Goal: Transaction & Acquisition: Purchase product/service

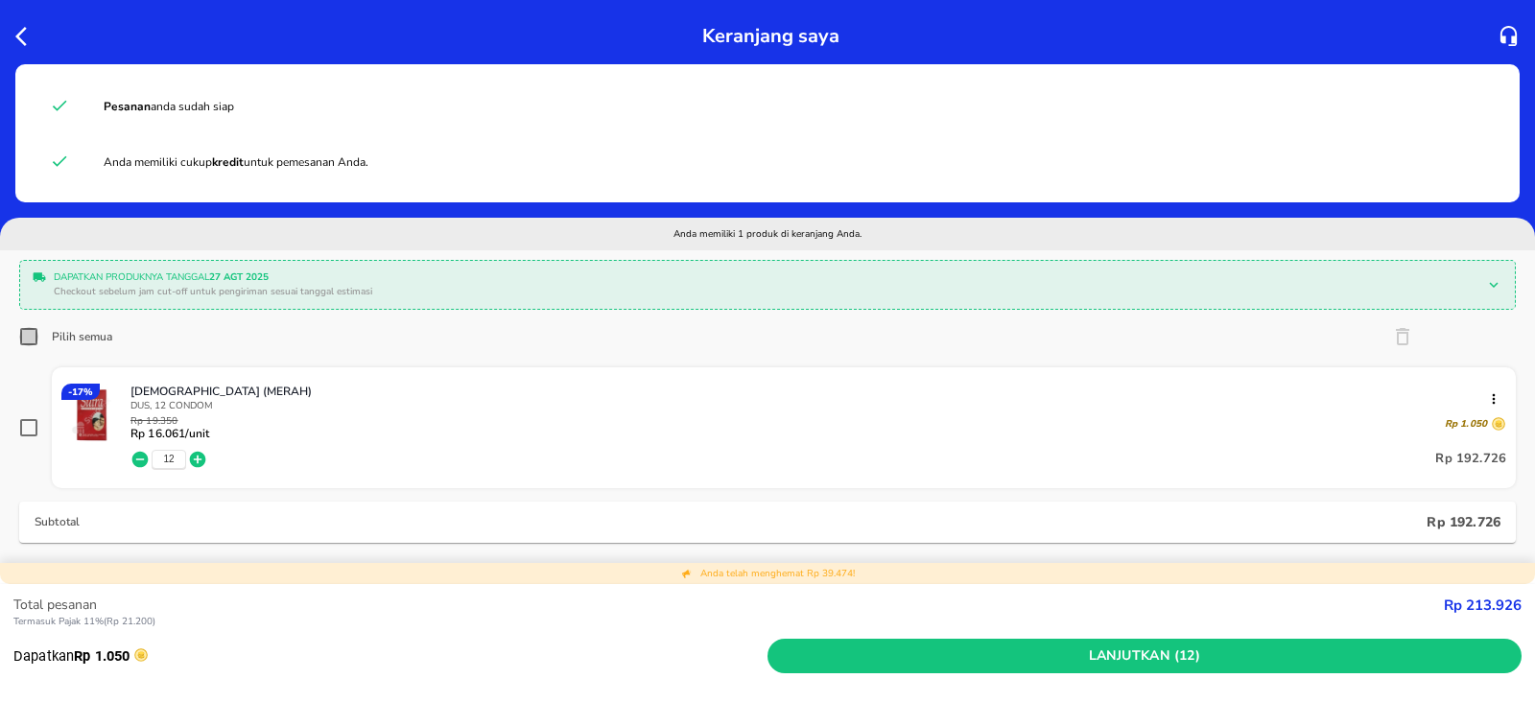
click at [28, 344] on input "Pilih semua" at bounding box center [28, 336] width 19 height 19
checkbox input "true"
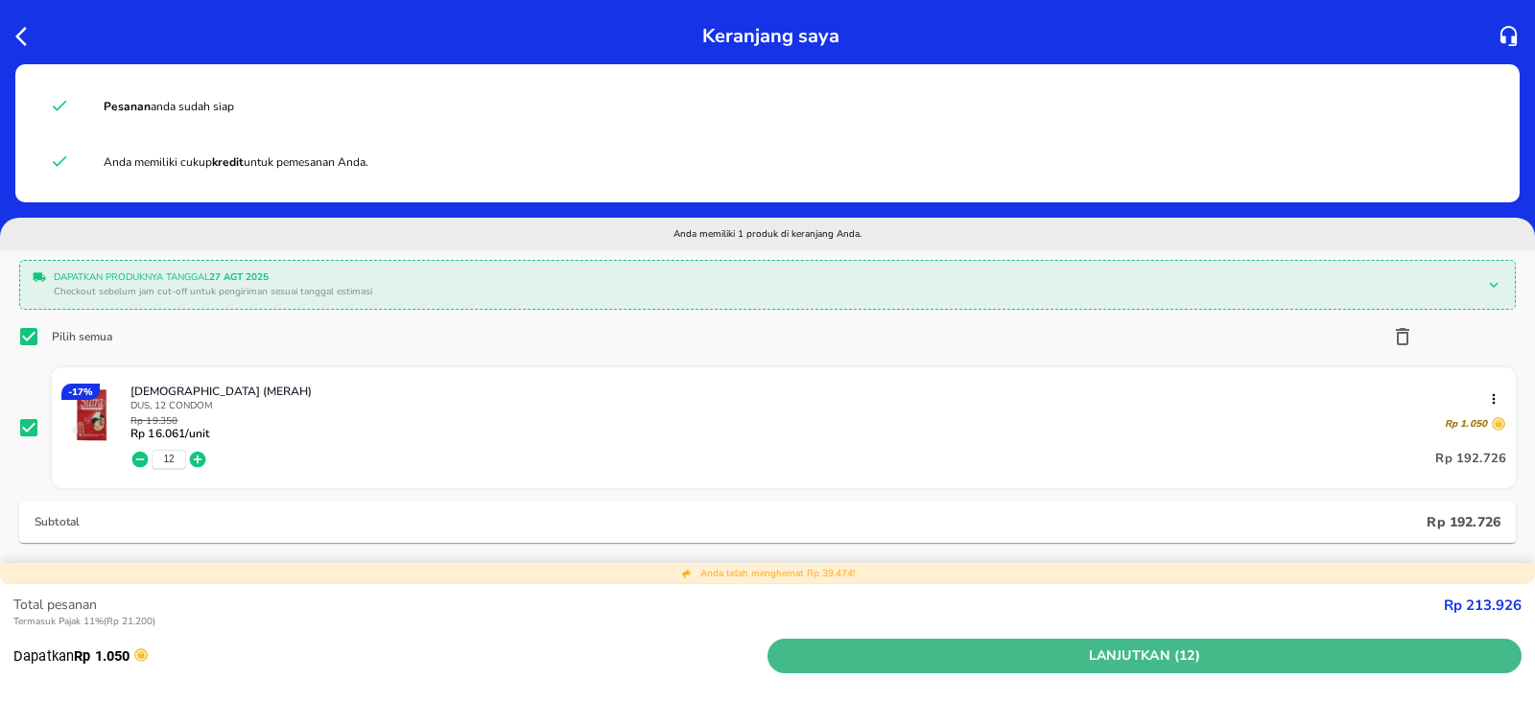
click at [1149, 650] on span "Lanjutkan (12)" at bounding box center [1144, 657] width 739 height 24
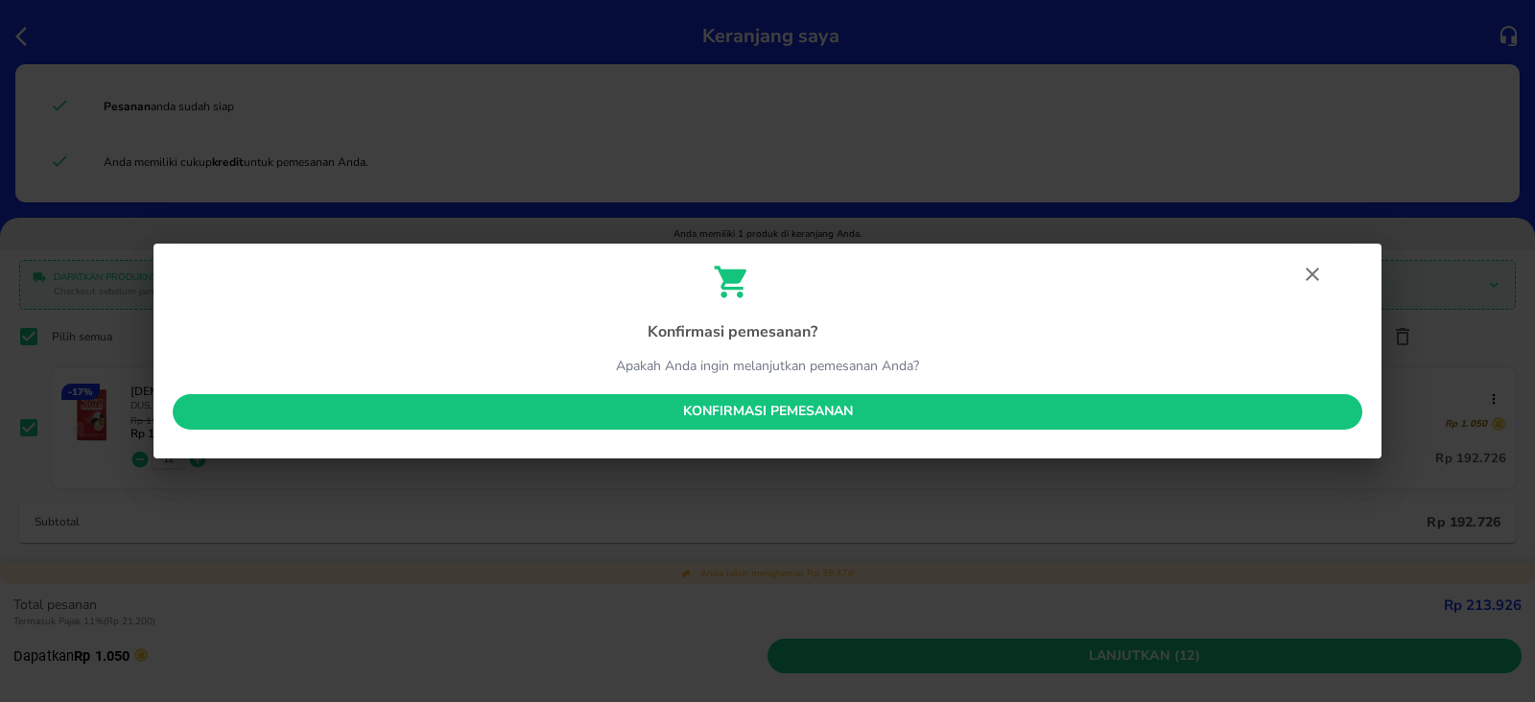
click at [766, 389] on div "Konfirmasi pemesanan ? Apakah Anda ingin melanjutkan pemesanan Anda? Konfirmasi…" at bounding box center [768, 351] width 1228 height 215
click at [770, 399] on button "Konfirmasi pemesanan" at bounding box center [768, 411] width 1190 height 35
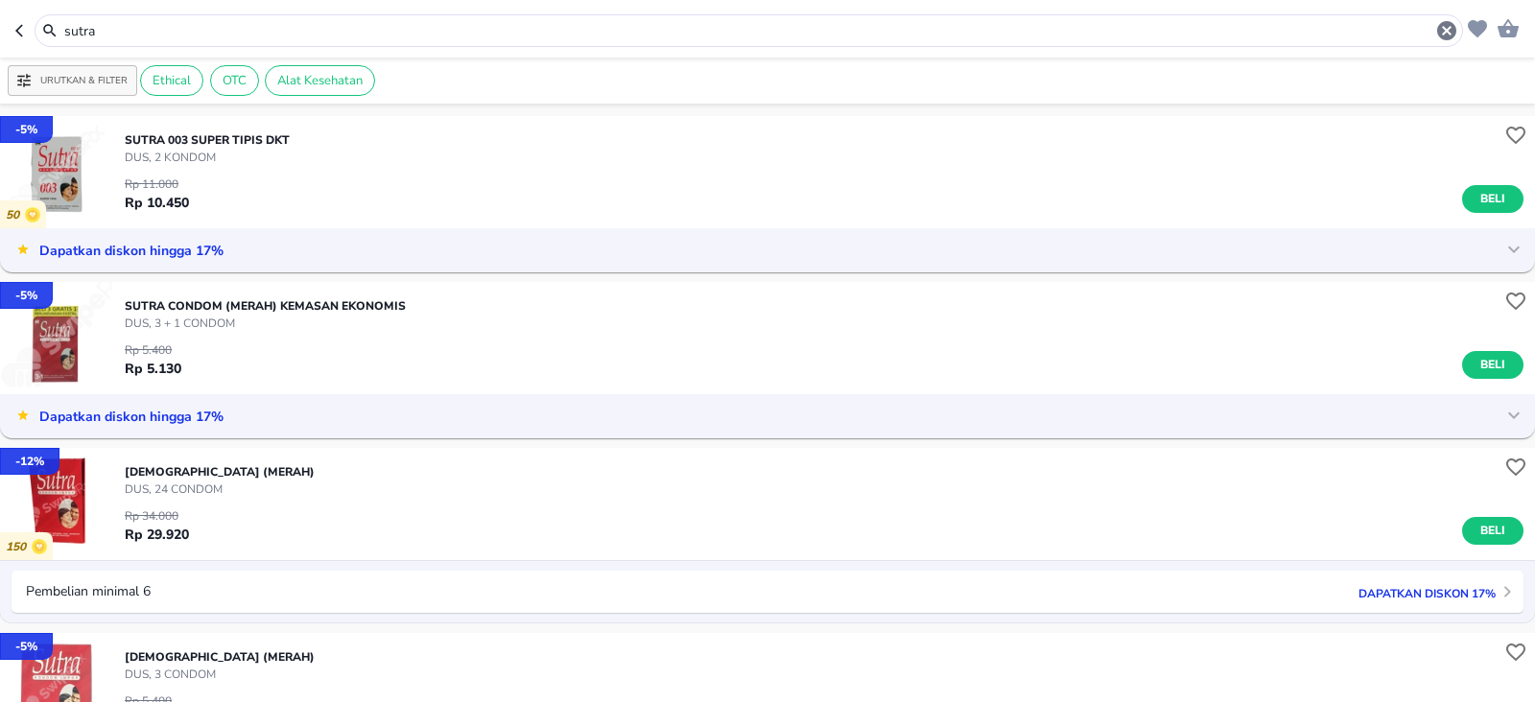
drag, startPoint x: 105, startPoint y: 28, endPoint x: 0, endPoint y: 62, distance: 110.1
click at [0, 62] on div "sutra Urutkan & Filter Ethical OTC Alat Kesehatan - 5 % 50 SUTRA 003 SUPER TIPI…" at bounding box center [767, 351] width 1535 height 702
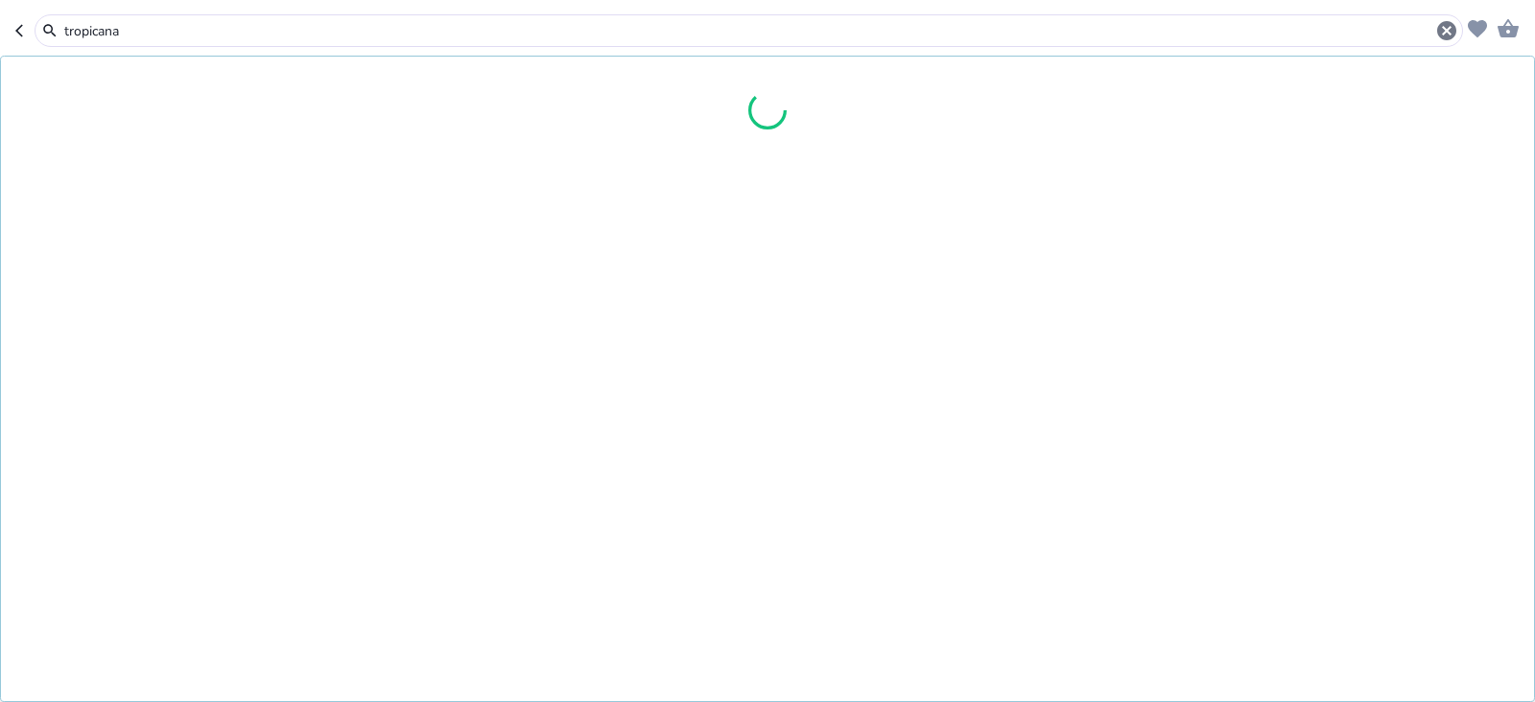
type input "tropicana"
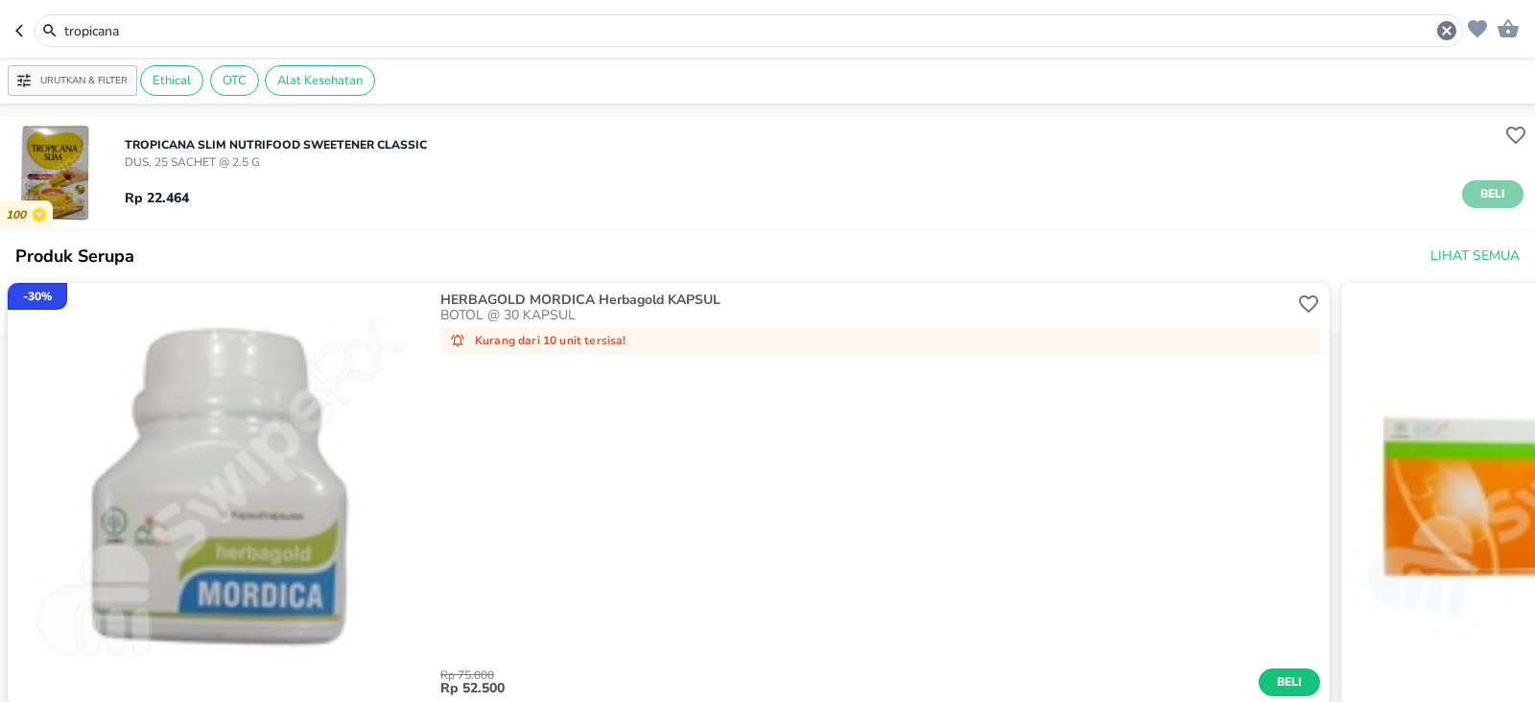
click at [1493, 192] on button "Beli" at bounding box center [1492, 194] width 61 height 28
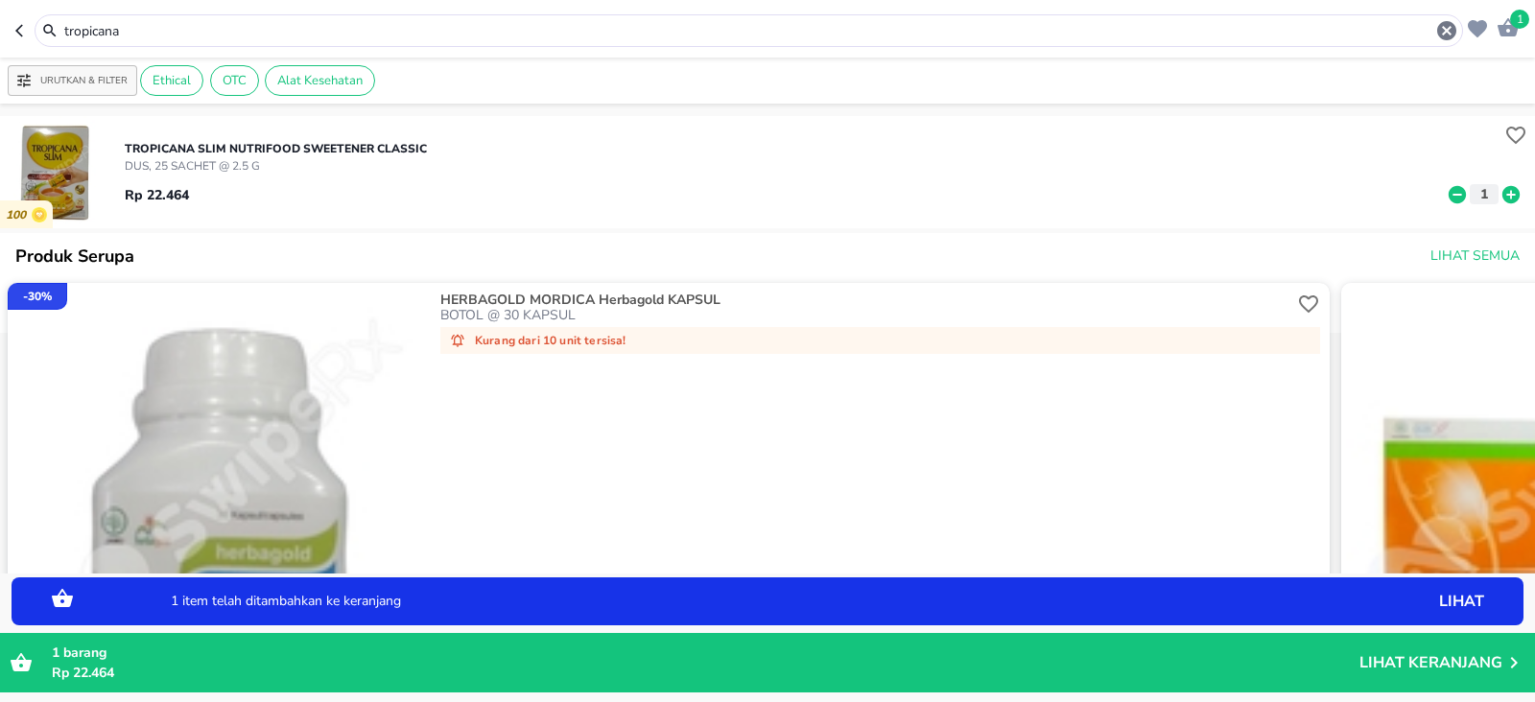
click at [1502, 201] on icon at bounding box center [1510, 193] width 17 height 17
click at [92, 86] on p "Urutkan & Filter" at bounding box center [83, 81] width 87 height 14
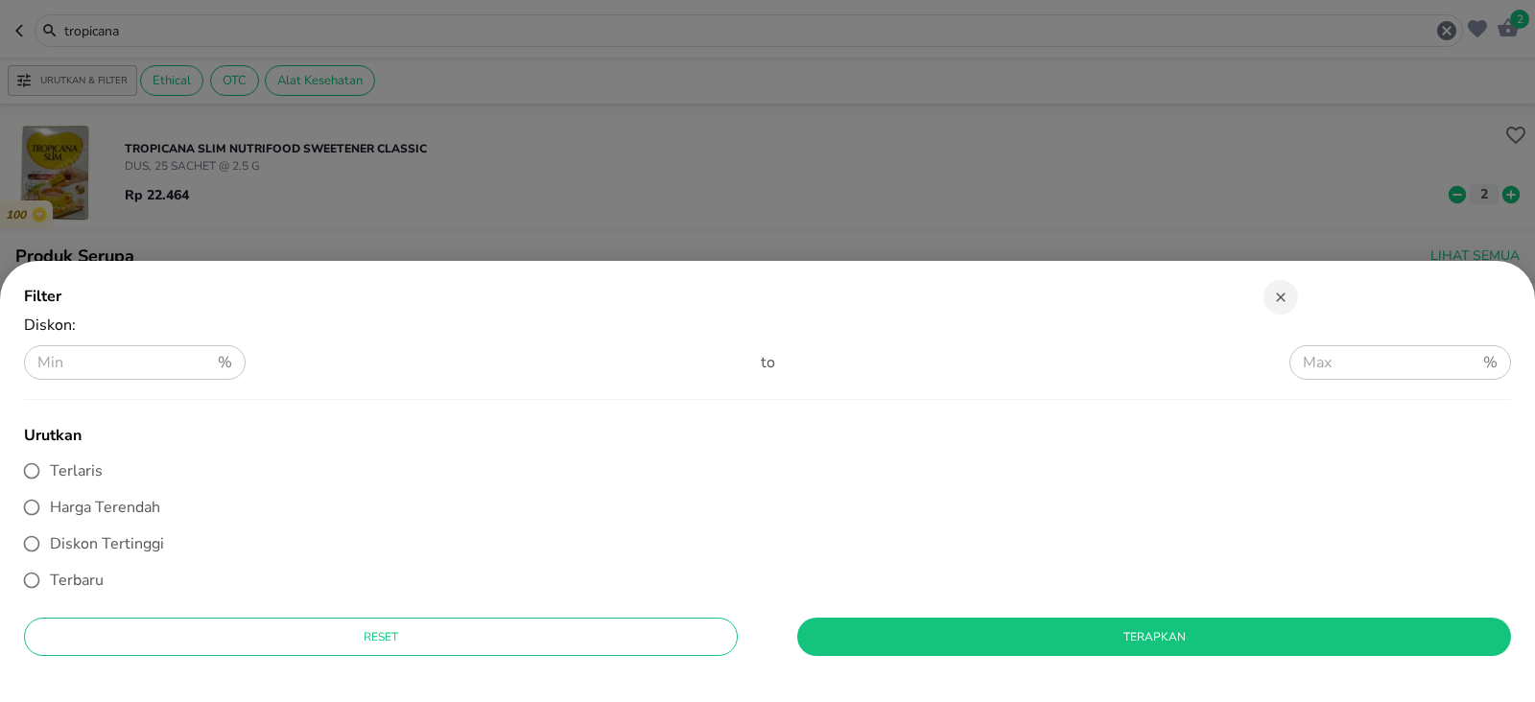
click at [130, 31] on div at bounding box center [767, 351] width 1535 height 702
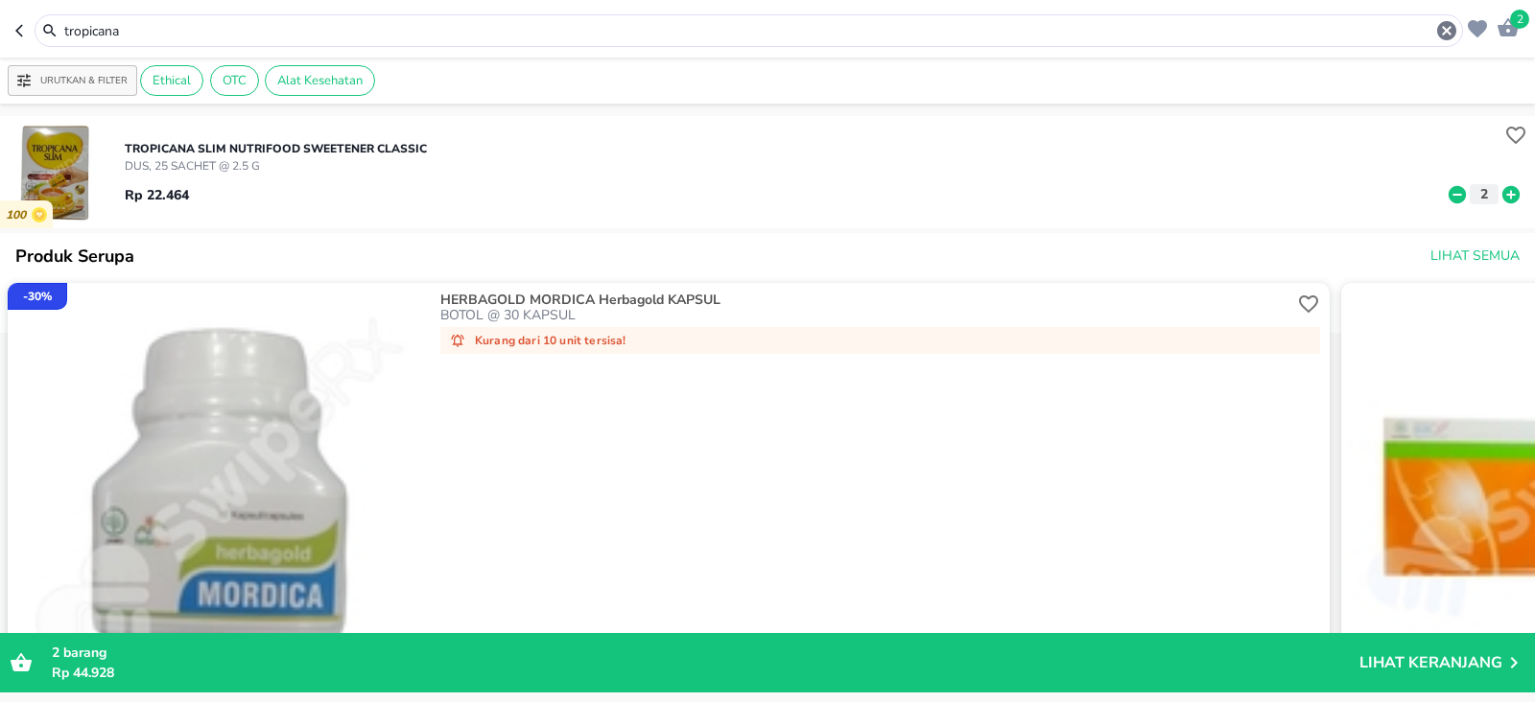
drag, startPoint x: 142, startPoint y: 39, endPoint x: 0, endPoint y: 86, distance: 149.6
click at [0, 86] on div "2 tropicana Urutkan & Filter Ethical OTC Alat Kesehatan 100 TROPICANA SLIM Nutr…" at bounding box center [767, 351] width 1535 height 702
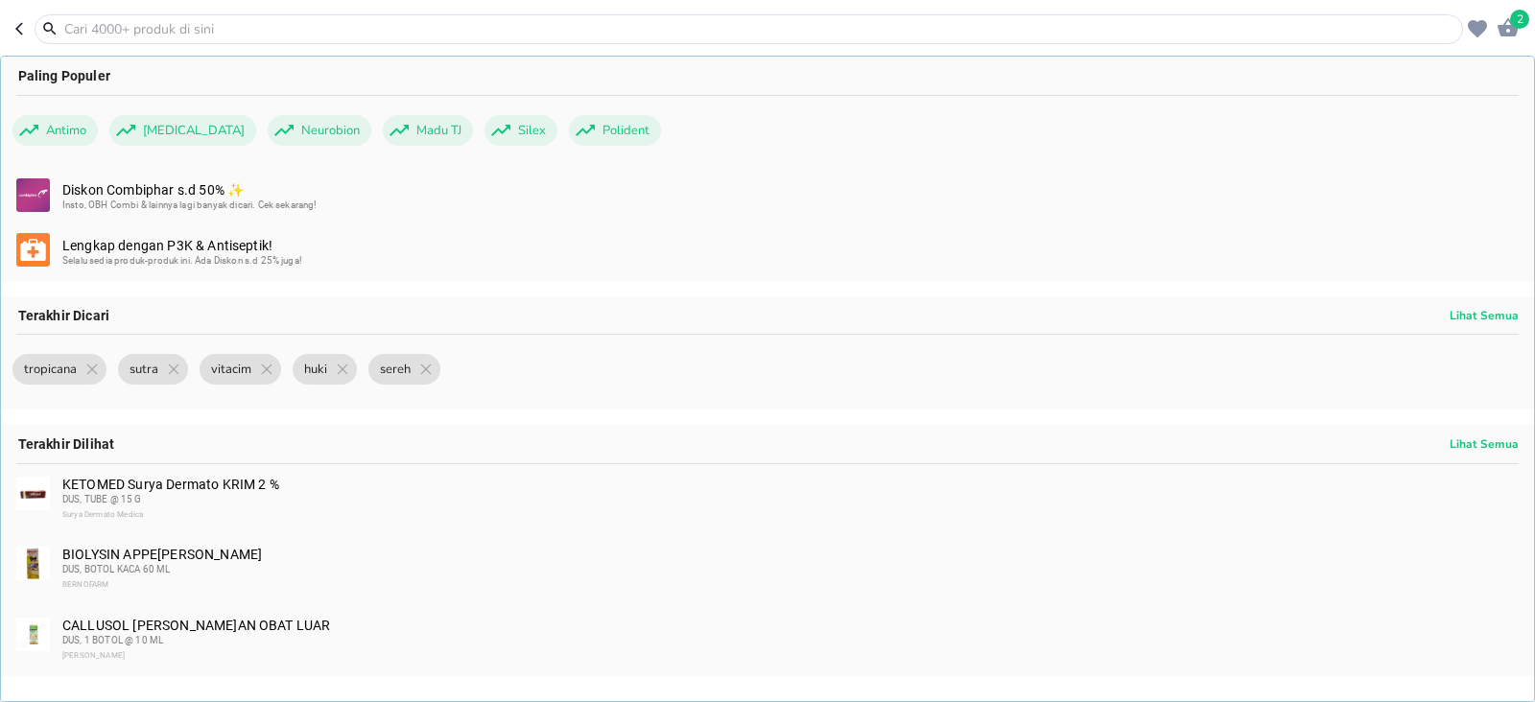
click at [206, 22] on input "text" at bounding box center [760, 29] width 1396 height 20
click at [20, 29] on icon "button" at bounding box center [22, 28] width 15 height 15
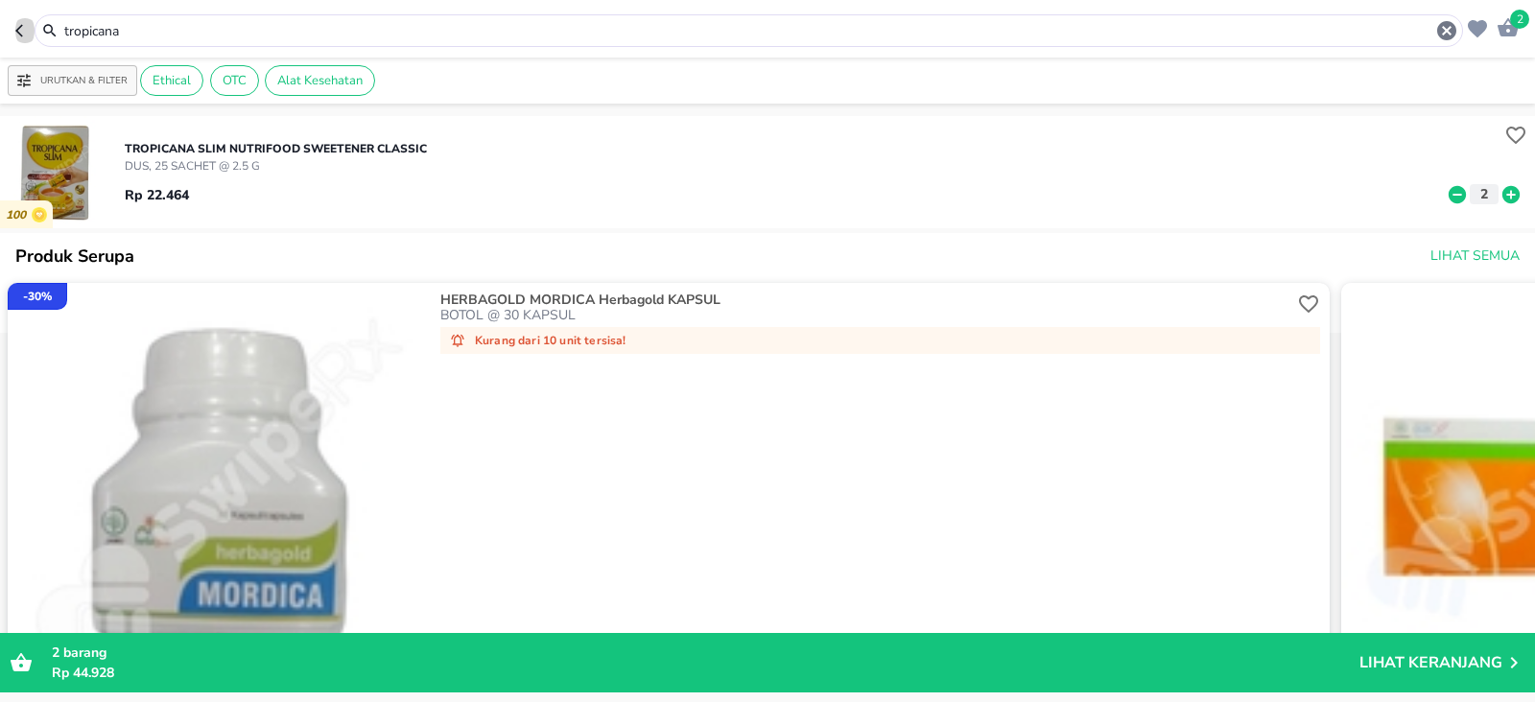
click at [20, 28] on icon "button" at bounding box center [19, 30] width 8 height 12
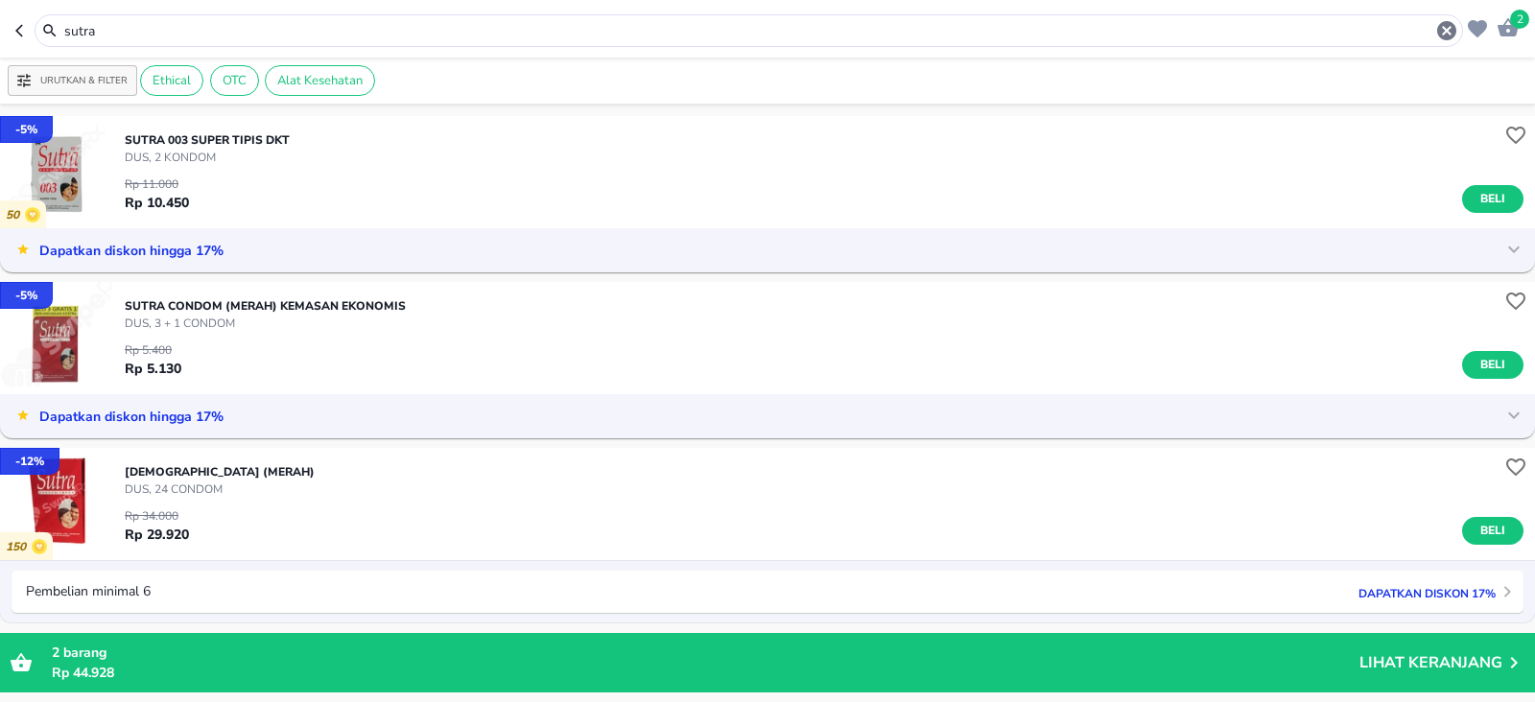
click at [20, 28] on icon "button" at bounding box center [19, 30] width 8 height 12
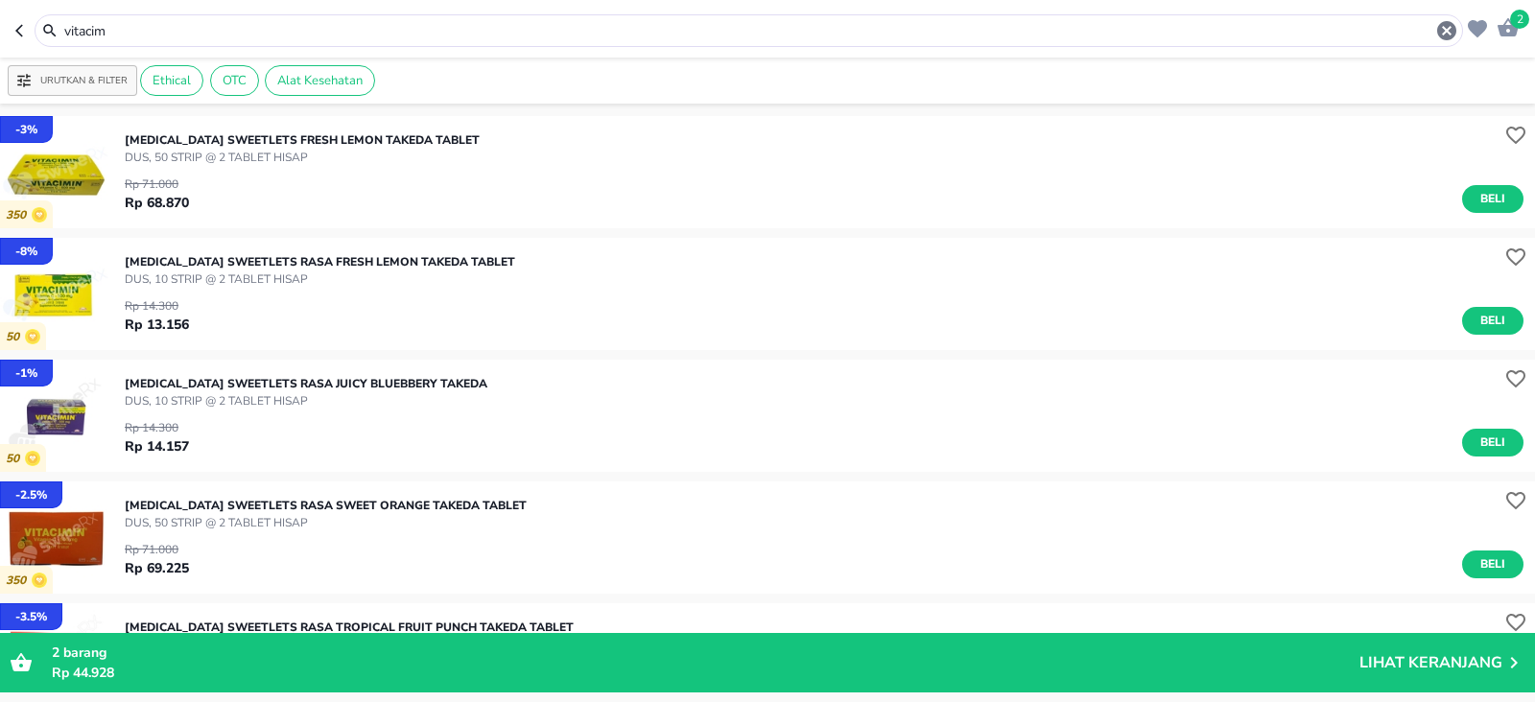
click at [20, 28] on icon "button" at bounding box center [19, 30] width 8 height 12
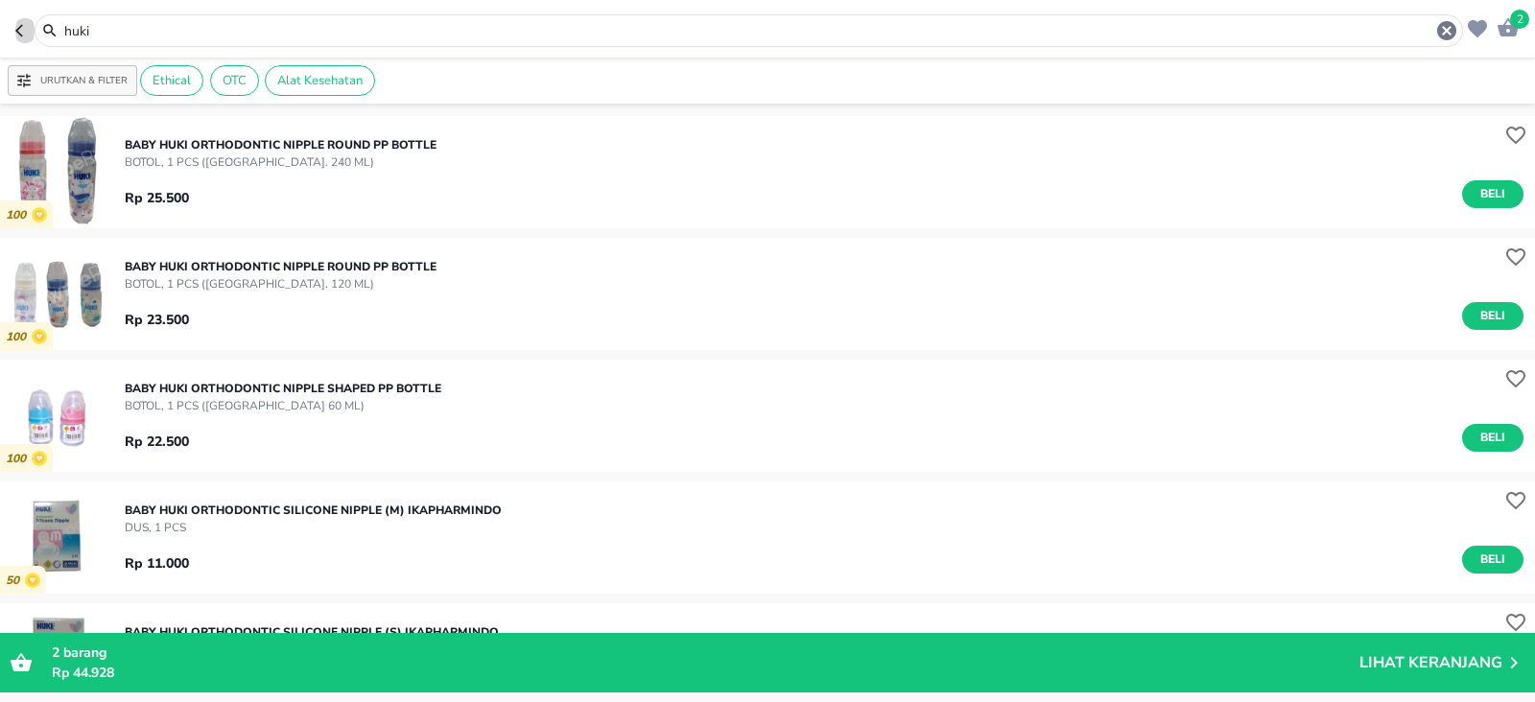
click at [20, 28] on icon "button" at bounding box center [19, 30] width 8 height 12
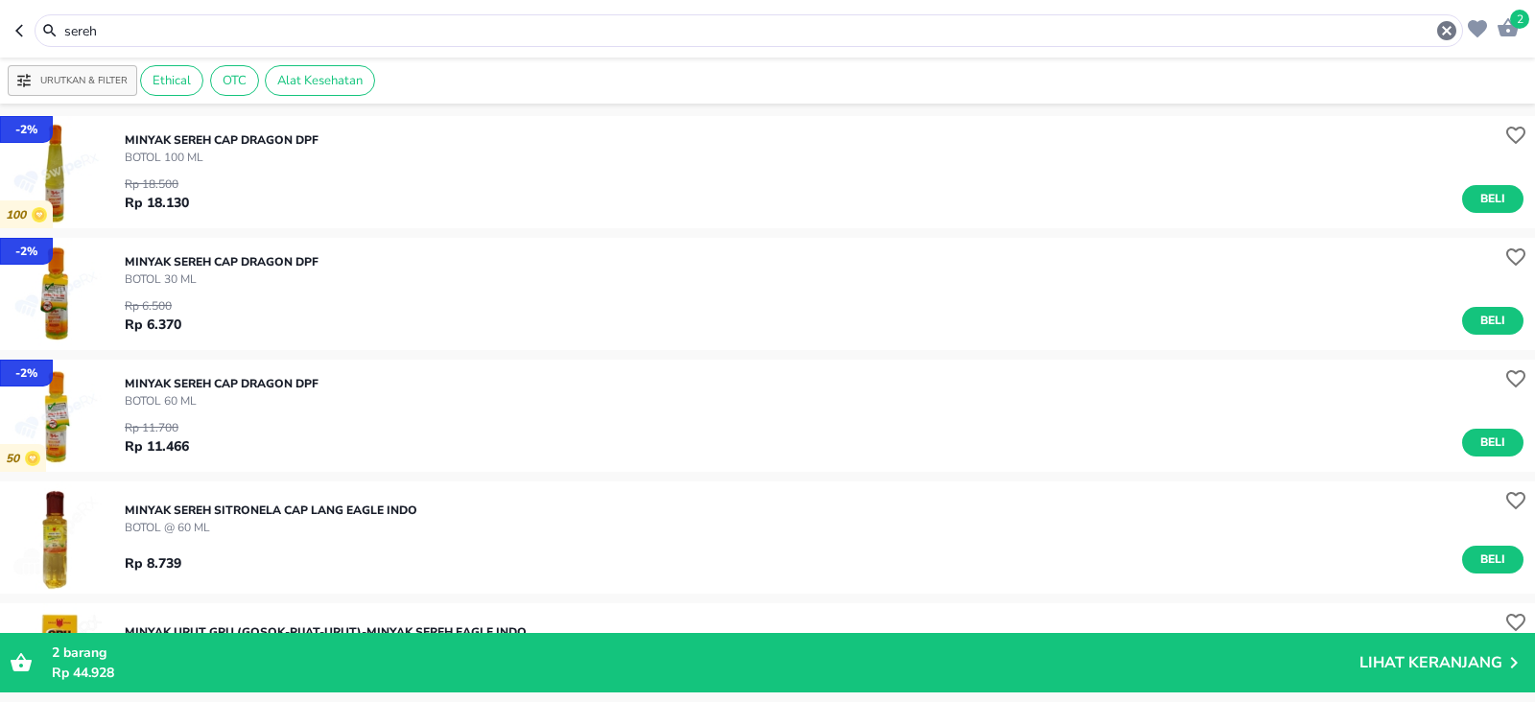
click at [20, 28] on icon "button" at bounding box center [19, 30] width 8 height 12
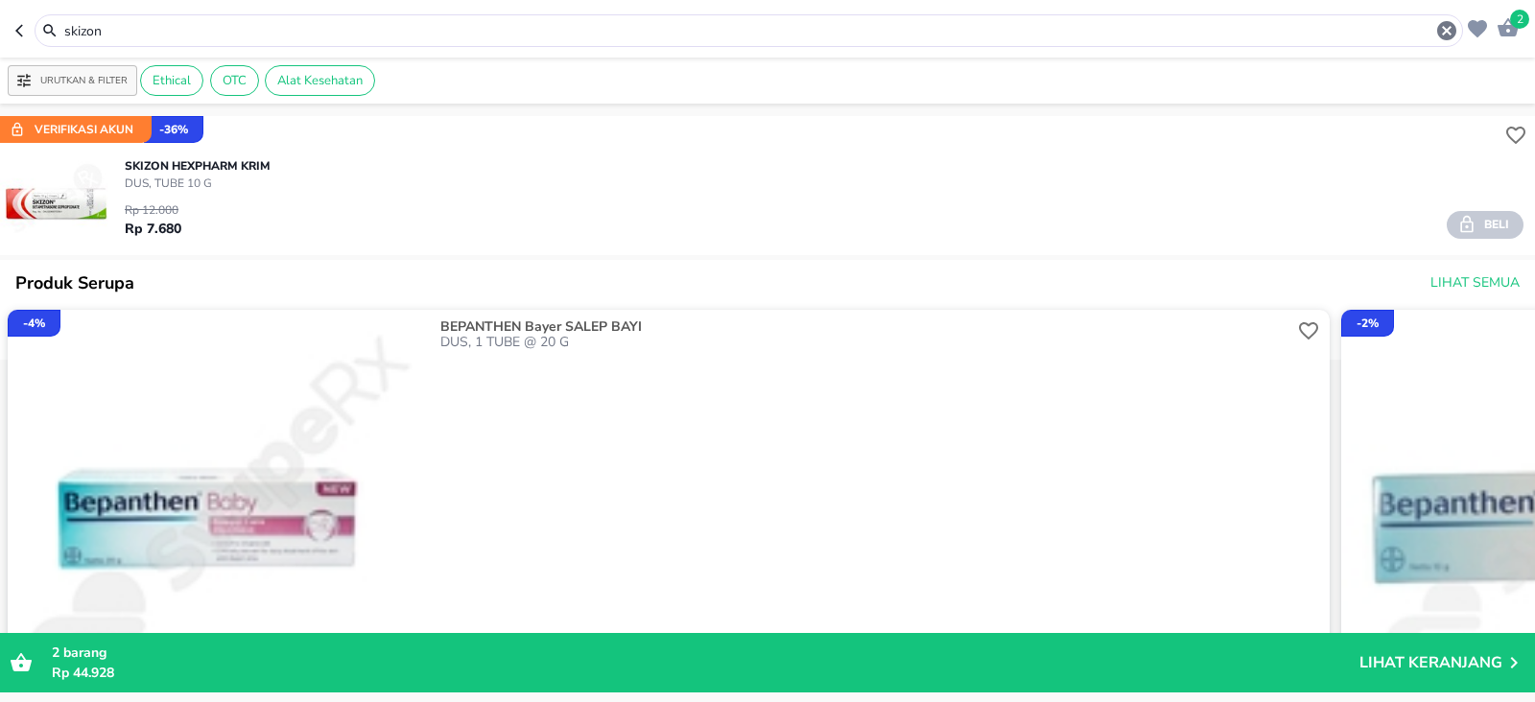
drag, startPoint x: 153, startPoint y: 28, endPoint x: 0, endPoint y: 82, distance: 161.7
click at [0, 82] on div "2 skizon Urutkan & Filter Ethical OTC Alat Kesehatan Verifikasi Akun - 36 % SKI…" at bounding box center [767, 351] width 1535 height 702
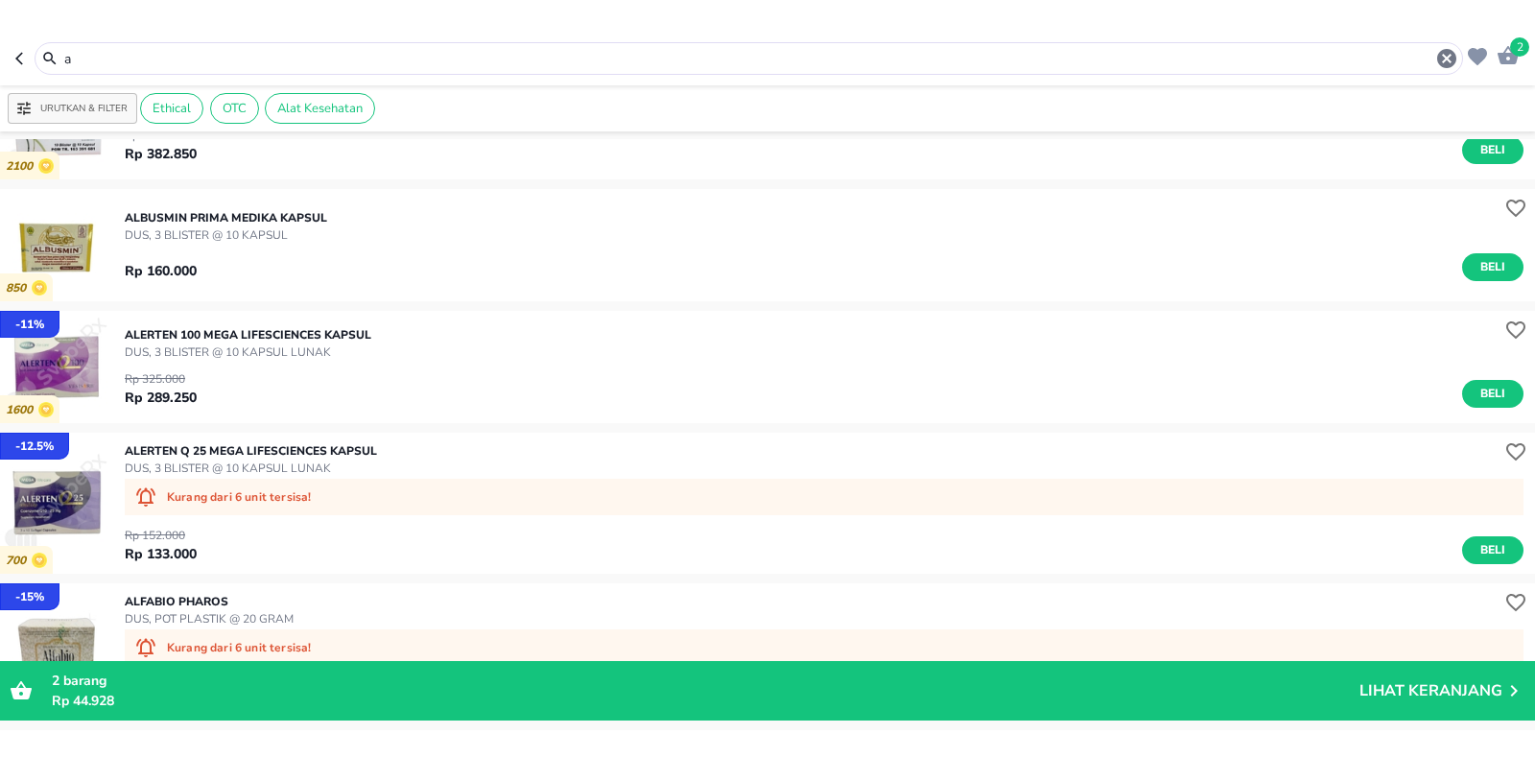
scroll to position [959, 0]
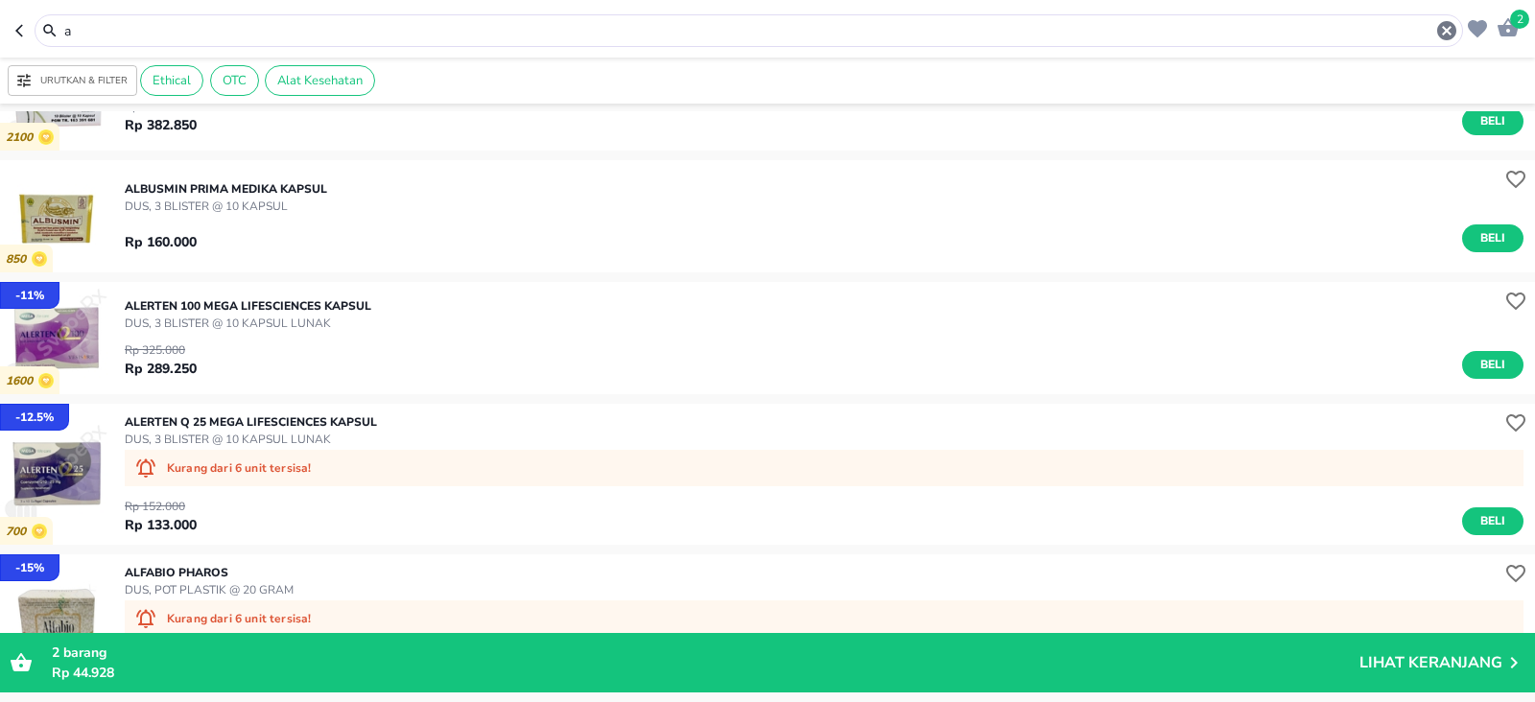
click at [100, 76] on p "Urutkan & Filter" at bounding box center [83, 81] width 87 height 14
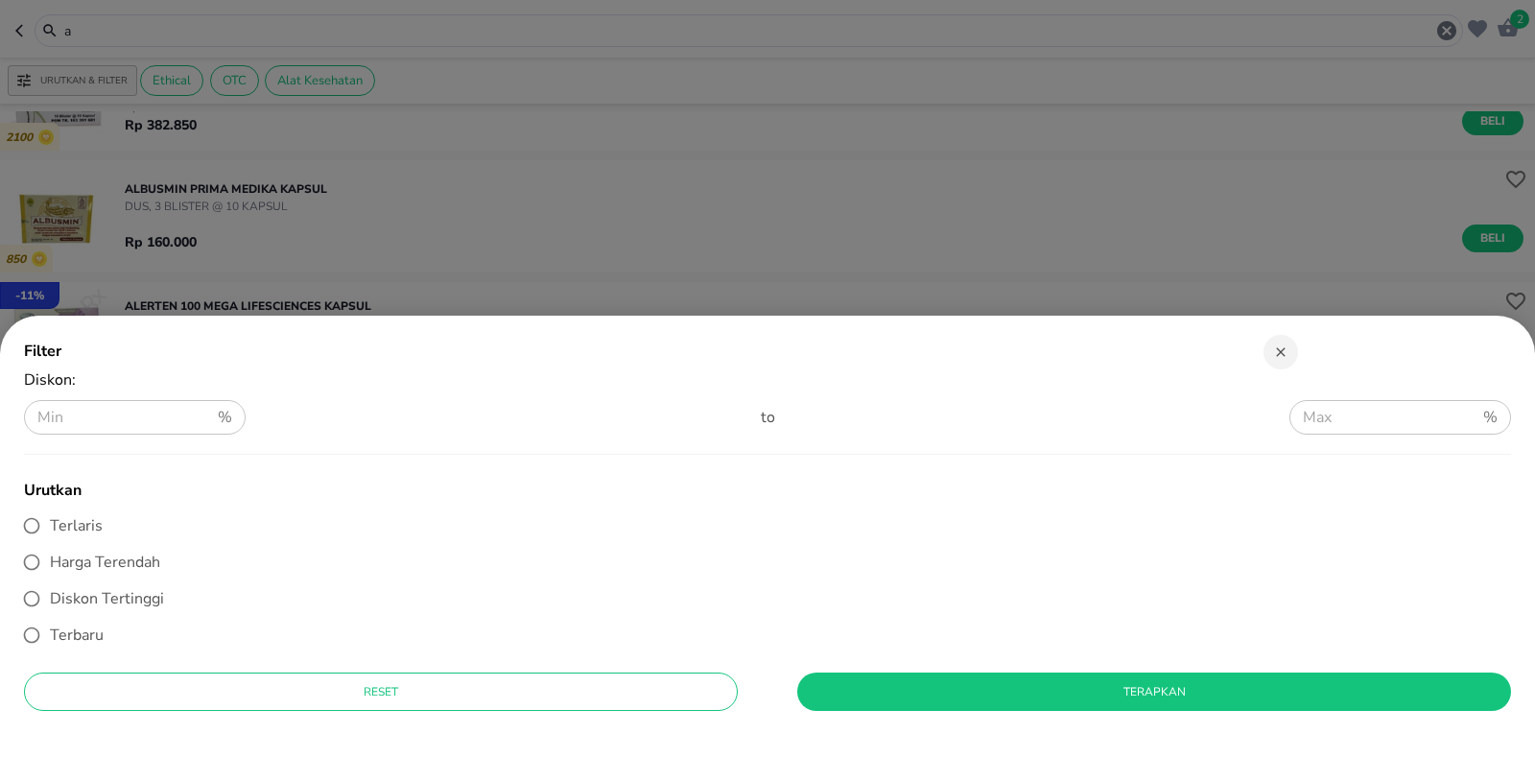
click at [935, 453] on div "Filter Diskon : % ​ to % ​ Urutkan Terlaris Harga Terendah Diskon Tertinggi Ter…" at bounding box center [767, 533] width 1487 height 434
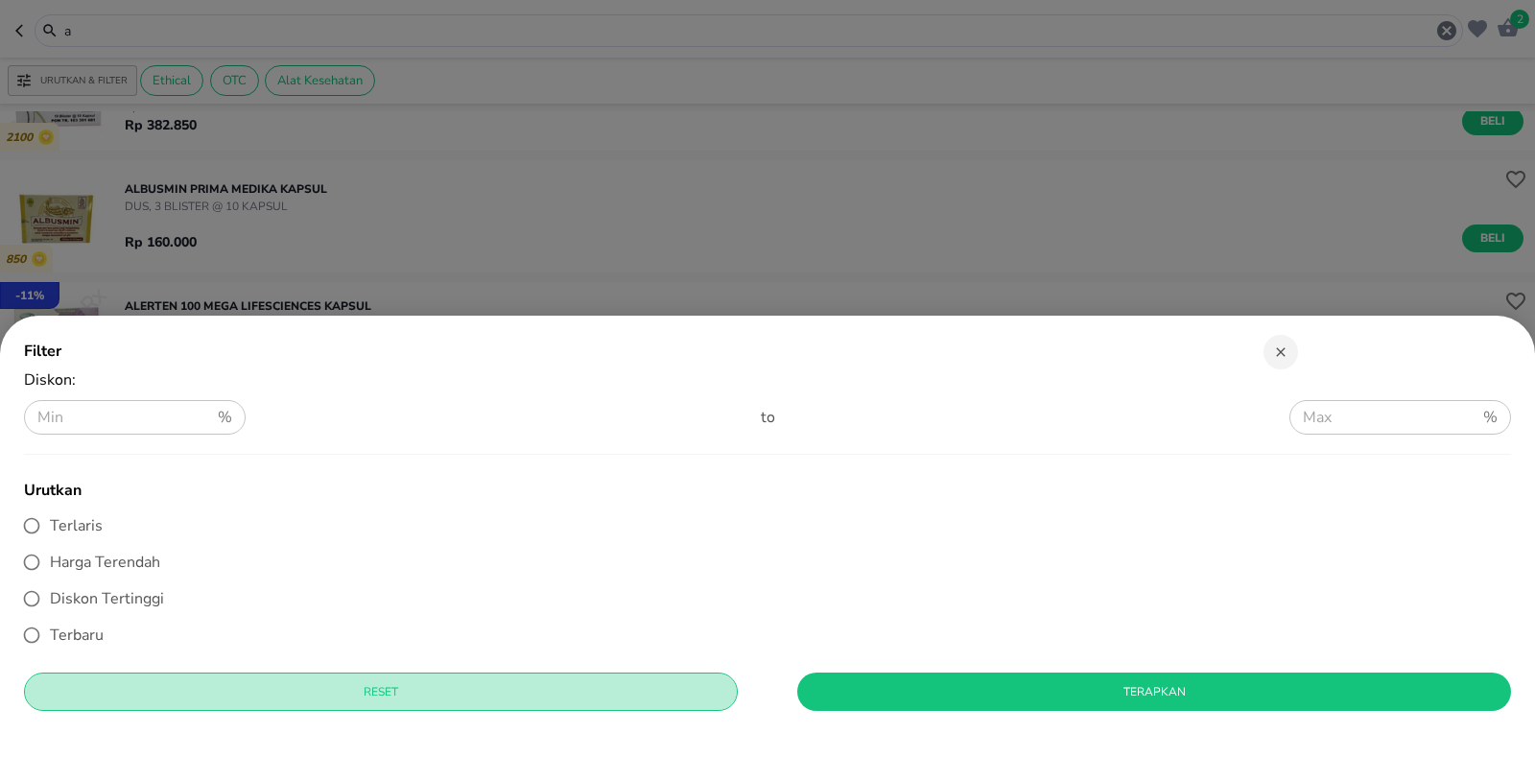
click at [513, 688] on span "Reset" at bounding box center [380, 692] width 683 height 20
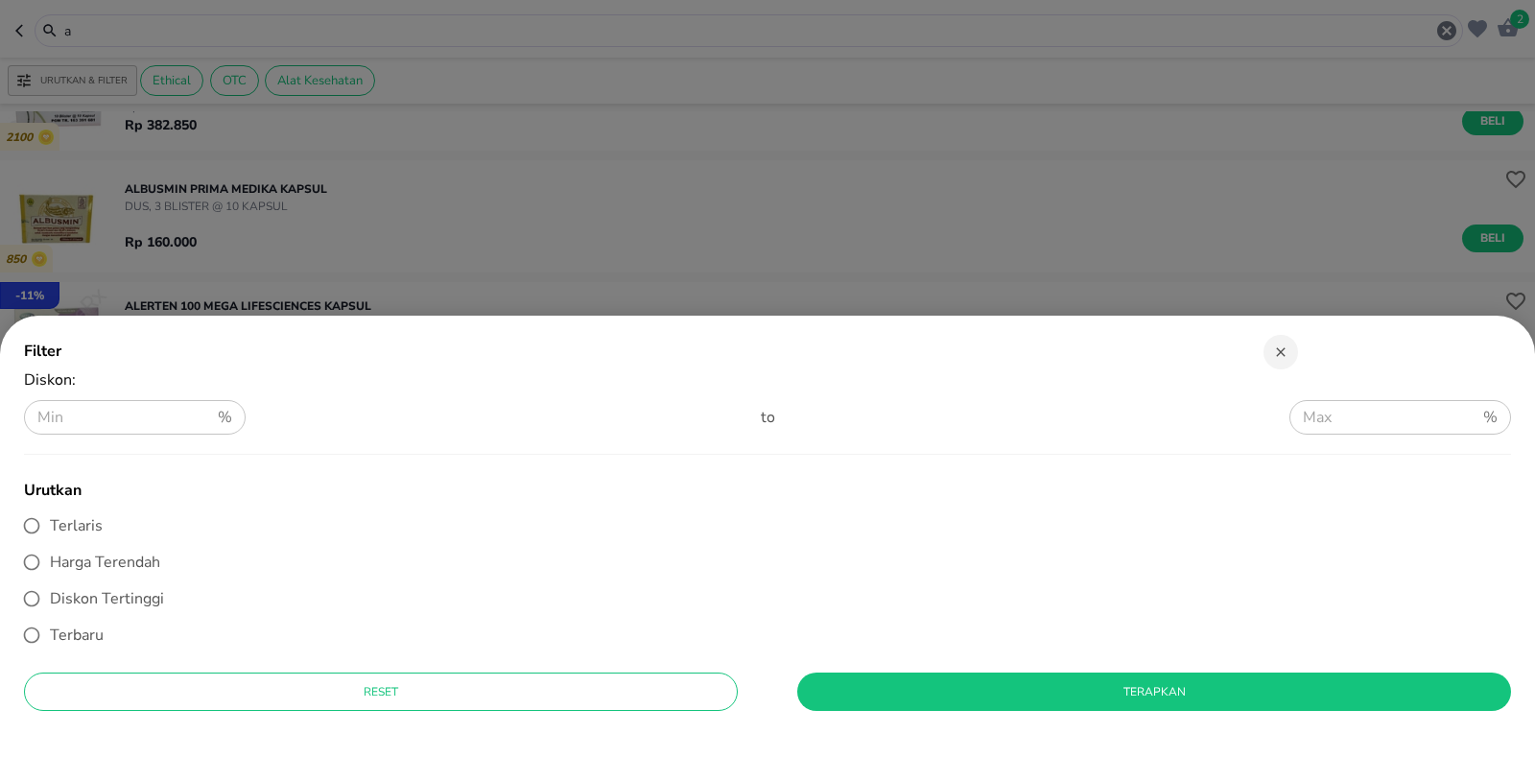
drag, startPoint x: 449, startPoint y: 698, endPoint x: 540, endPoint y: 690, distance: 91.6
click at [465, 697] on span "Reset" at bounding box center [380, 692] width 683 height 20
click at [1274, 352] on span "button" at bounding box center [1280, 351] width 29 height 15
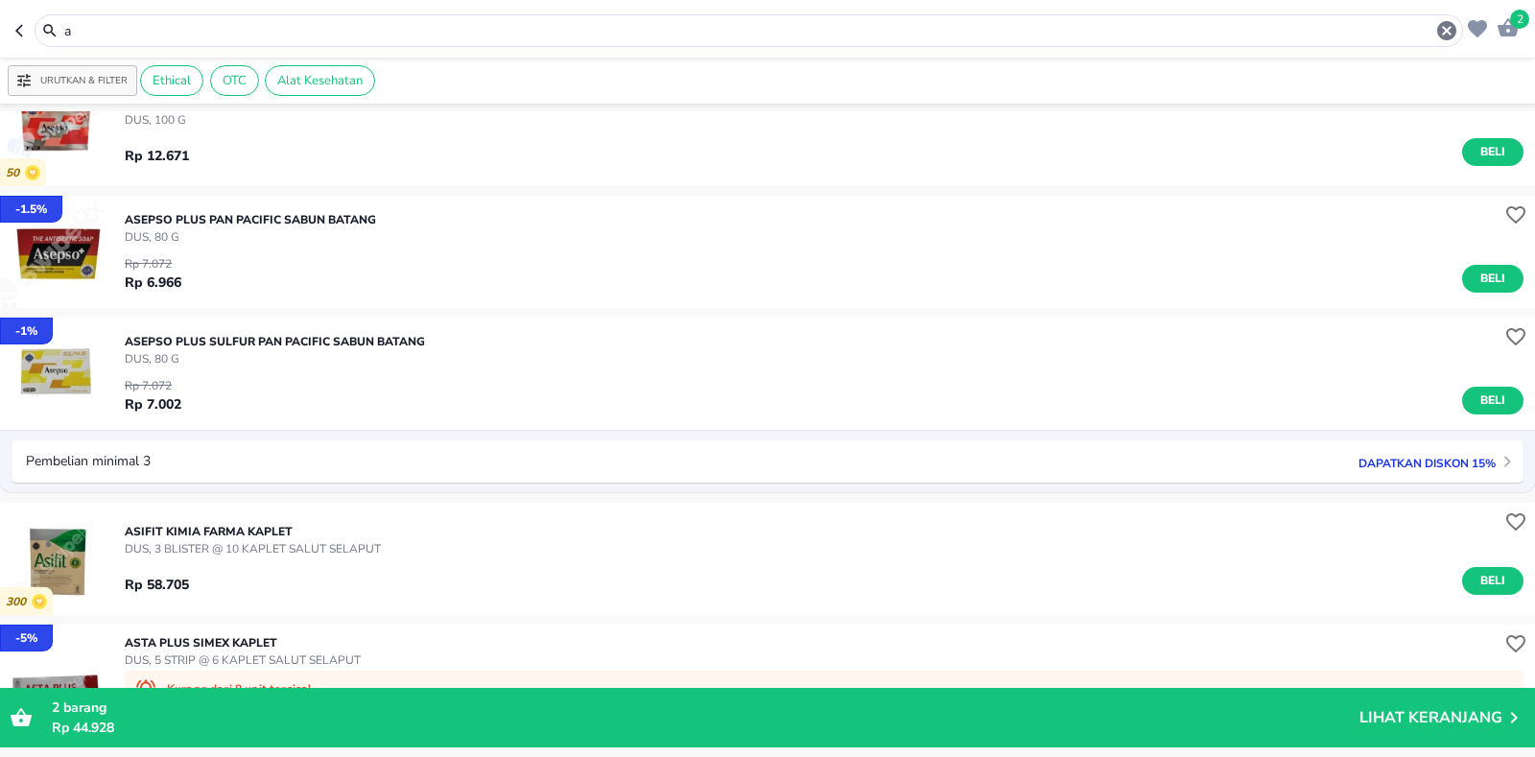
scroll to position [7004, 0]
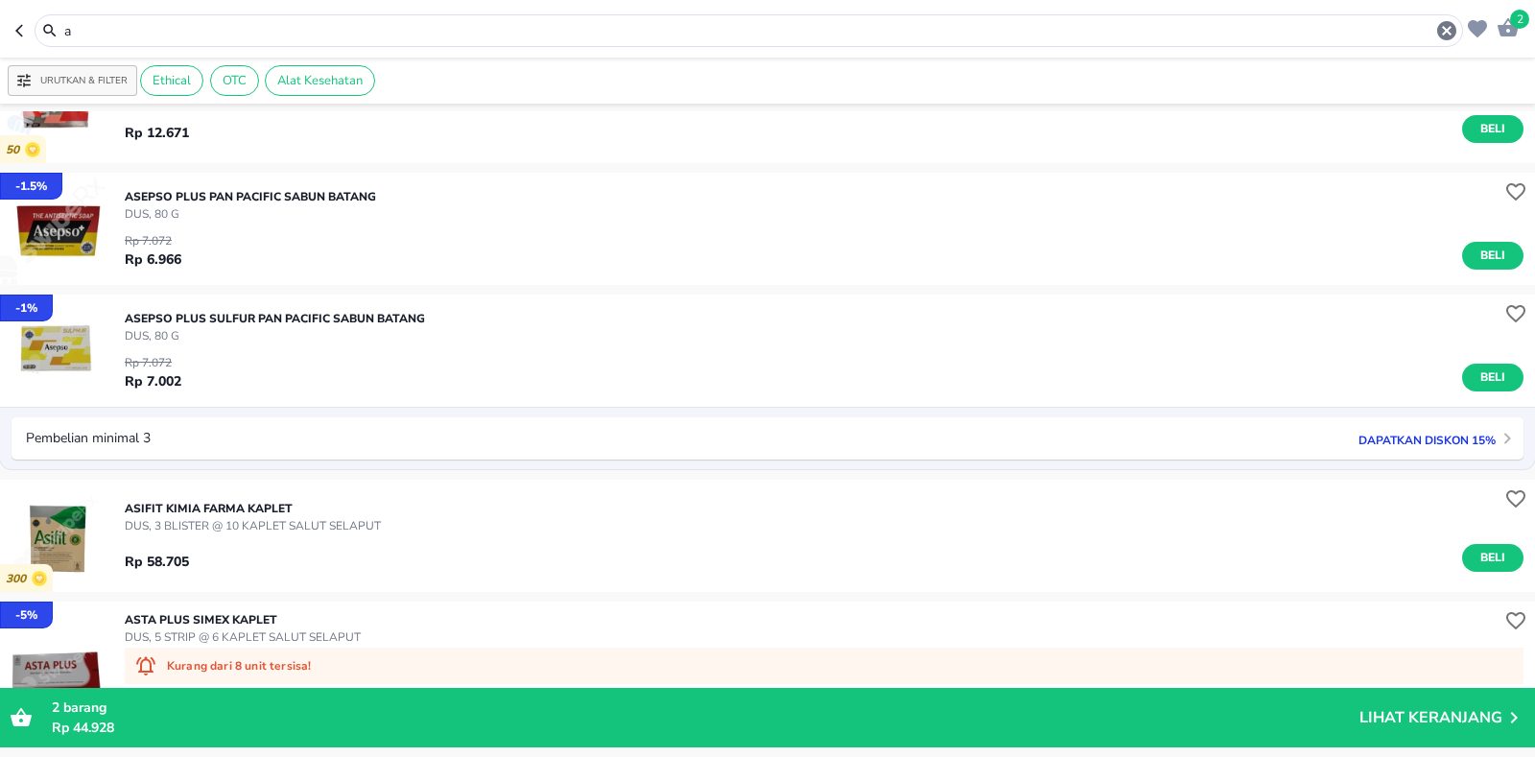
click at [1431, 443] on p "Dapatkan diskon 15%" at bounding box center [1422, 439] width 147 height 18
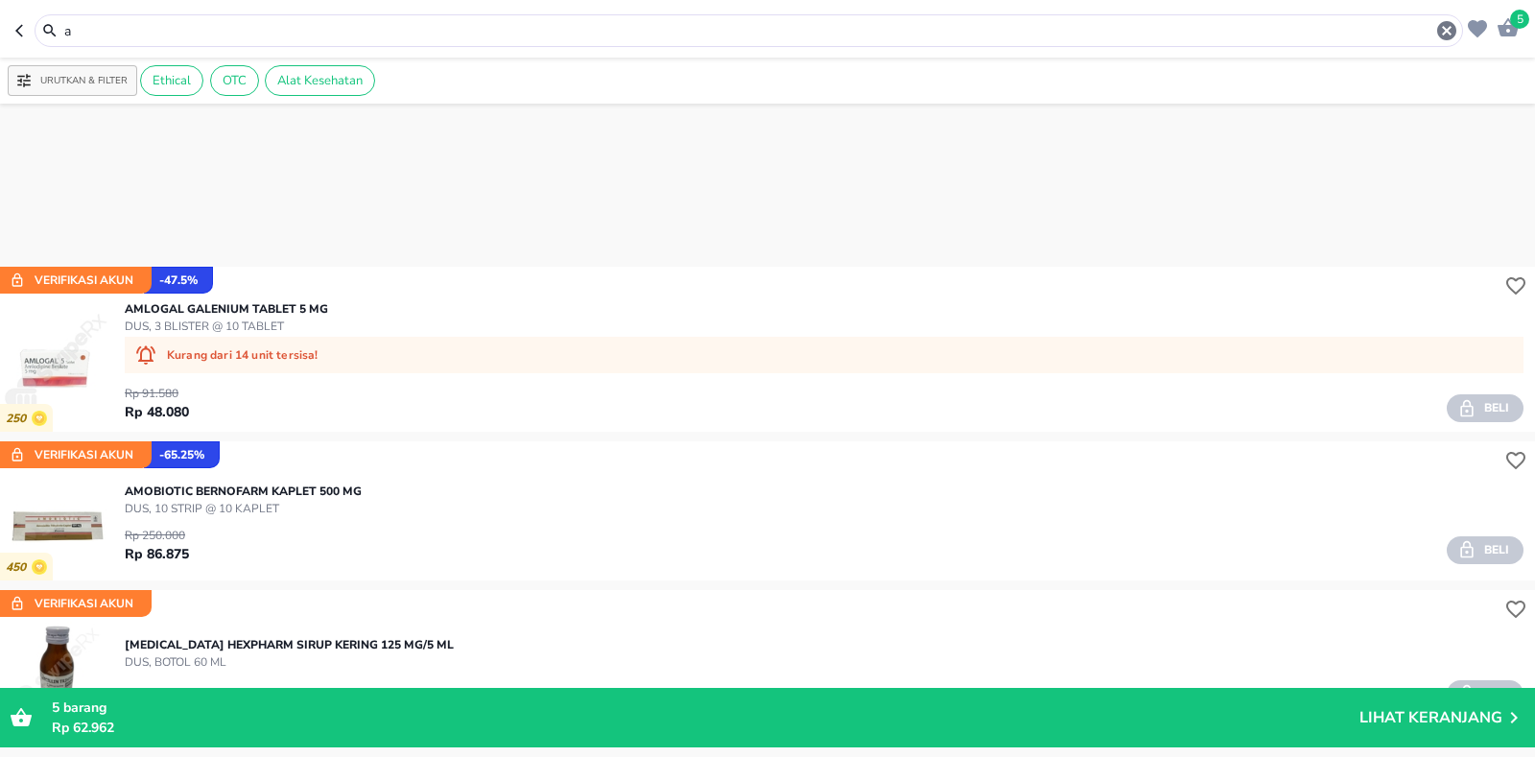
scroll to position [26285, 0]
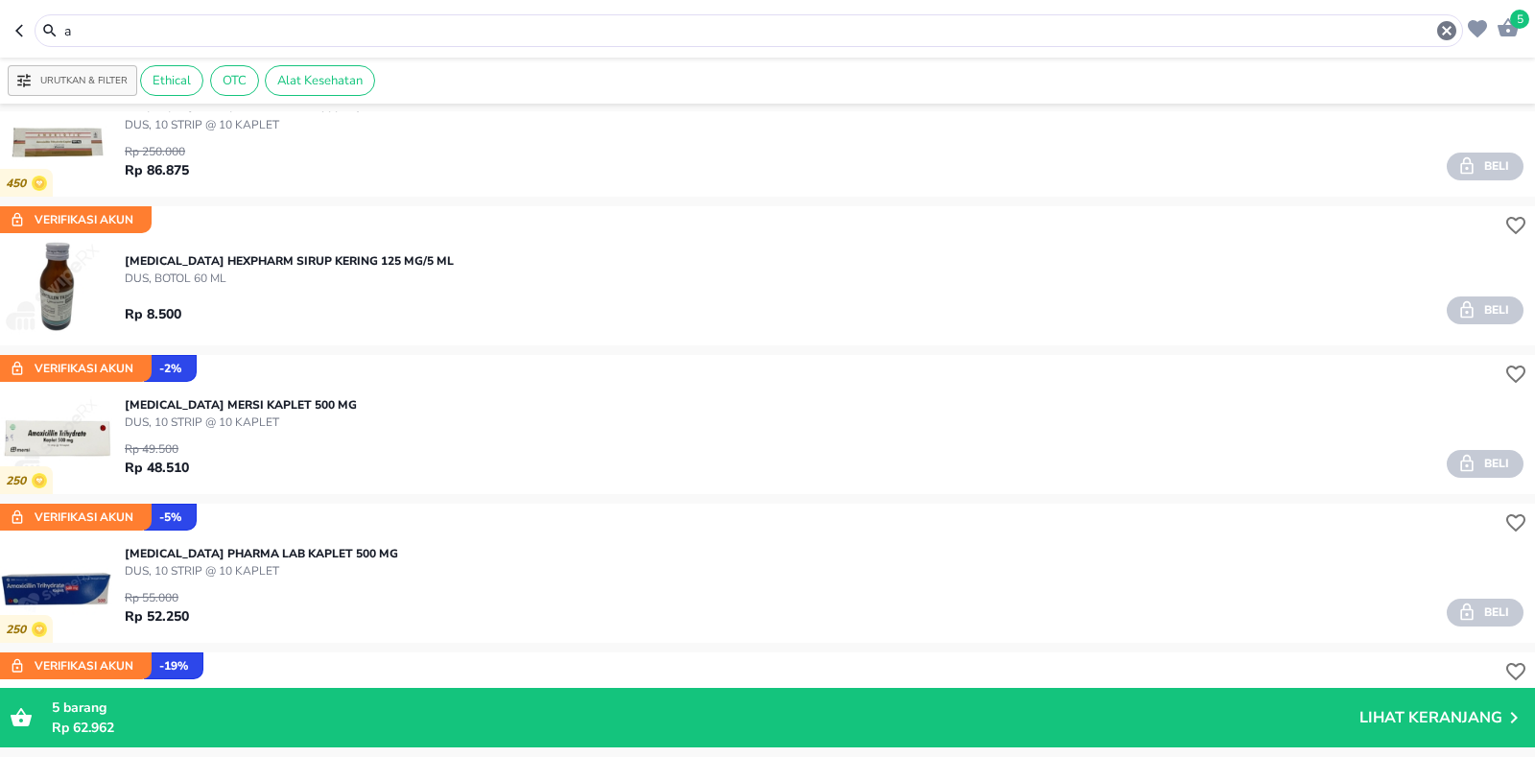
drag, startPoint x: 101, startPoint y: 35, endPoint x: 0, endPoint y: 35, distance: 100.7
click at [0, 35] on header "5 a" at bounding box center [767, 29] width 1535 height 58
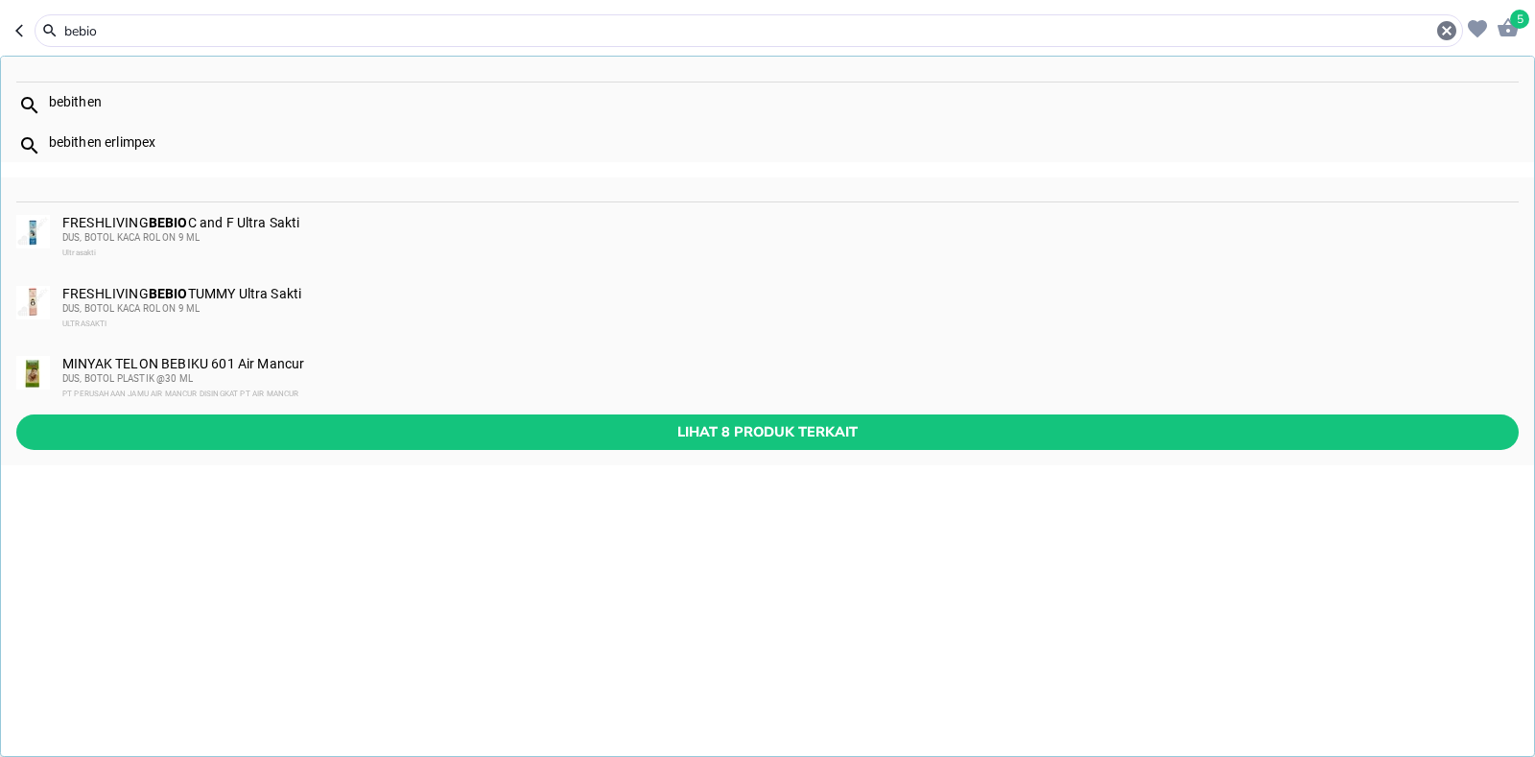
type input "bebio"
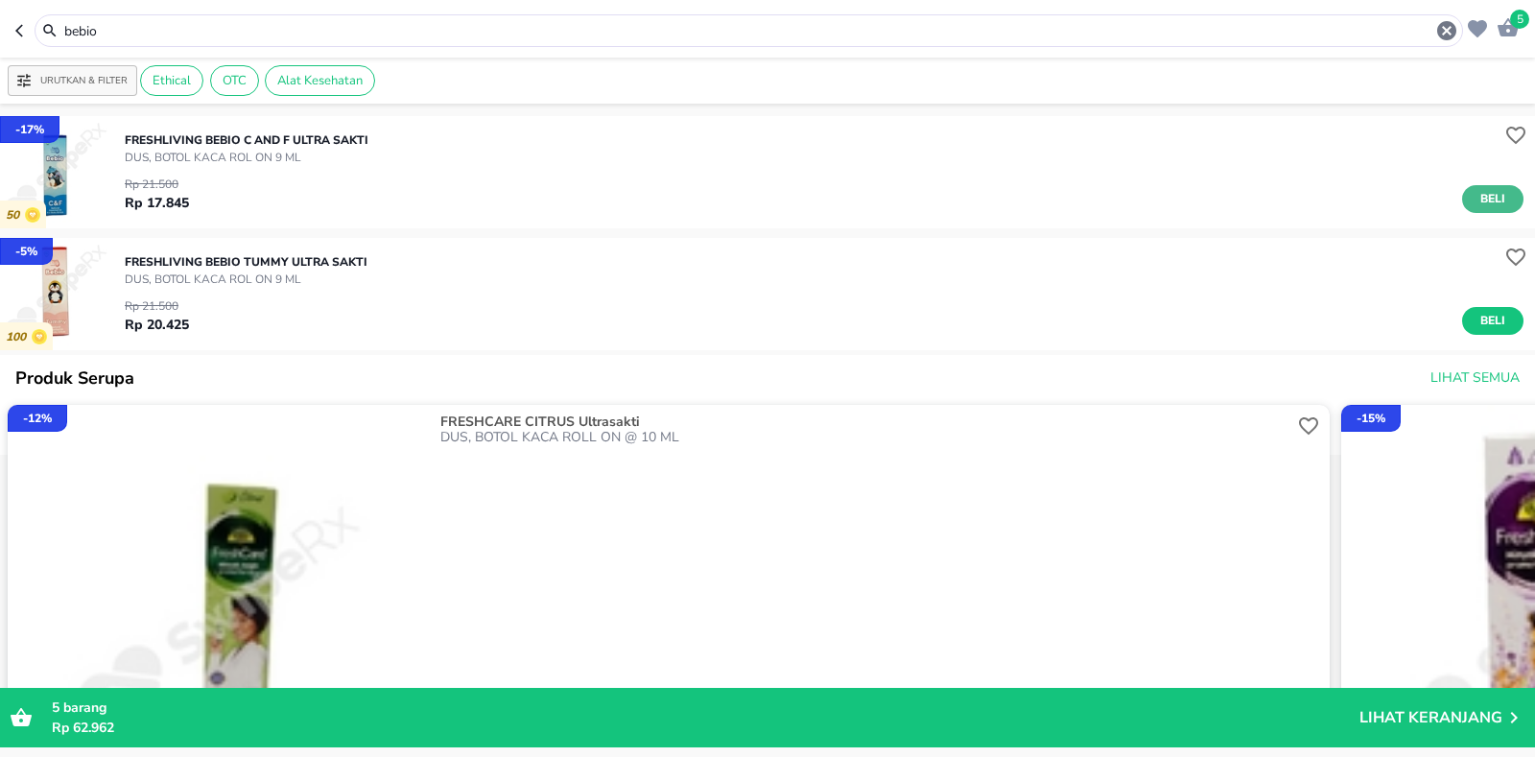
click at [1477, 201] on span "Beli" at bounding box center [1493, 199] width 33 height 20
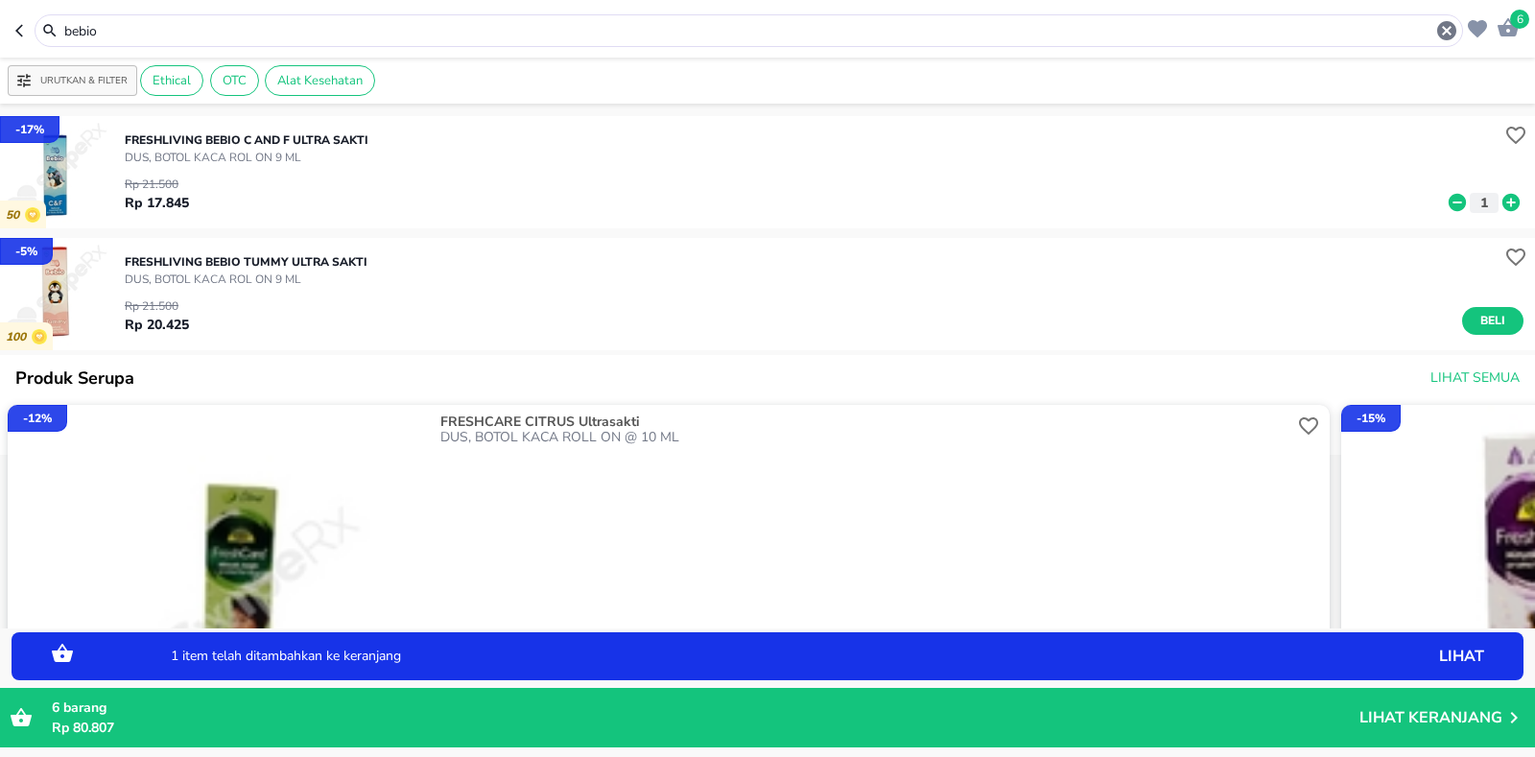
click at [1502, 199] on icon at bounding box center [1510, 202] width 17 height 17
click at [1502, 198] on icon at bounding box center [1510, 202] width 17 height 17
click at [1516, 23] on span "8" at bounding box center [1519, 19] width 19 height 19
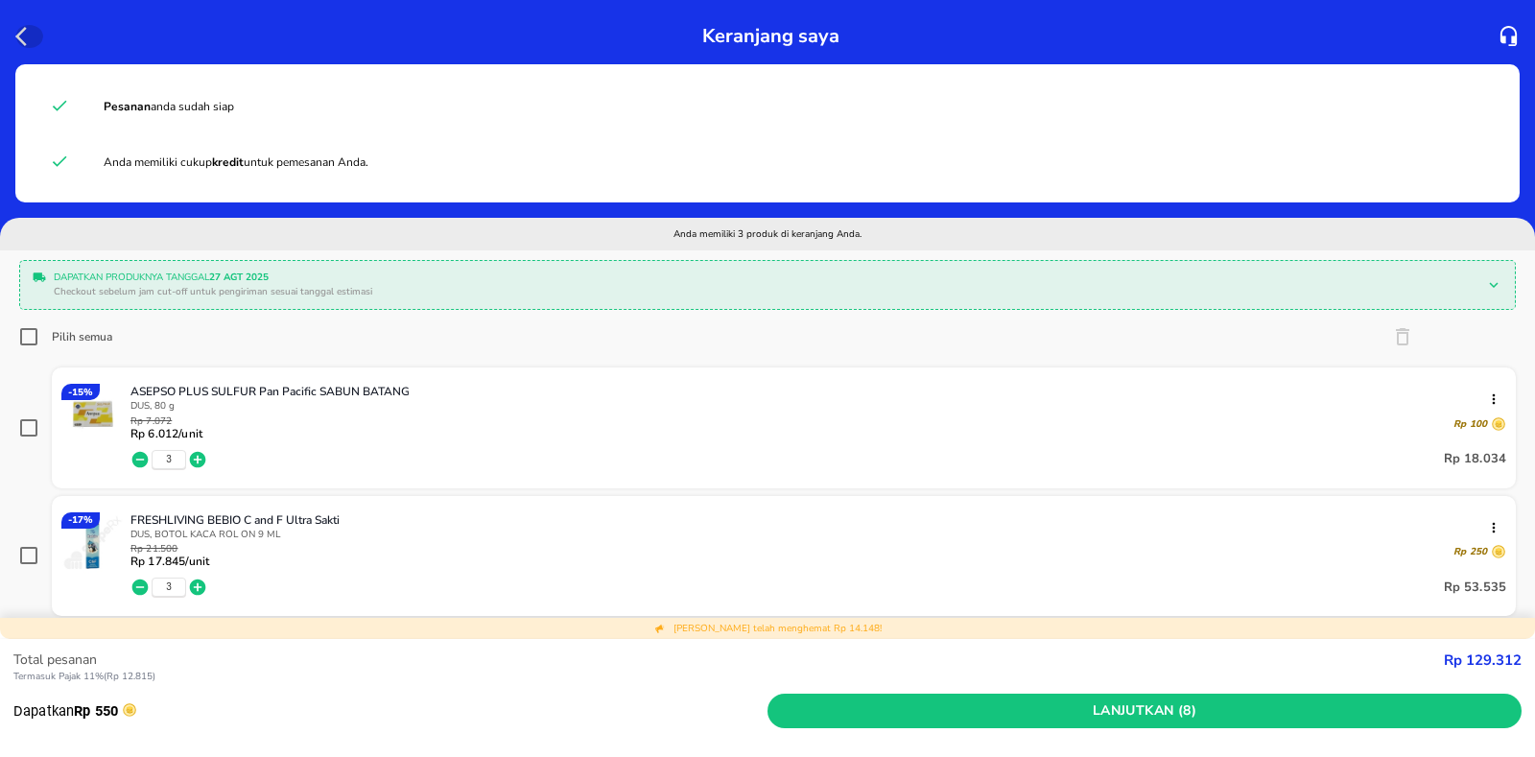
click at [19, 34] on icon "button" at bounding box center [21, 36] width 12 height 19
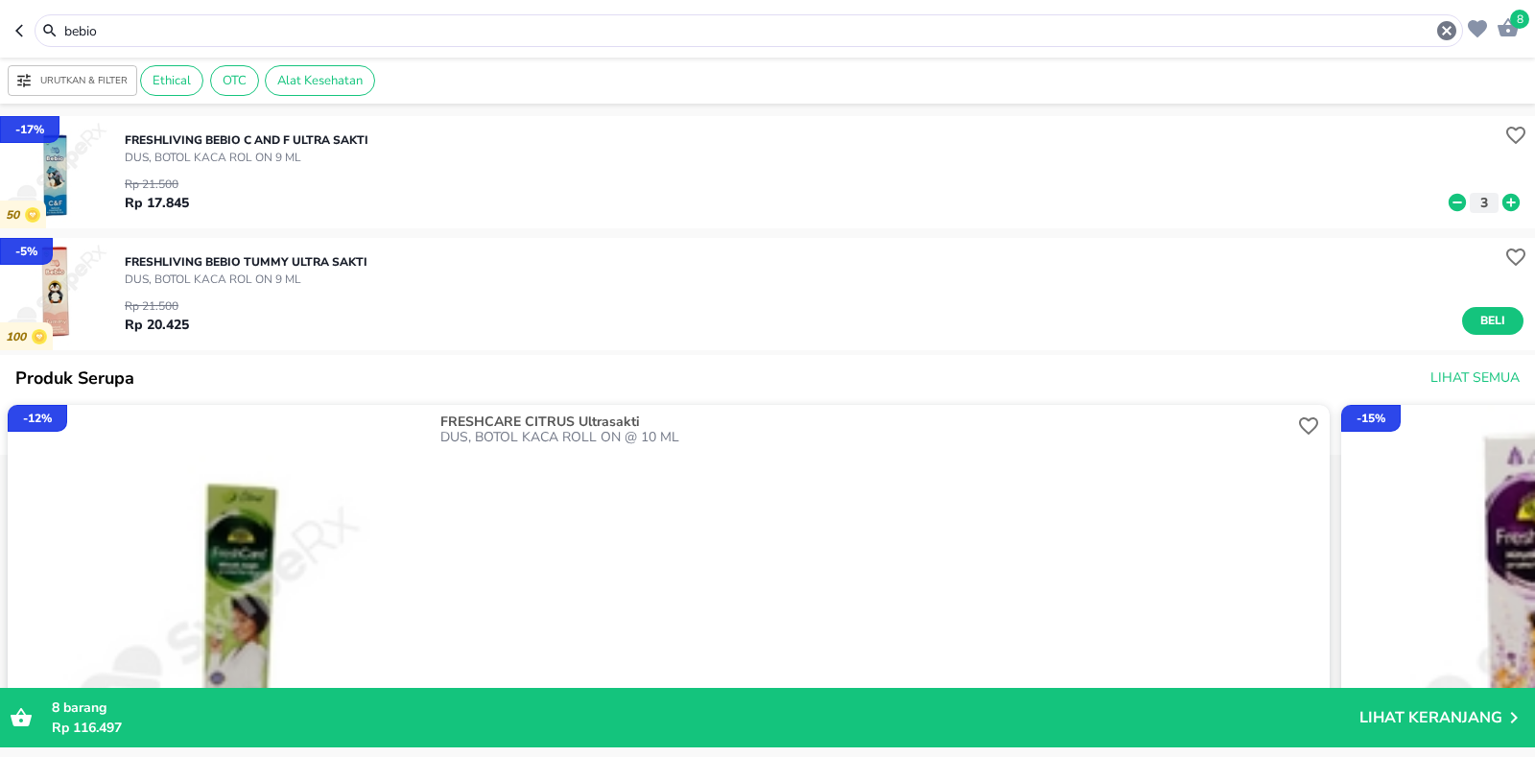
click at [27, 83] on icon "button" at bounding box center [23, 80] width 17 height 17
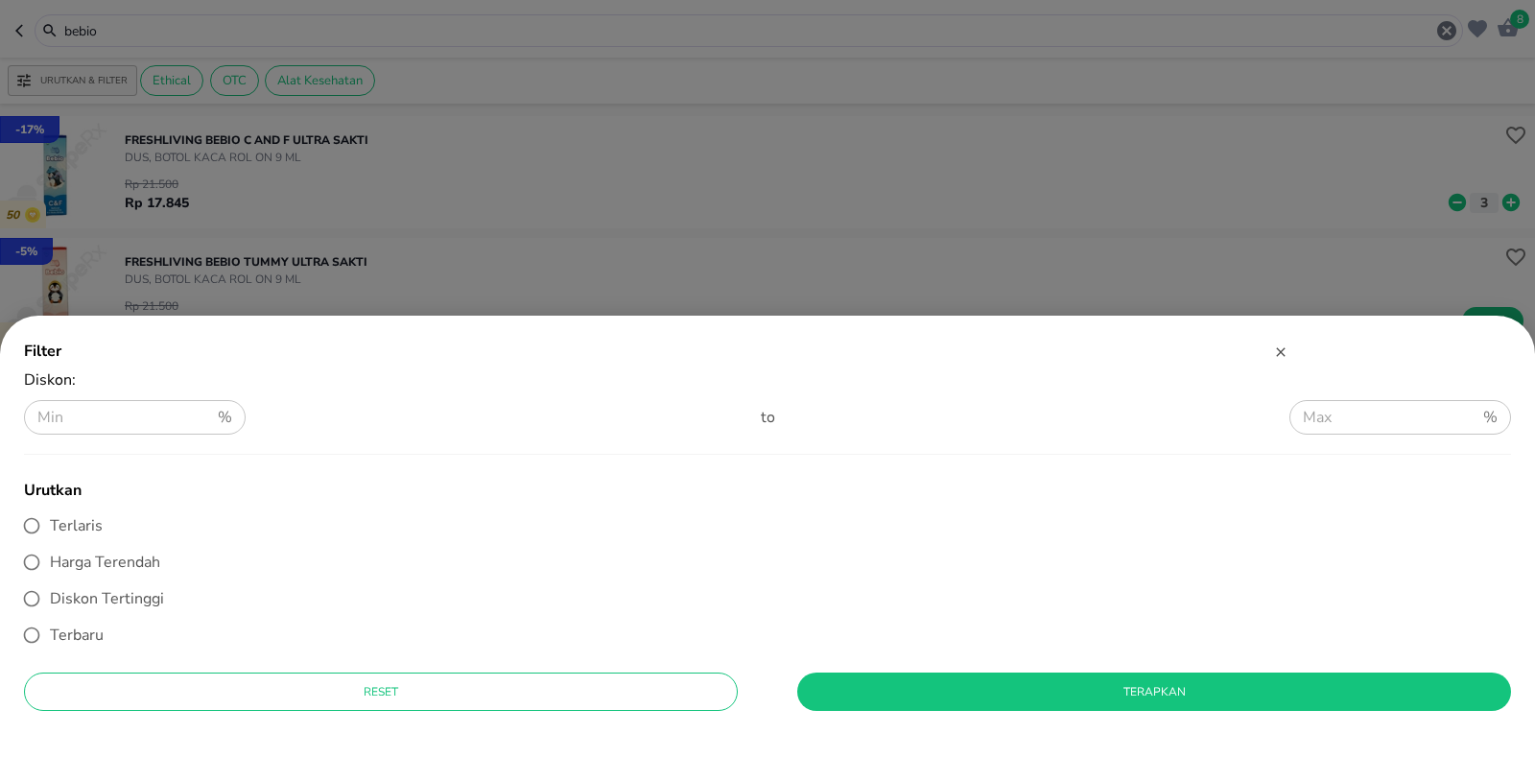
click at [1273, 349] on icon "button" at bounding box center [1280, 351] width 15 height 15
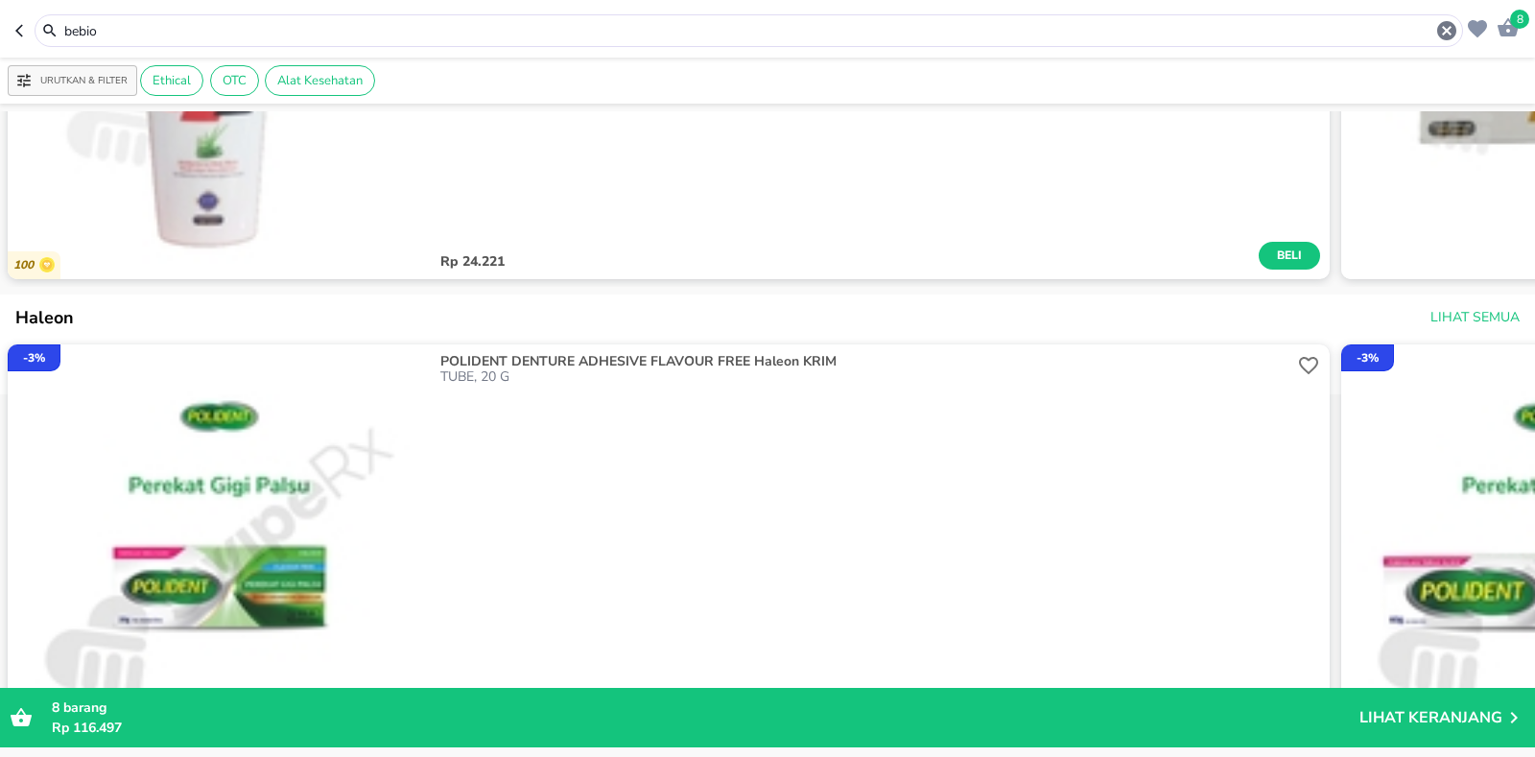
scroll to position [3746, 0]
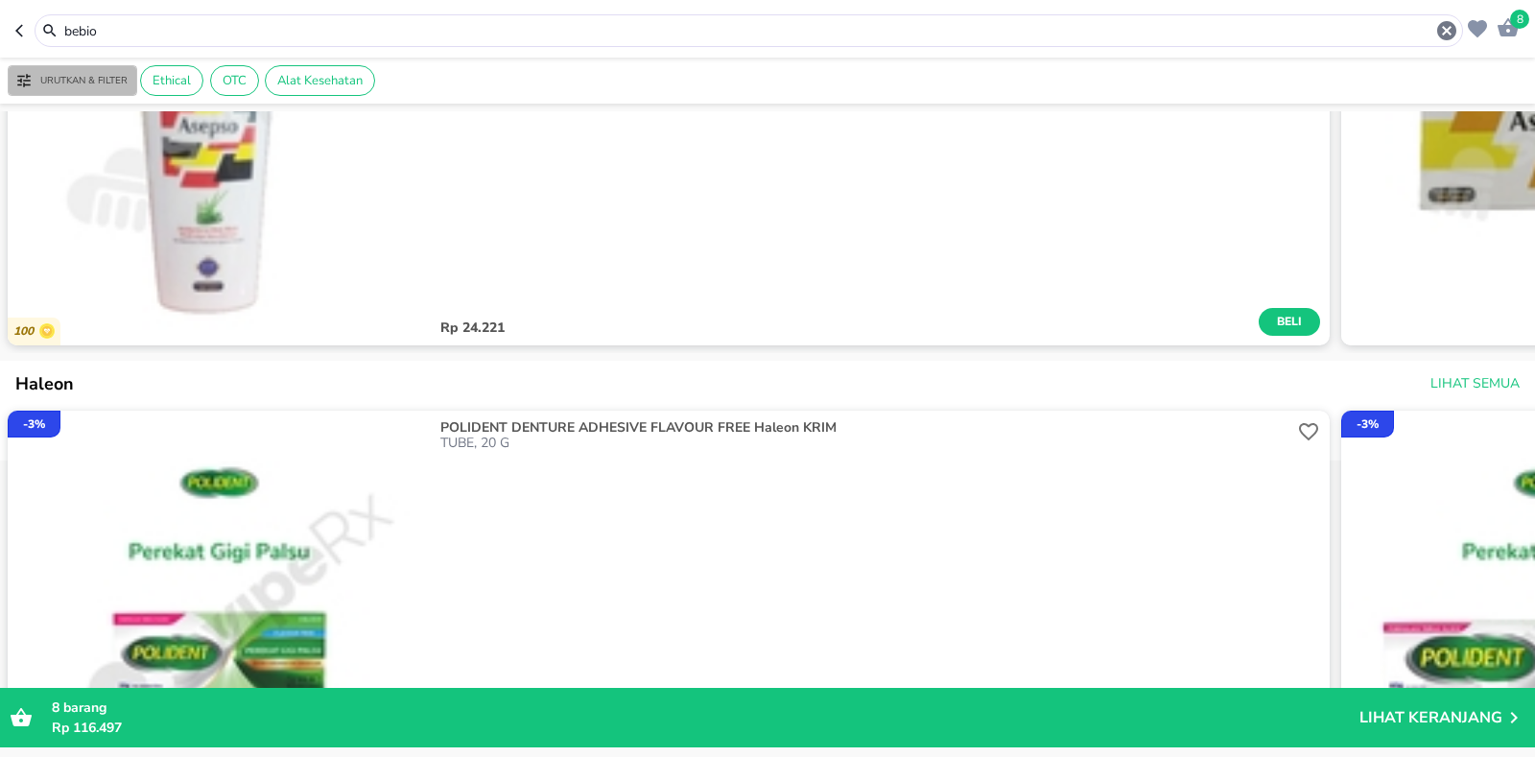
click at [88, 74] on p "Urutkan & Filter" at bounding box center [83, 81] width 87 height 14
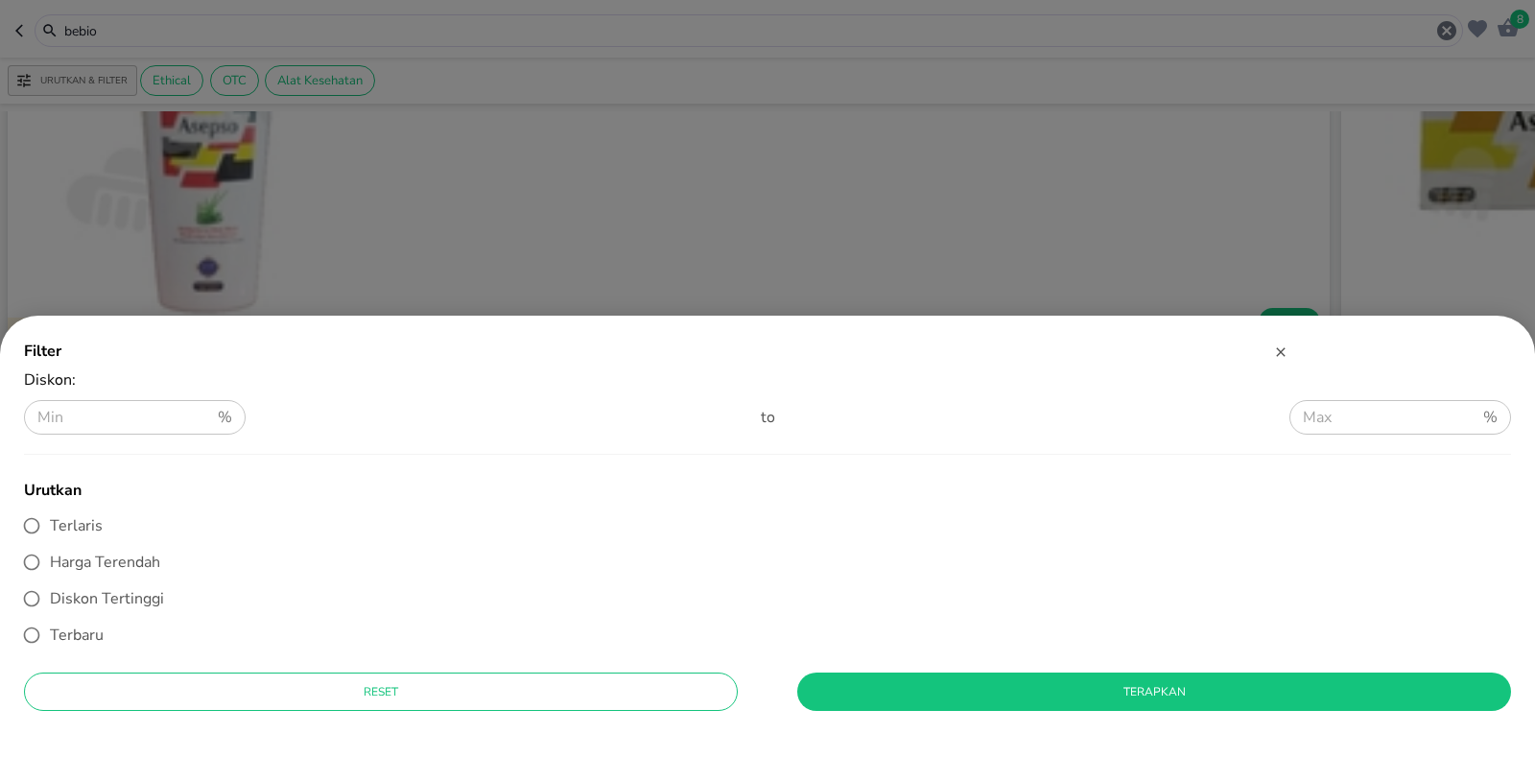
click at [1273, 352] on icon "button" at bounding box center [1280, 351] width 15 height 15
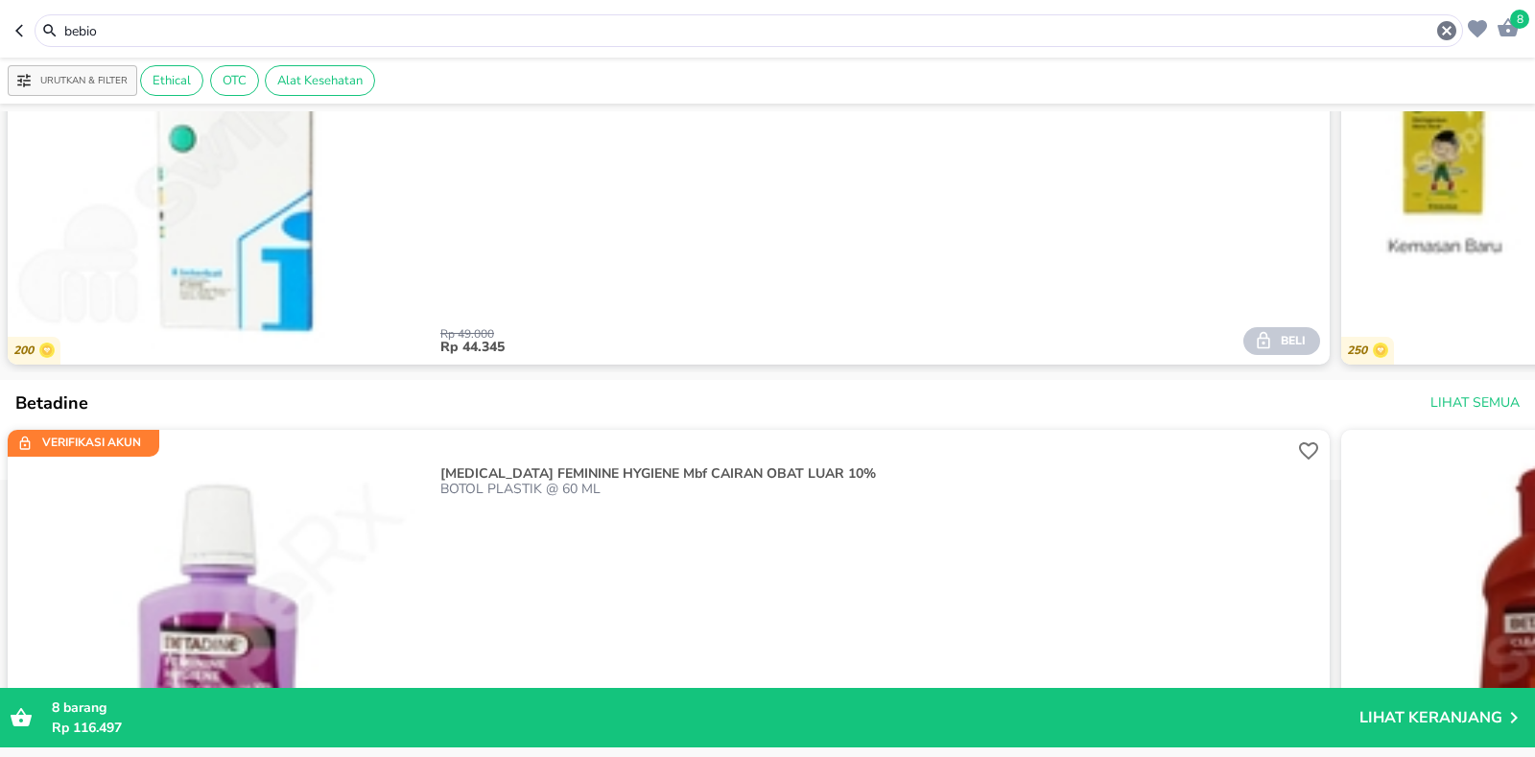
scroll to position [1923, 0]
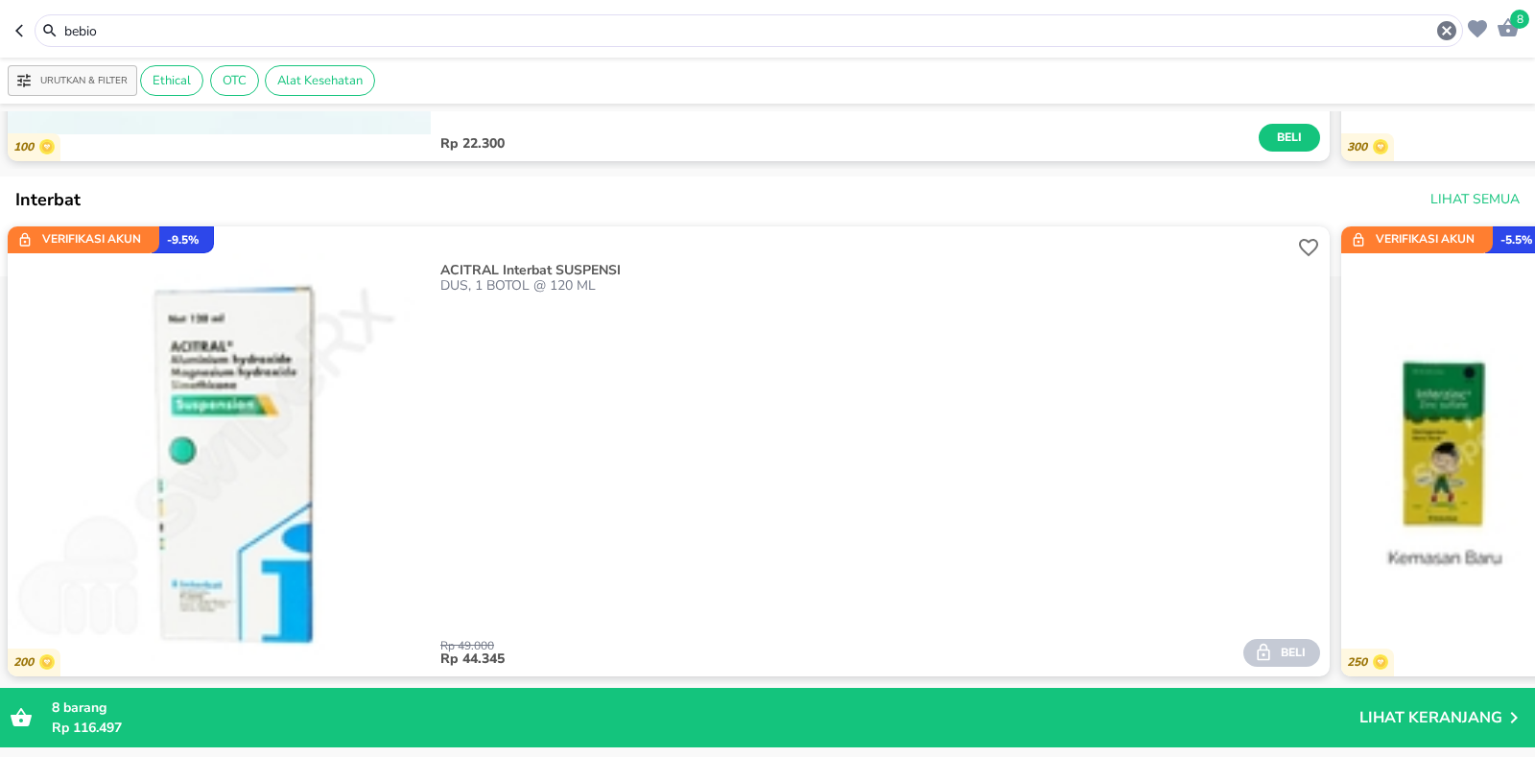
click at [13, 26] on header "8 bebio" at bounding box center [767, 29] width 1535 height 58
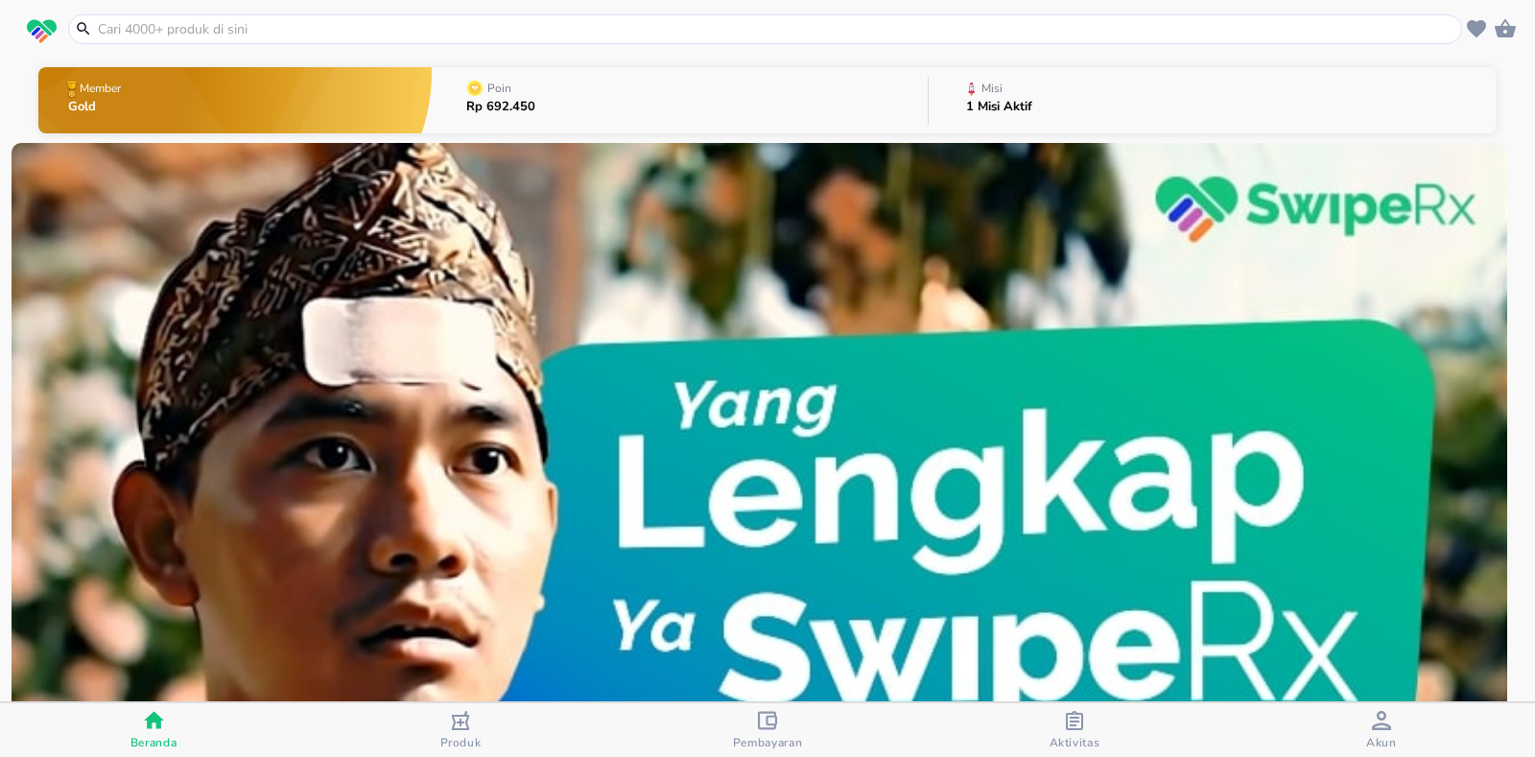
click at [458, 735] on span "Produk" at bounding box center [460, 742] width 41 height 15
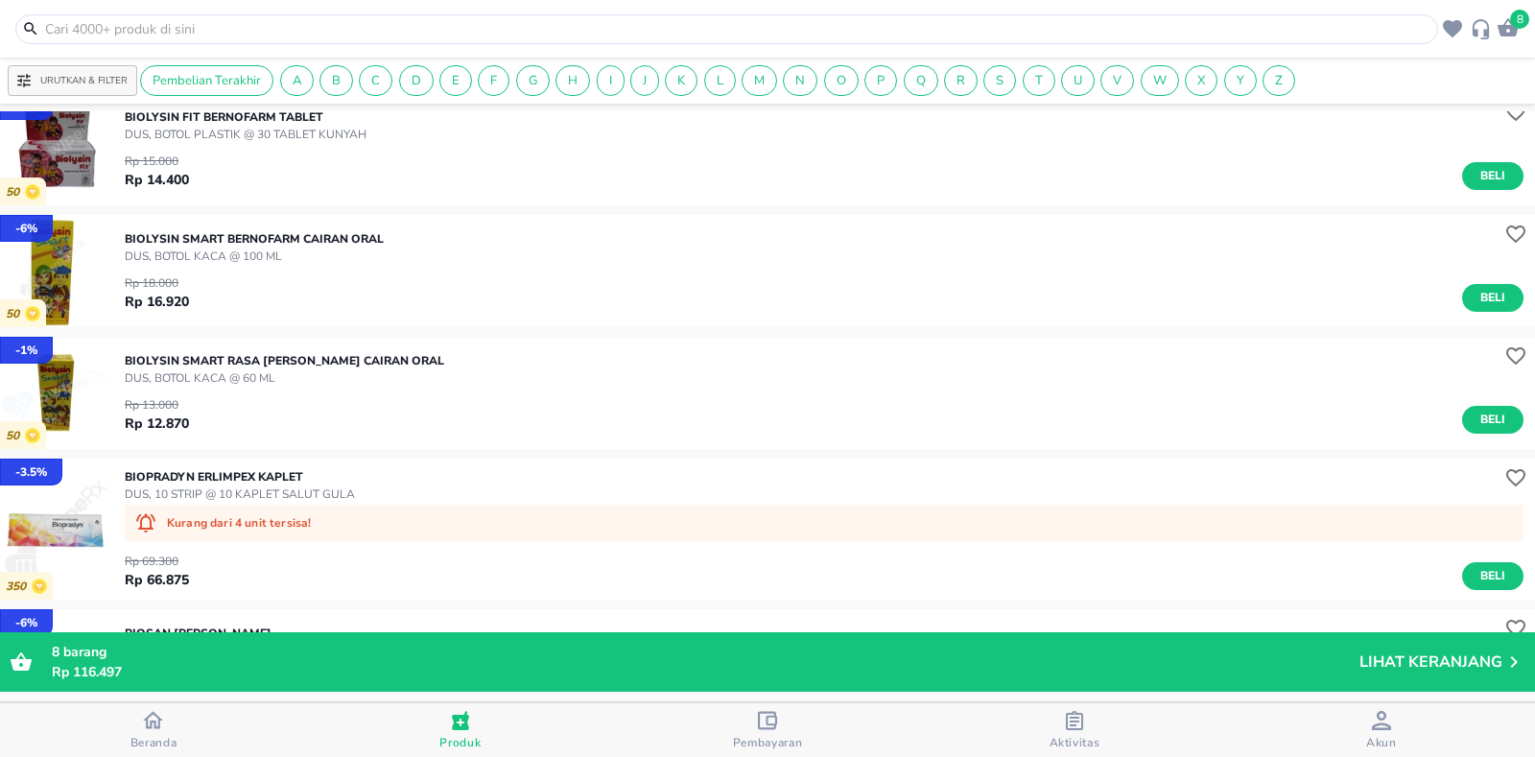
scroll to position [18422, 0]
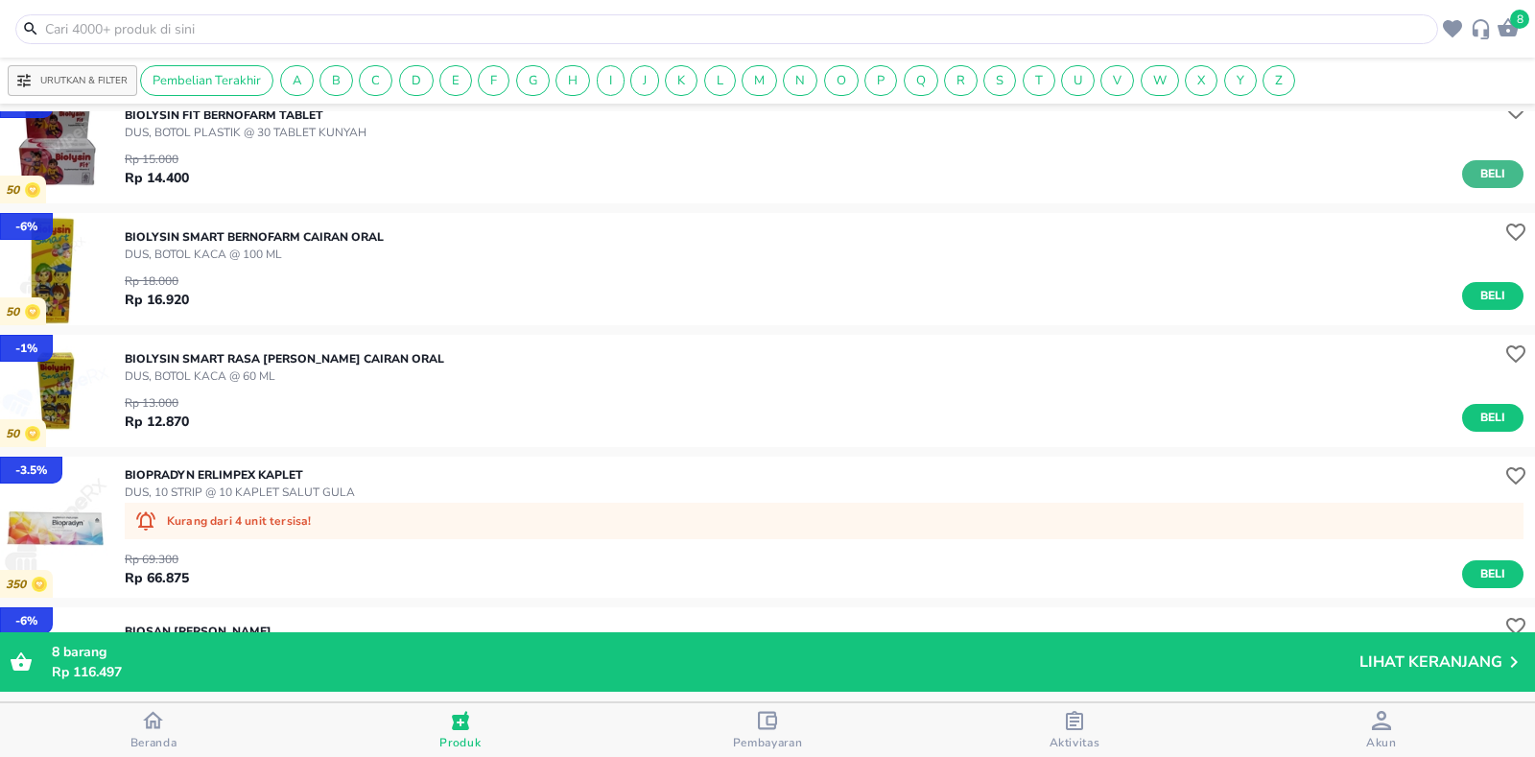
click at [1477, 173] on span "Beli" at bounding box center [1493, 174] width 33 height 20
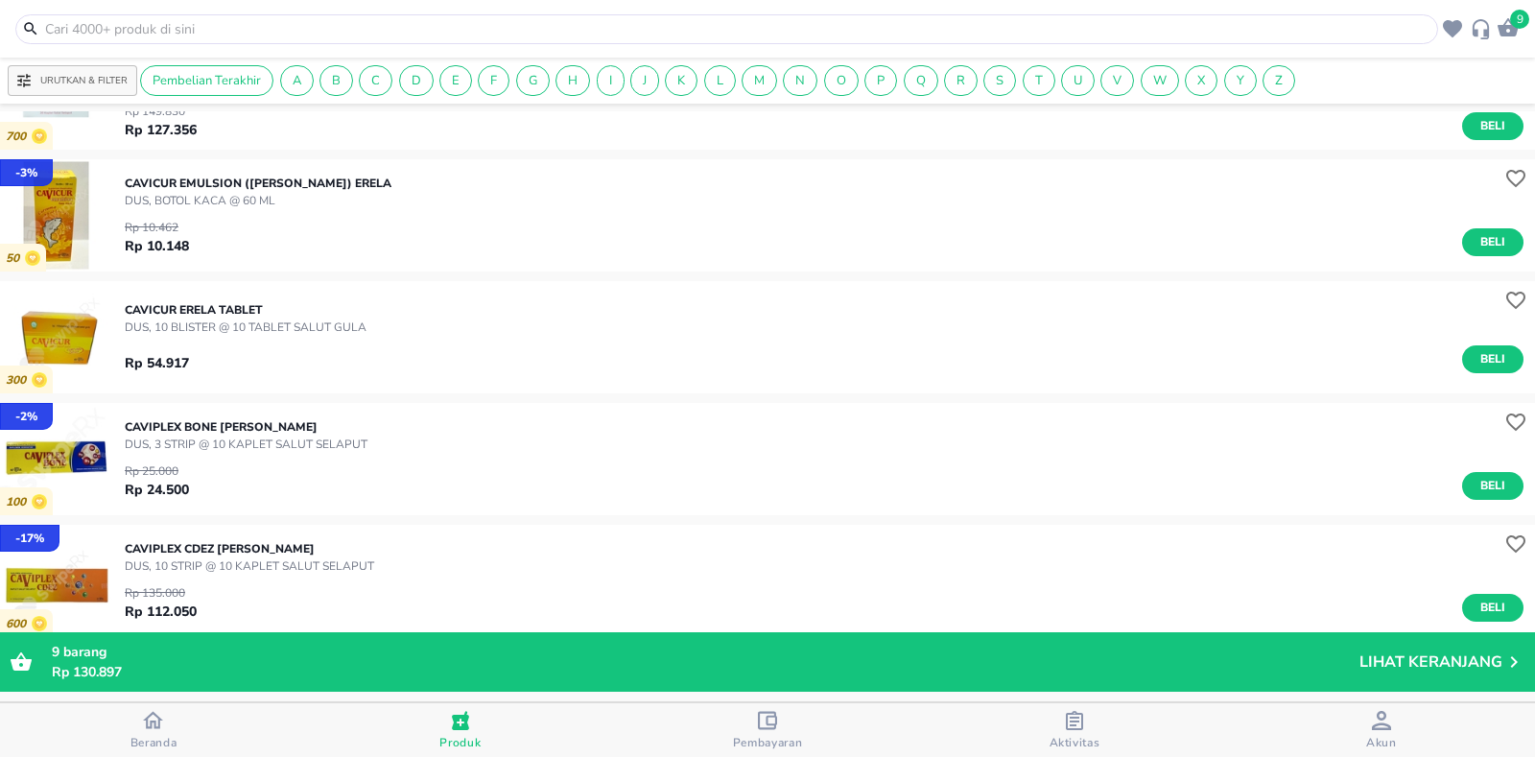
scroll to position [32013, 0]
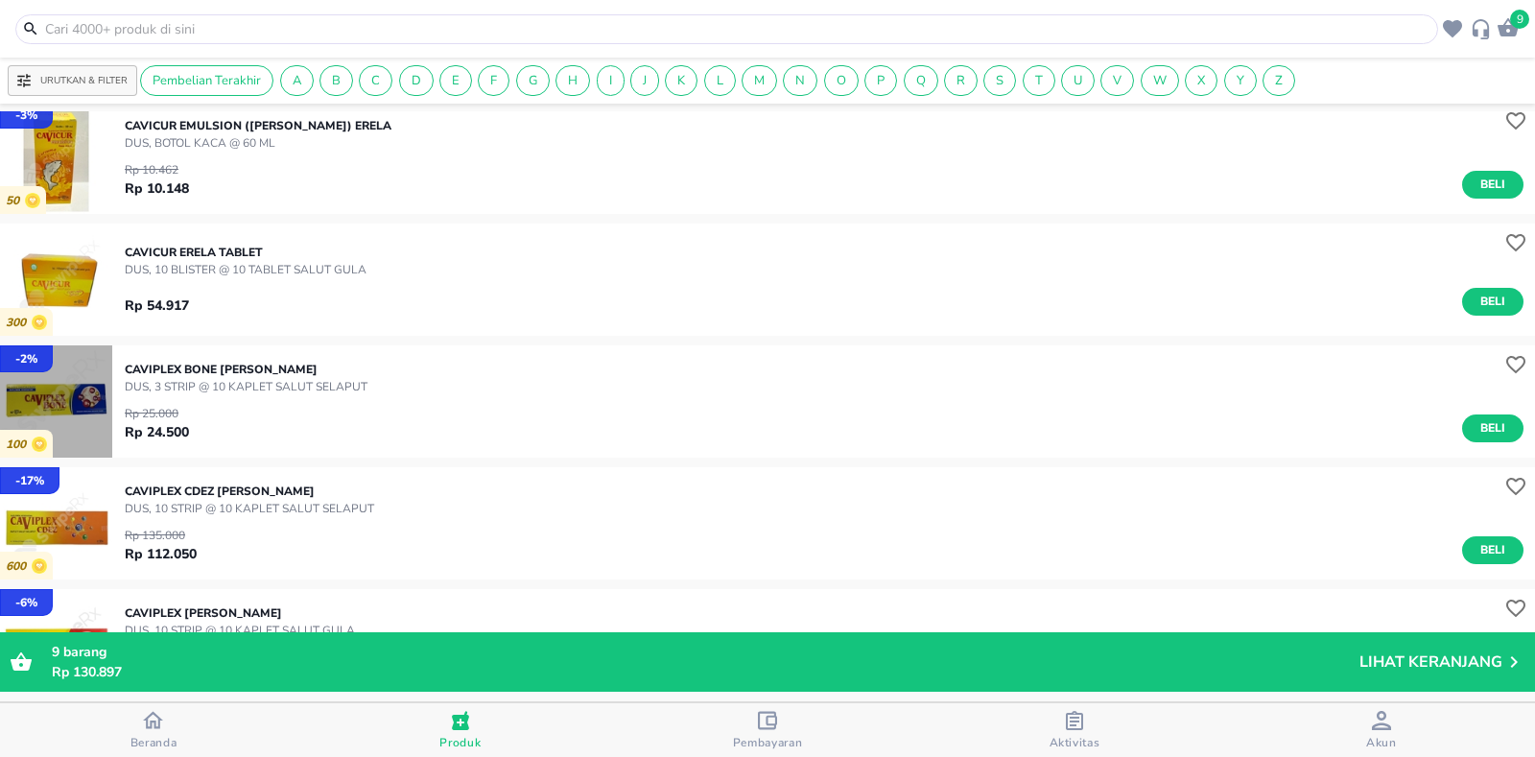
click at [92, 409] on img "button" at bounding box center [56, 401] width 112 height 112
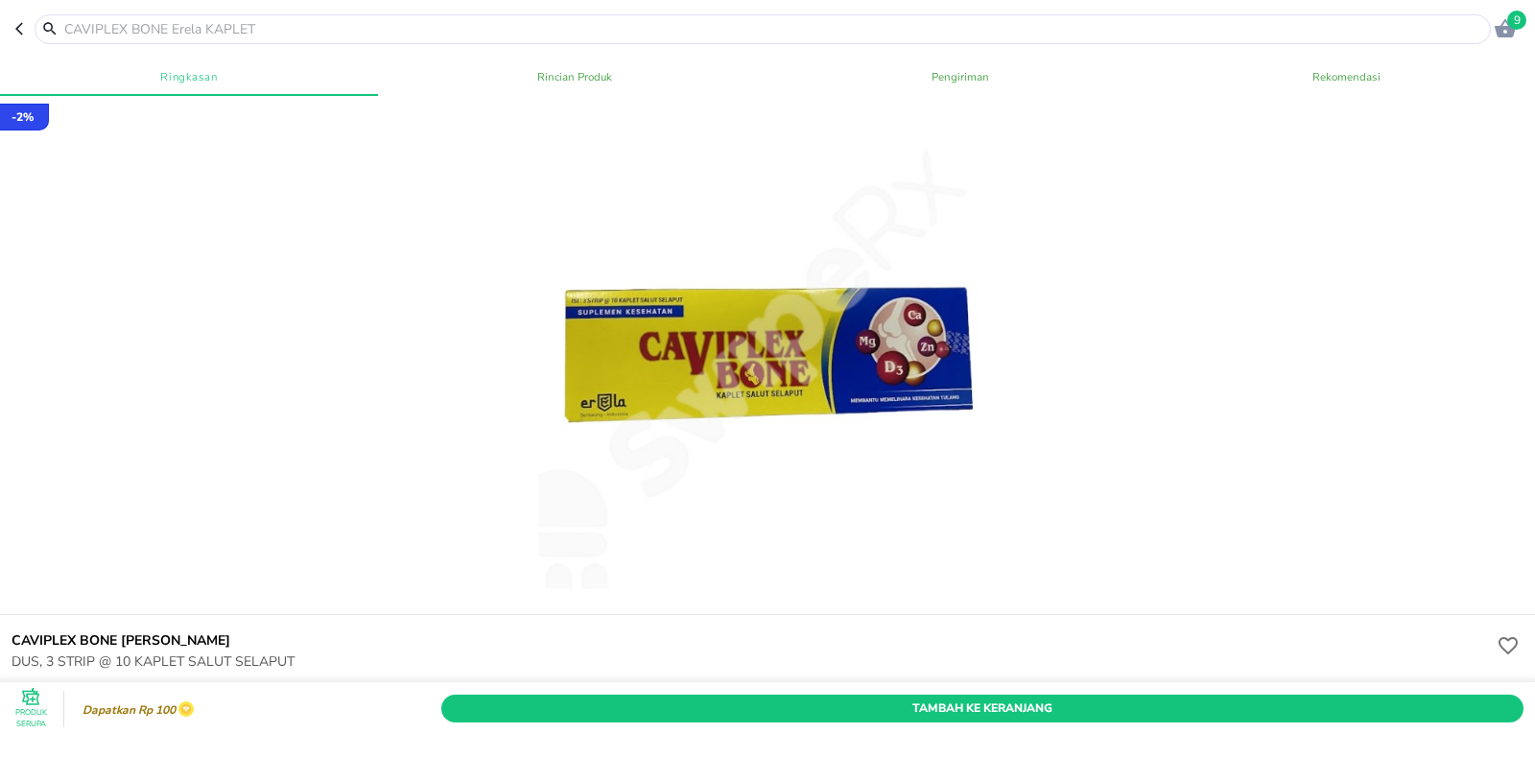
click at [20, 26] on icon "button" at bounding box center [19, 29] width 8 height 12
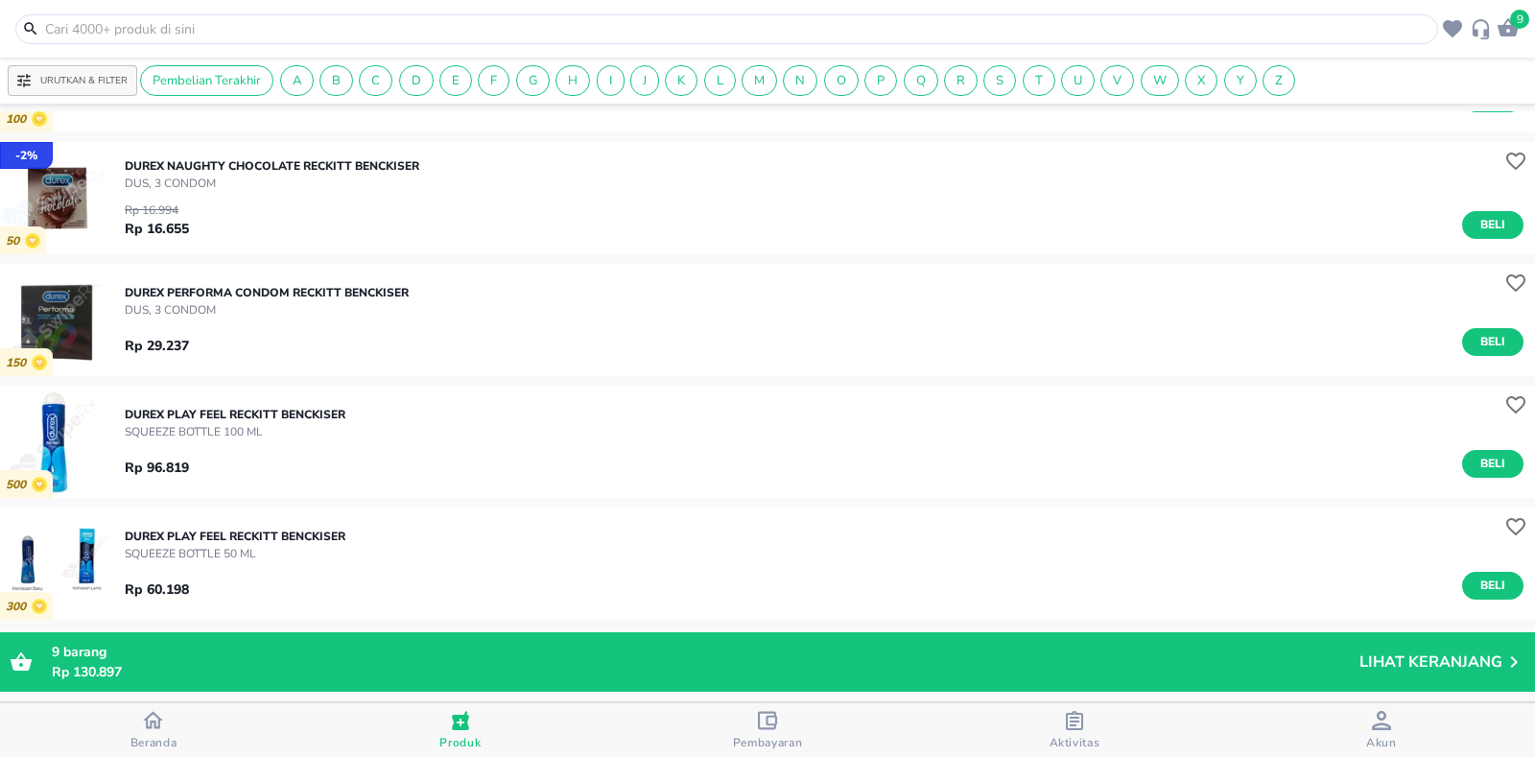
scroll to position [48453, 0]
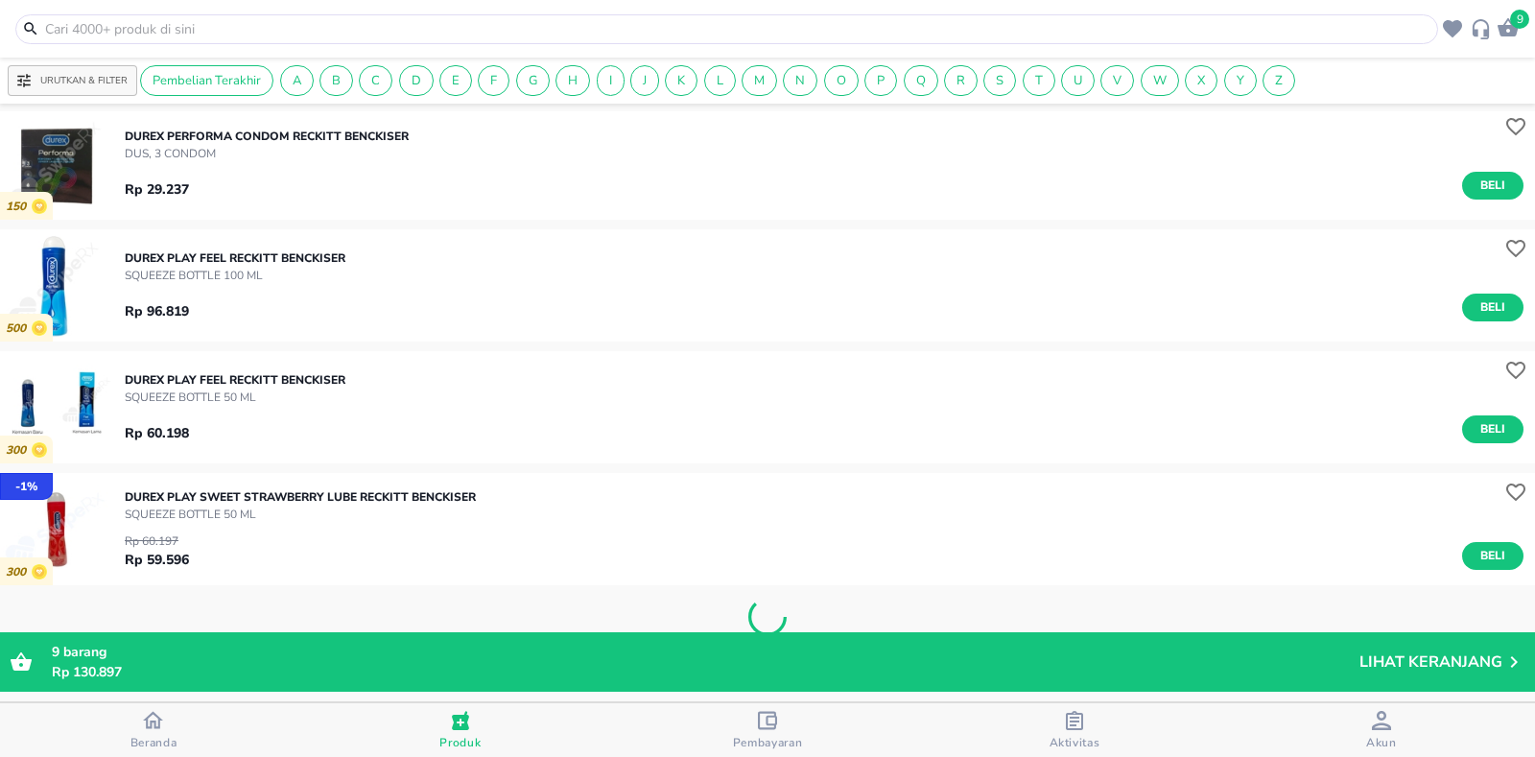
click at [485, 294] on div "Rp 96.819 Beli" at bounding box center [824, 302] width 1399 height 37
click at [799, 304] on div "Rp 96.819 Beli" at bounding box center [824, 302] width 1399 height 37
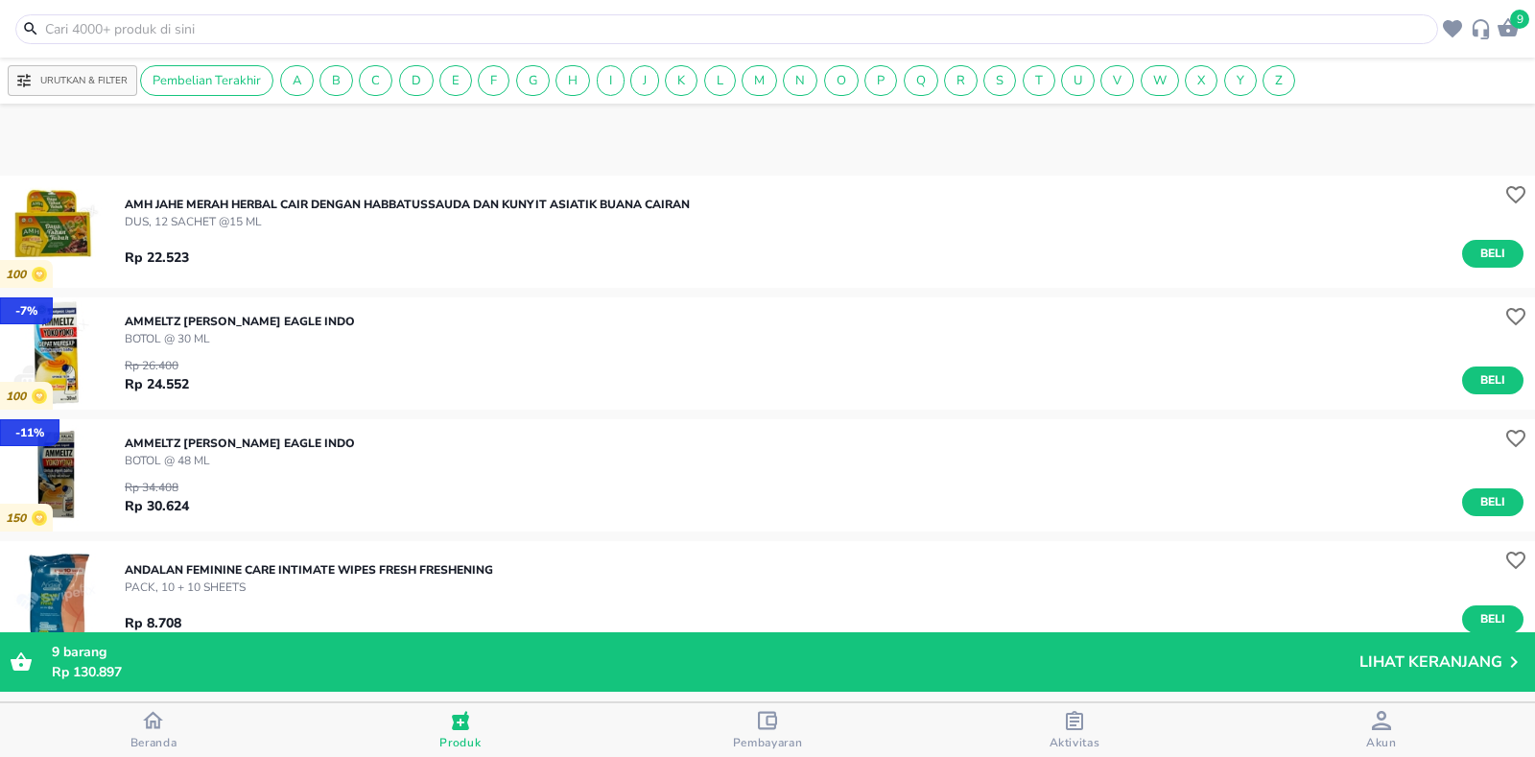
scroll to position [3263, 0]
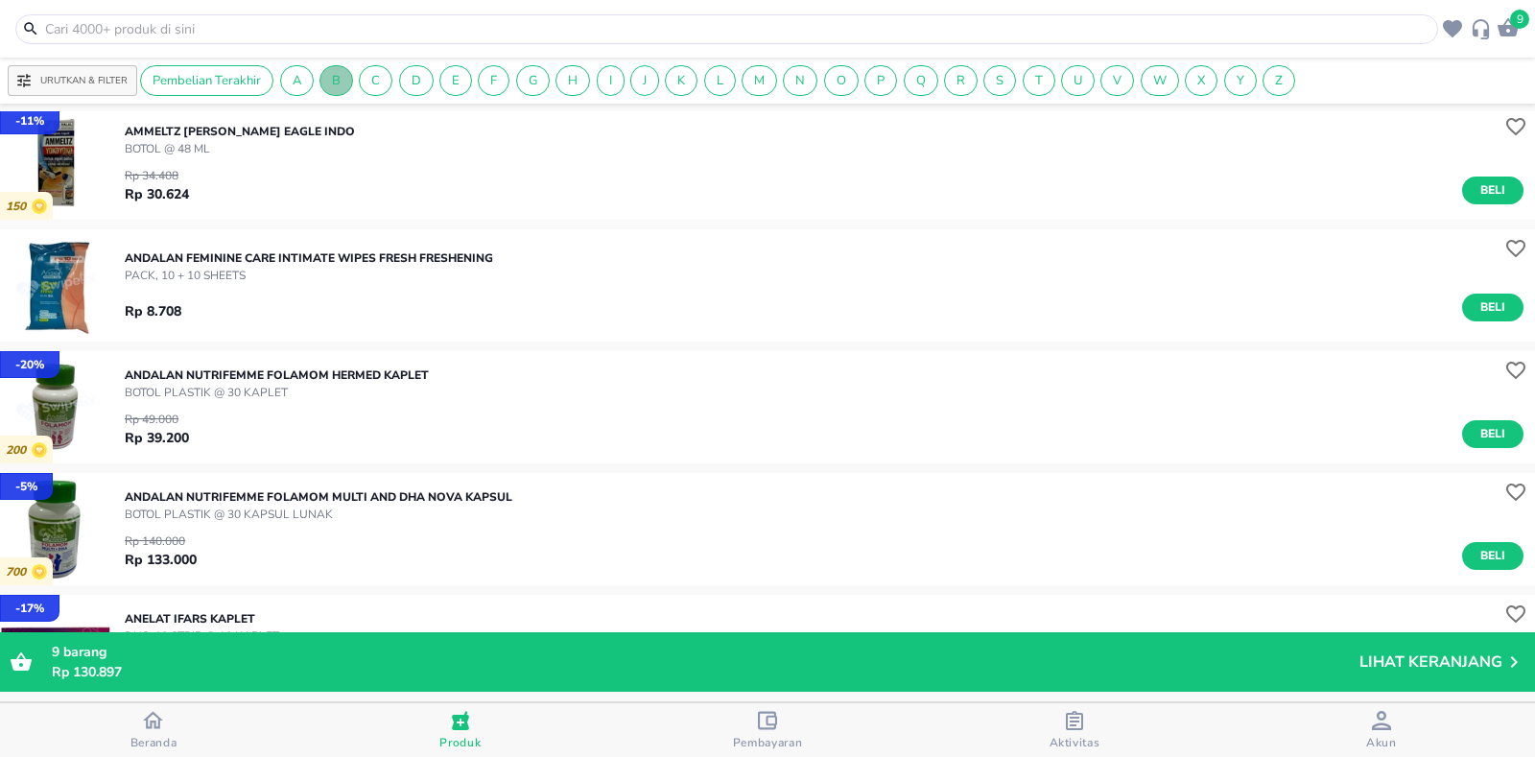
click at [342, 81] on span "B" at bounding box center [336, 80] width 32 height 17
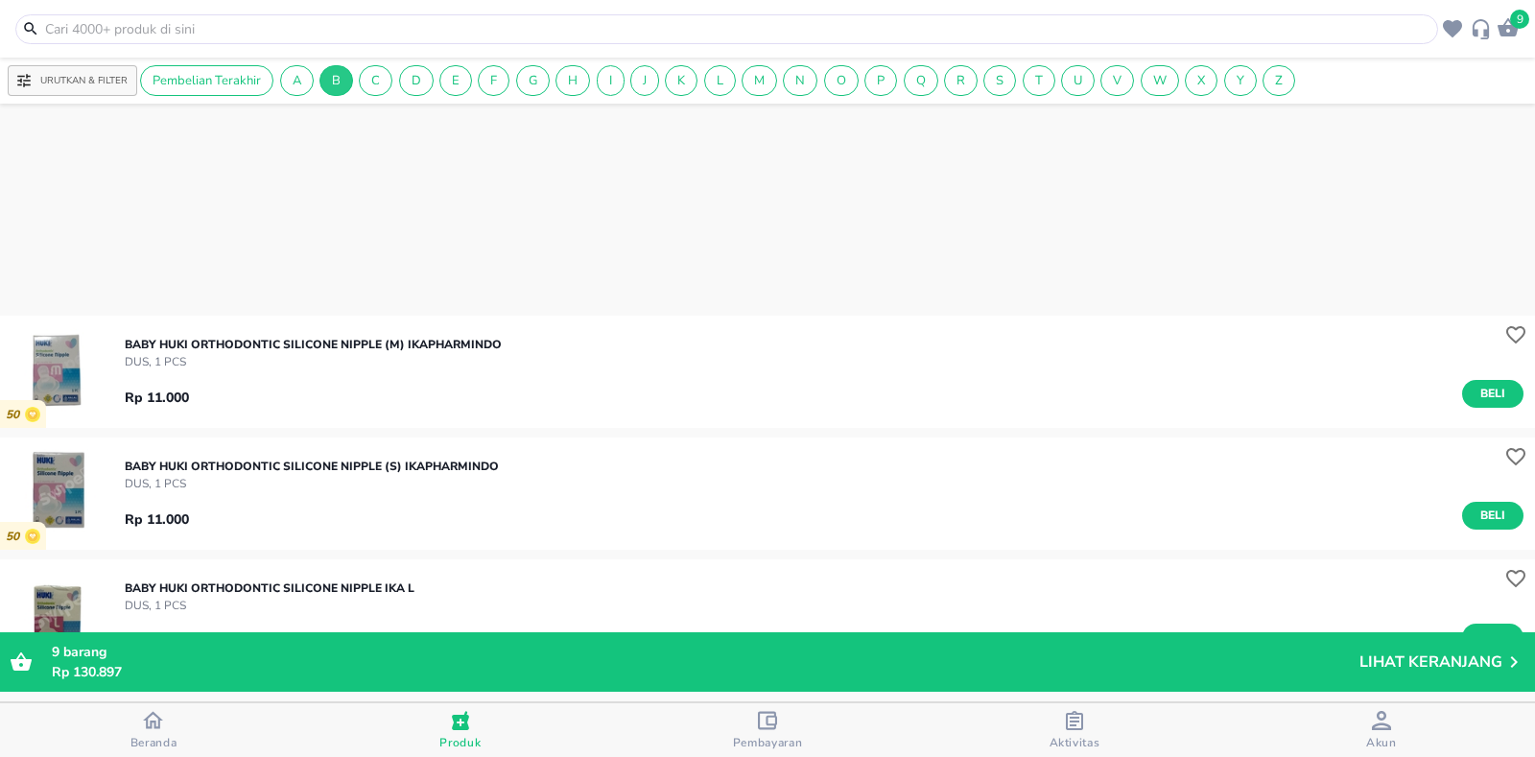
scroll to position [768, 0]
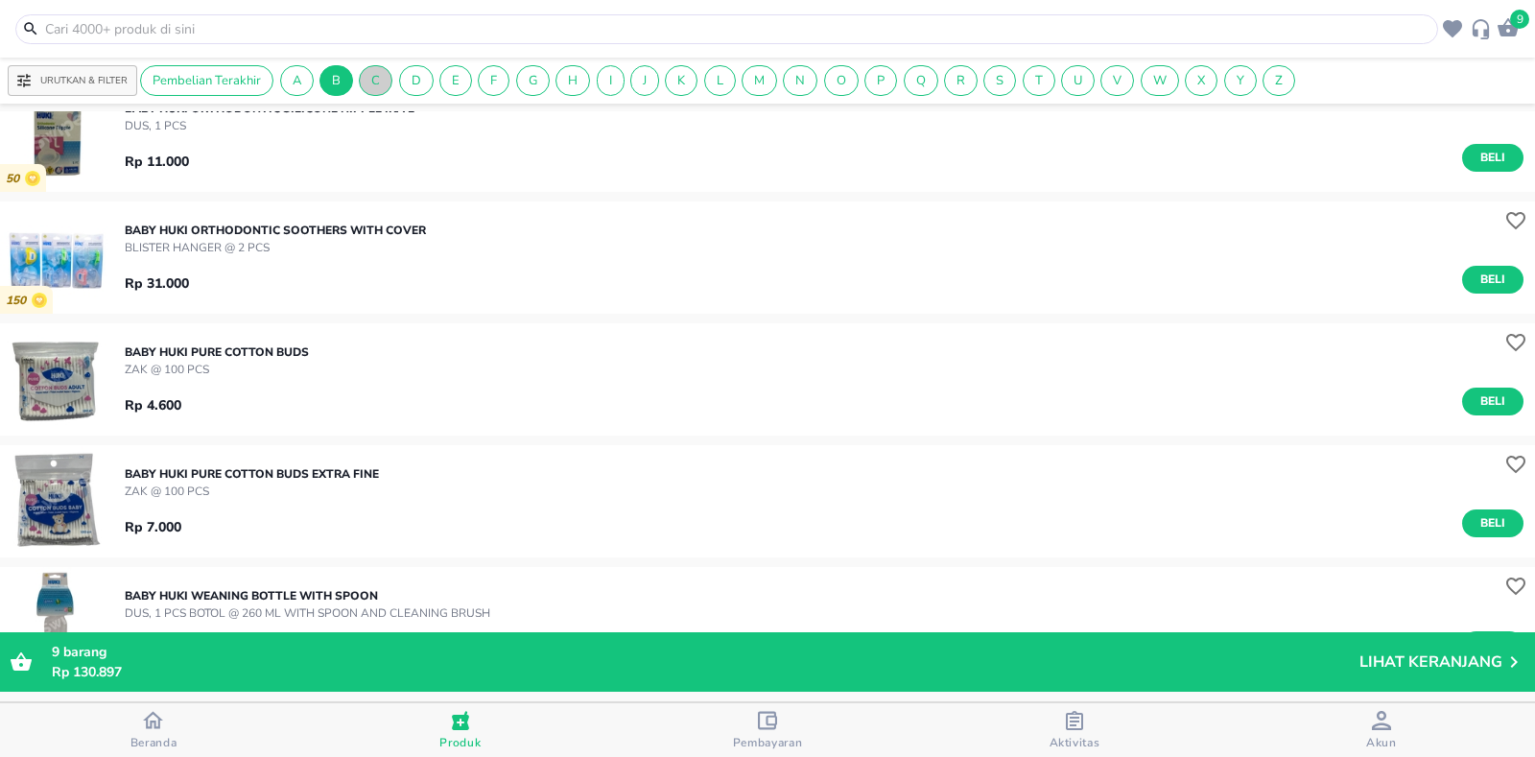
click at [376, 82] on span "C" at bounding box center [376, 80] width 32 height 17
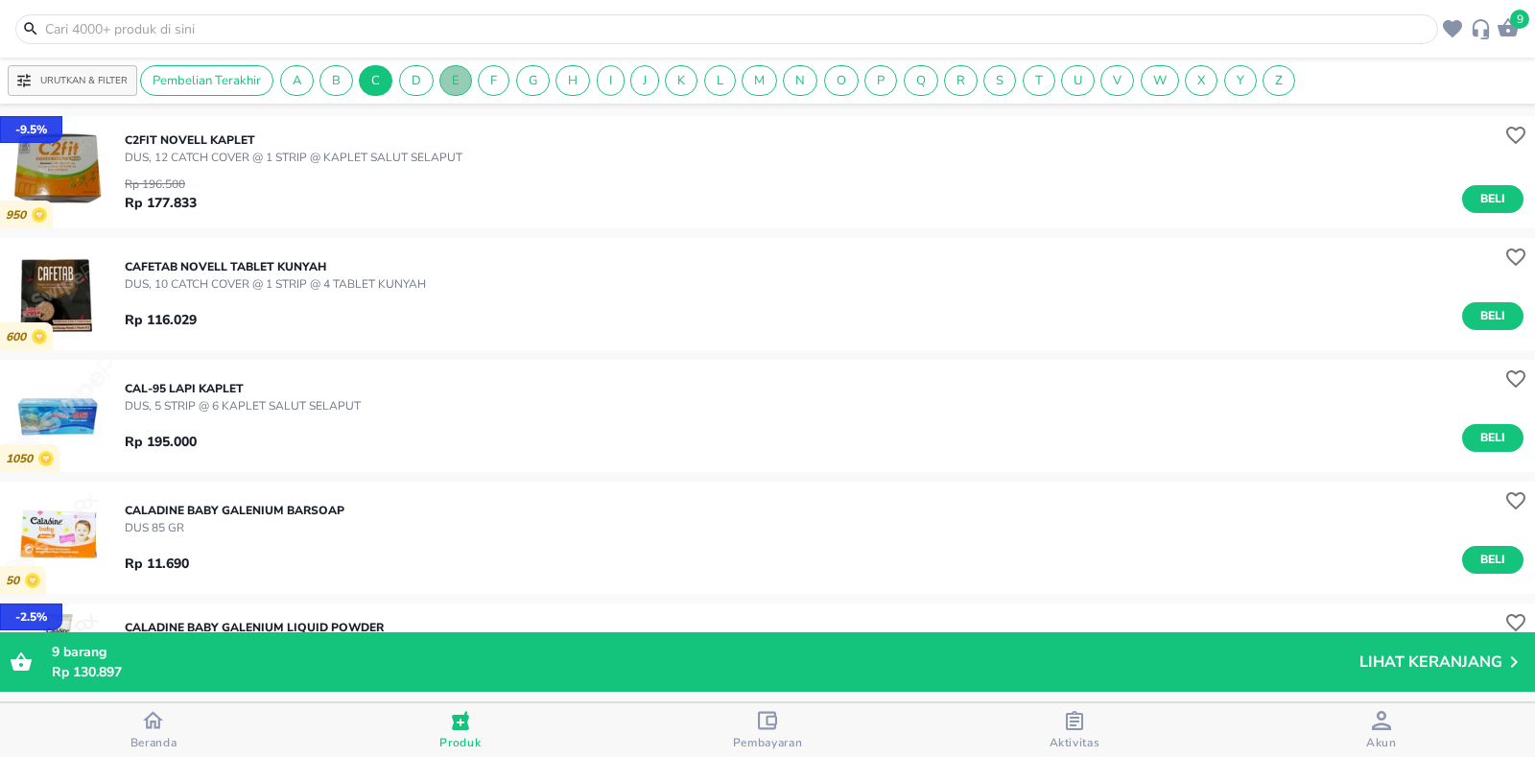
click at [442, 76] on span "E" at bounding box center [455, 80] width 31 height 17
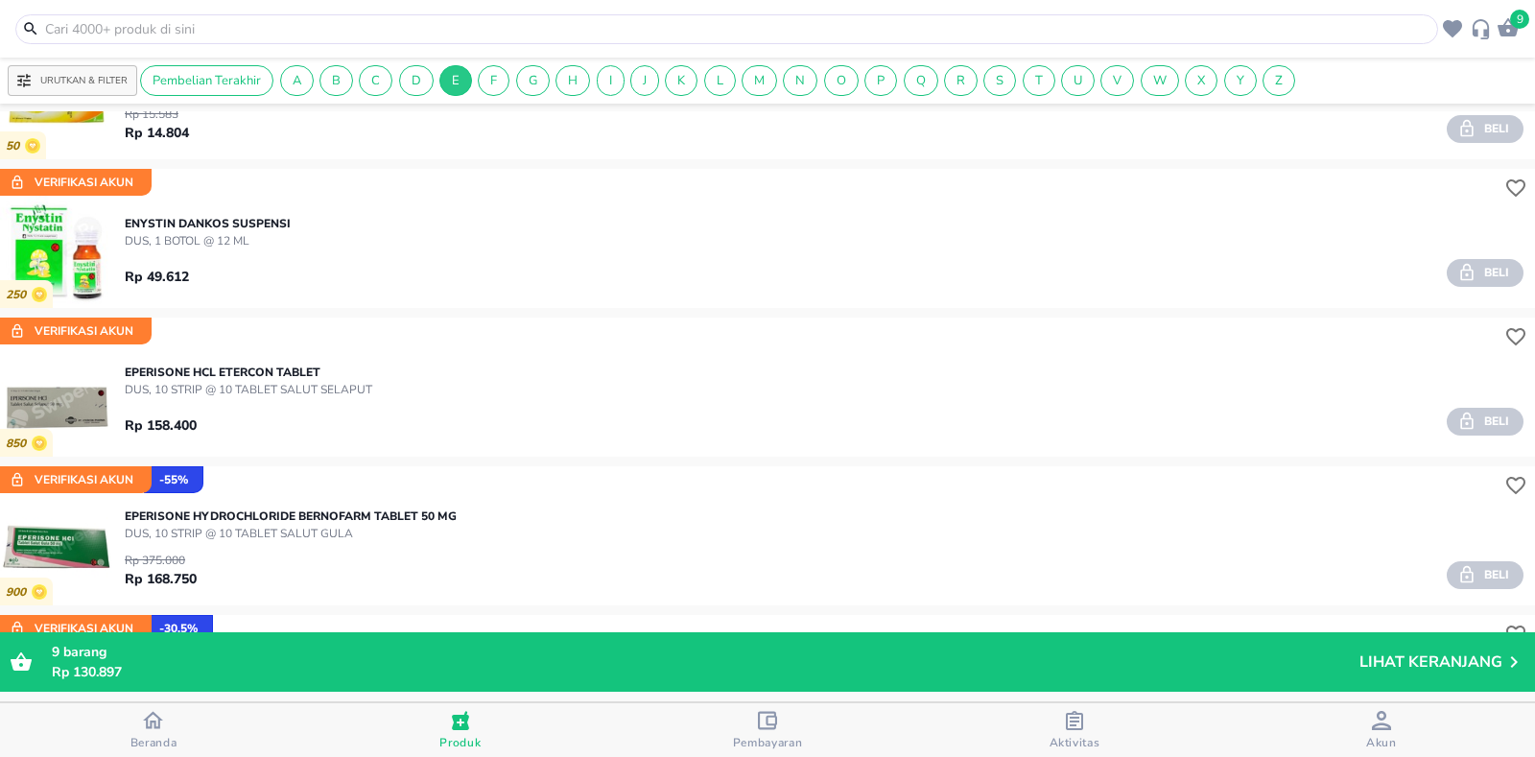
scroll to position [13371, 0]
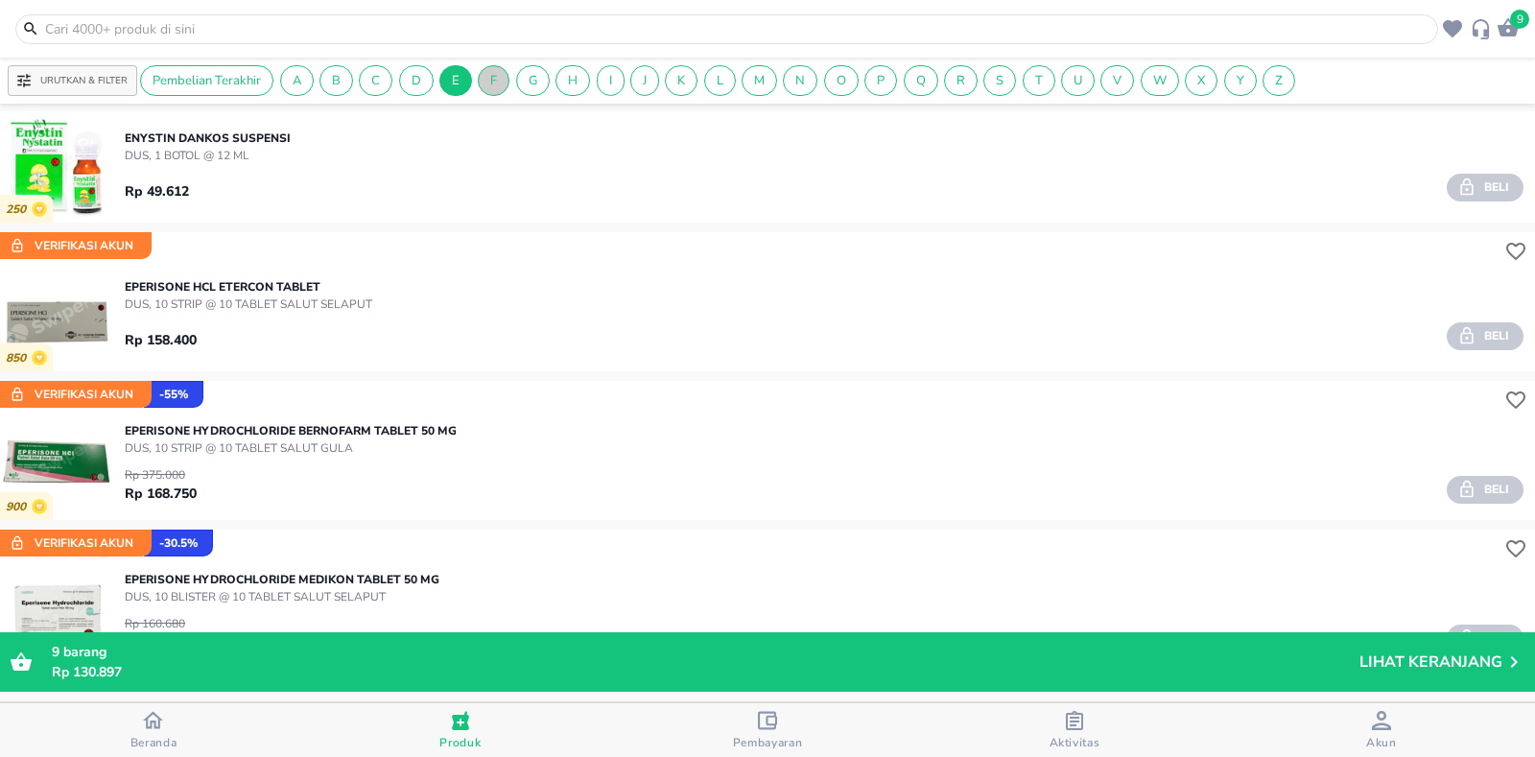
click at [489, 86] on span "F" at bounding box center [494, 80] width 30 height 17
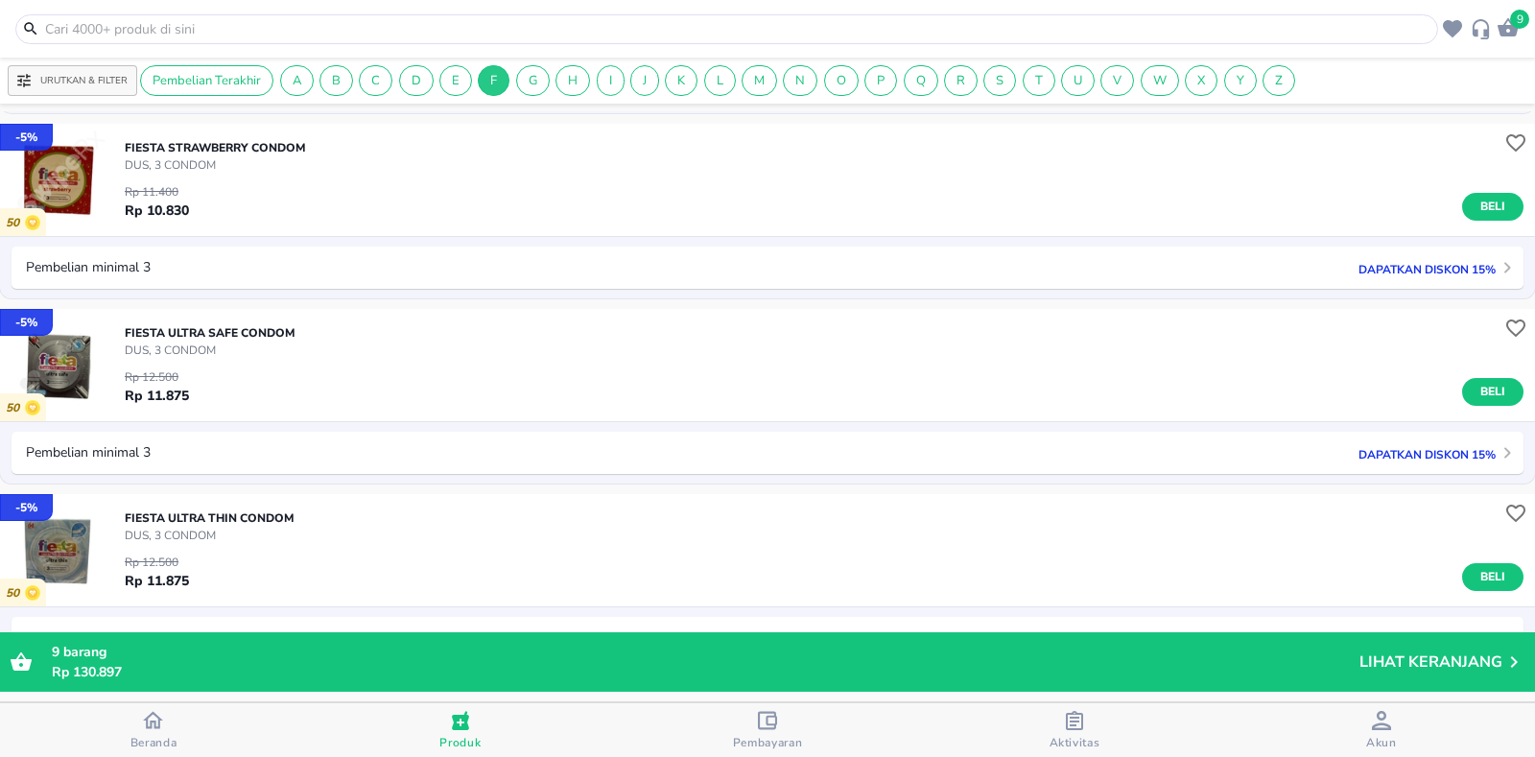
scroll to position [3454, 0]
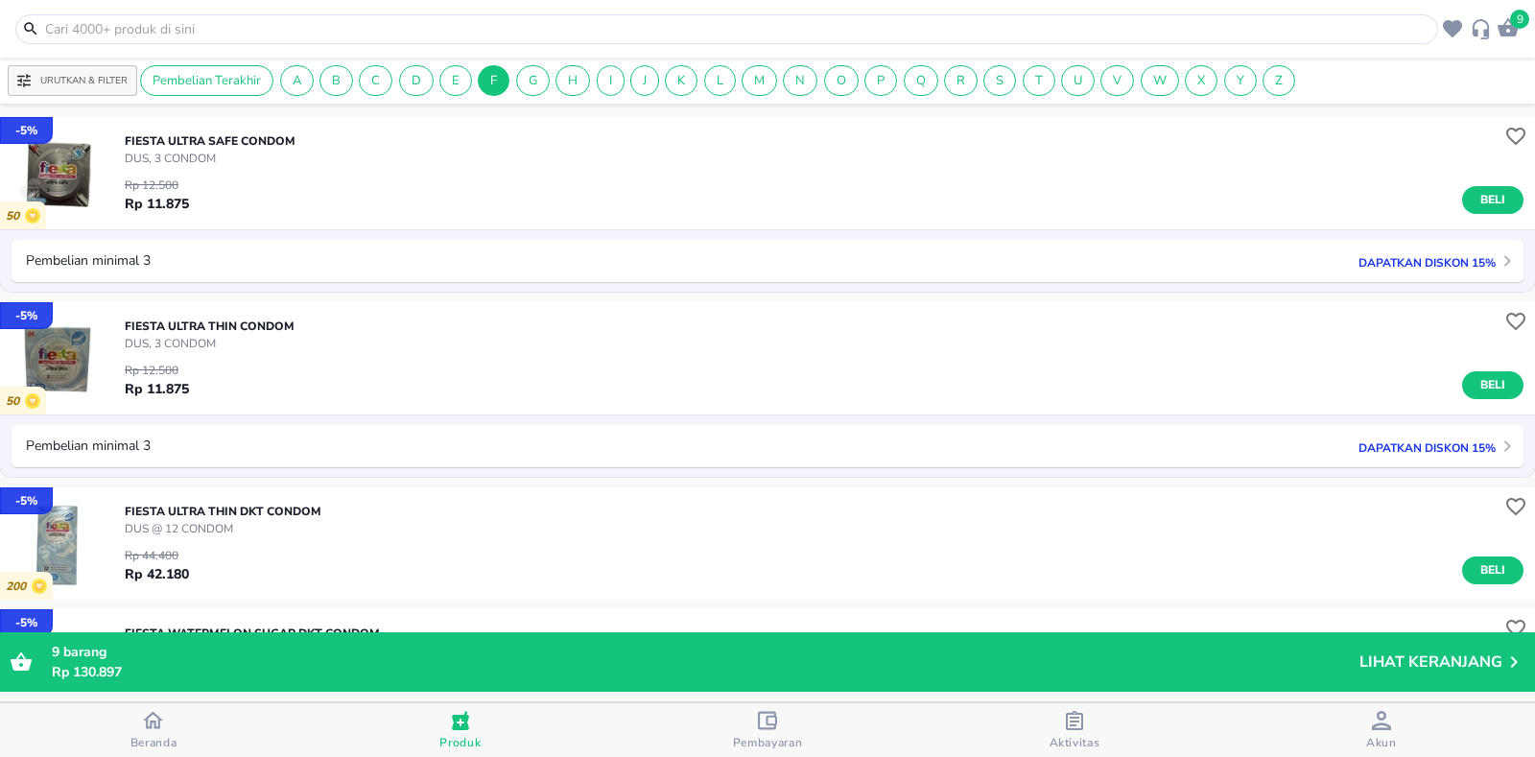
click at [1451, 444] on p "Dapatkan diskon 15%" at bounding box center [1422, 447] width 147 height 18
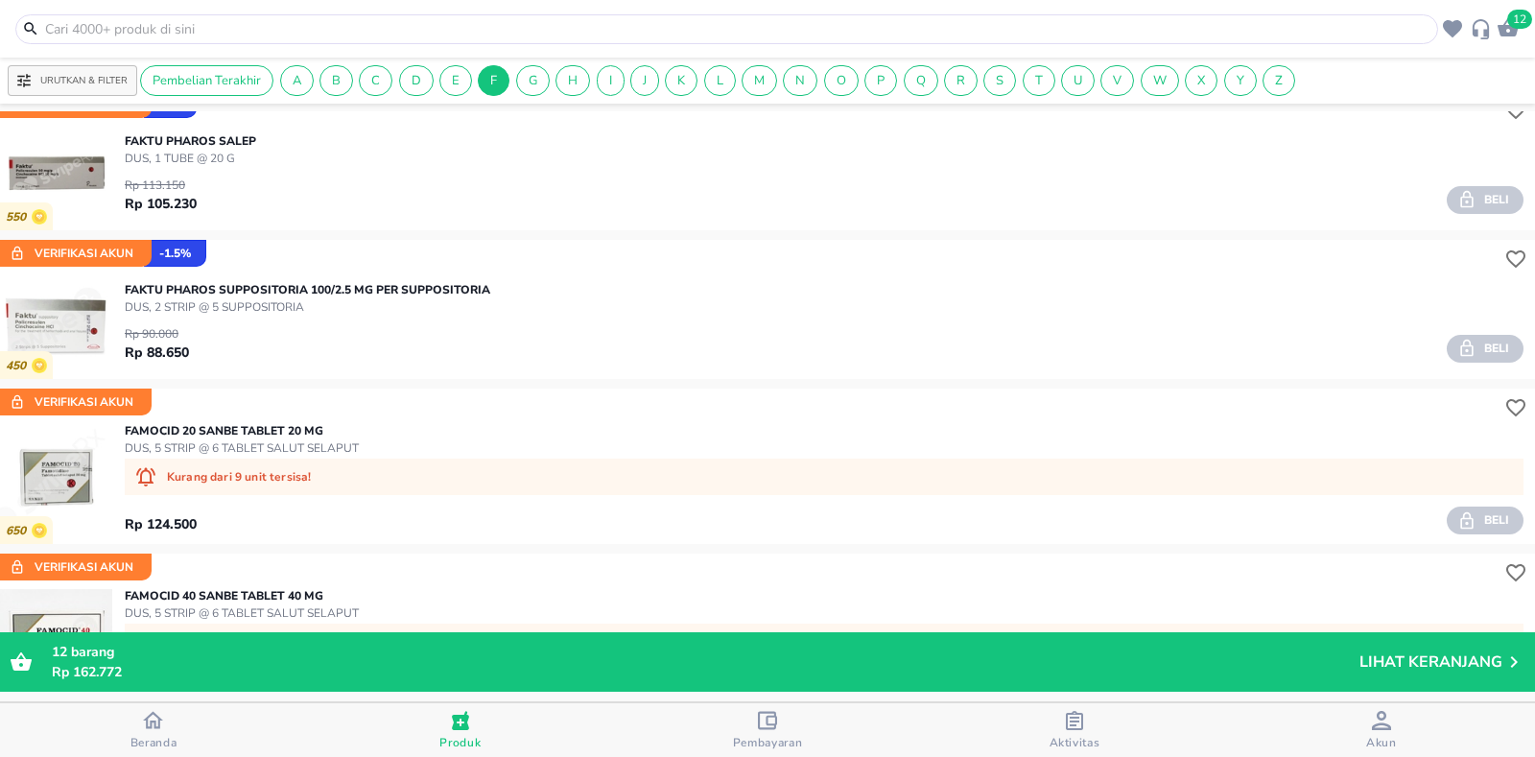
scroll to position [11274, 0]
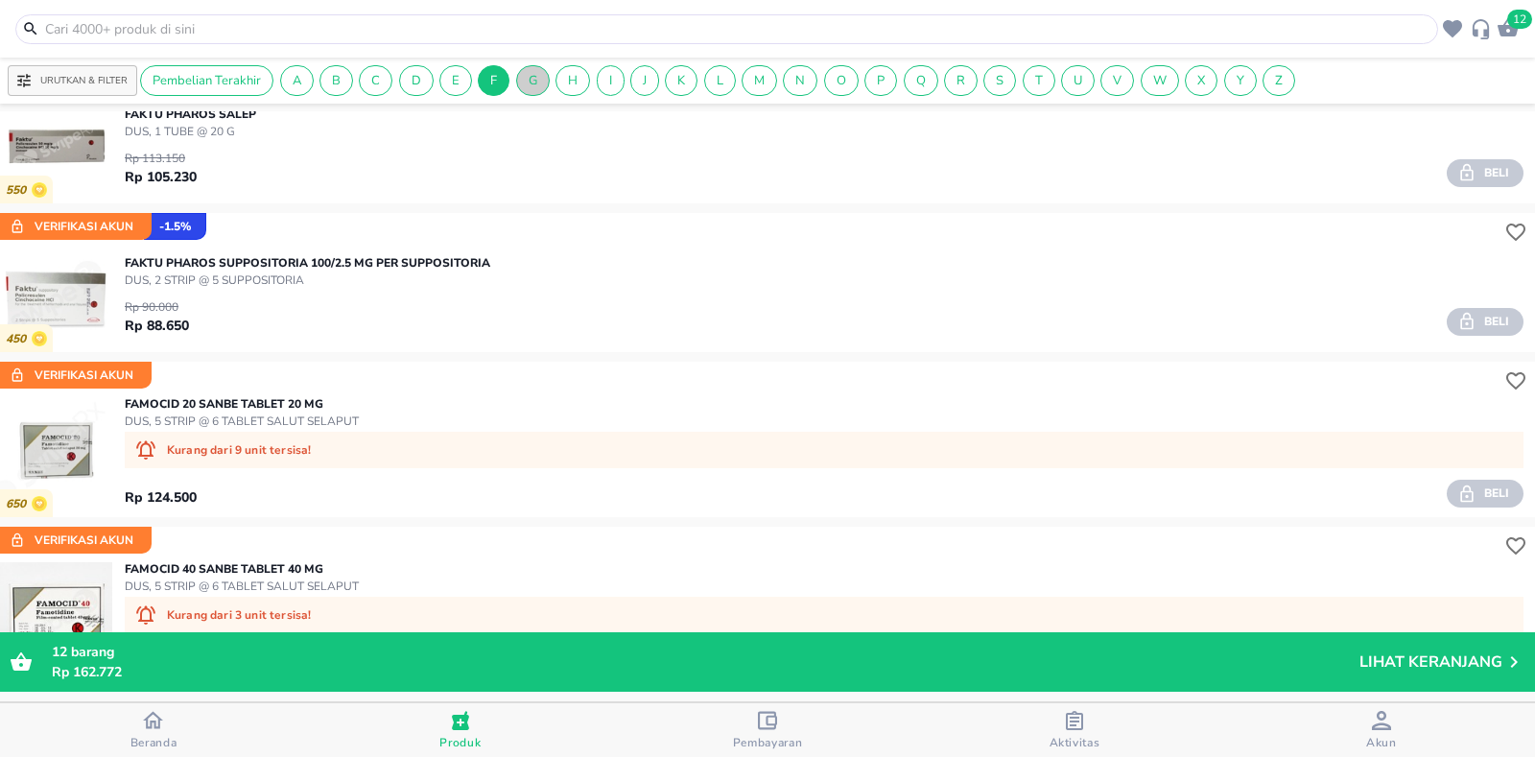
click at [525, 85] on span "G" at bounding box center [533, 80] width 32 height 17
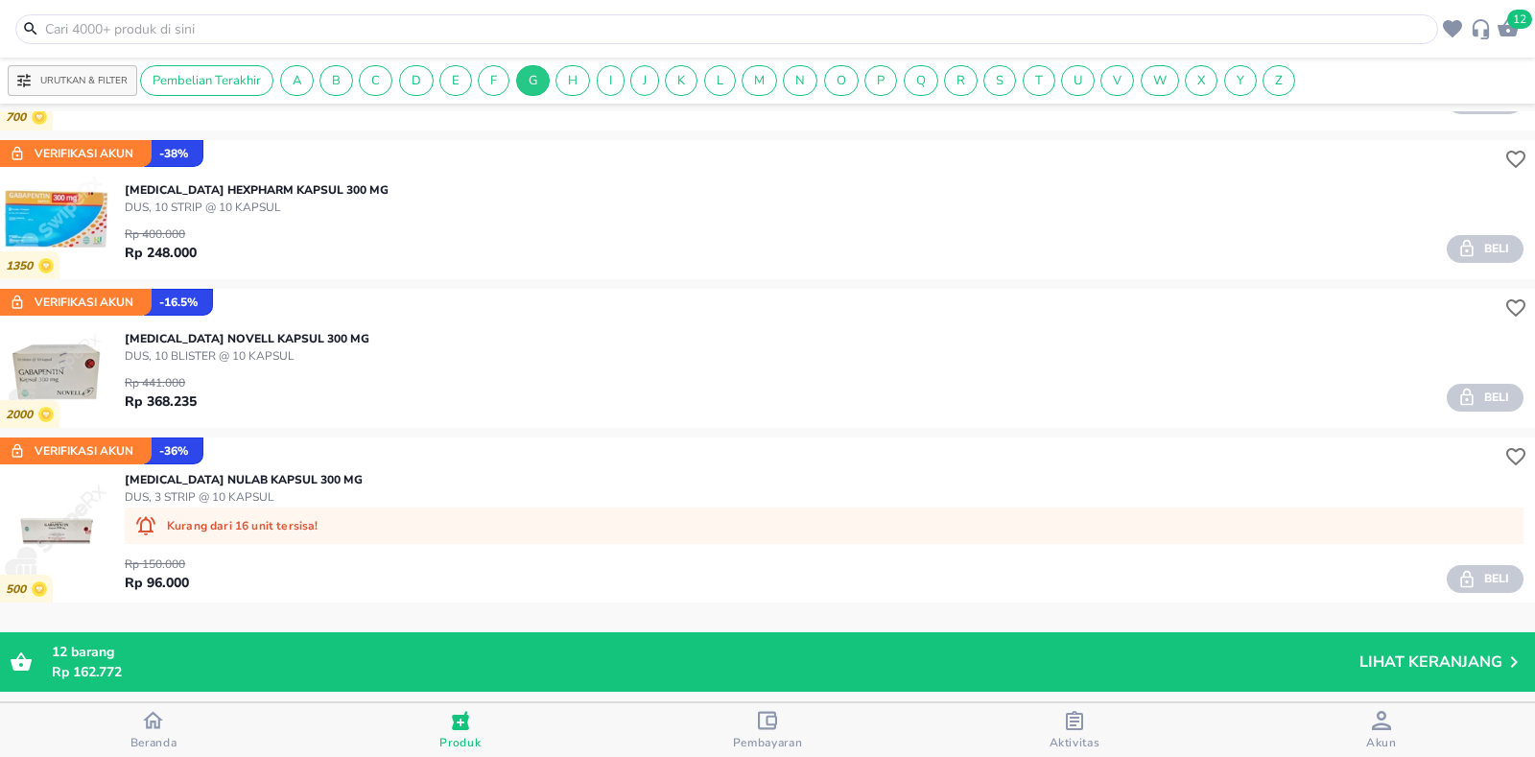
scroll to position [3642, 0]
click at [570, 84] on span "H" at bounding box center [572, 80] width 33 height 17
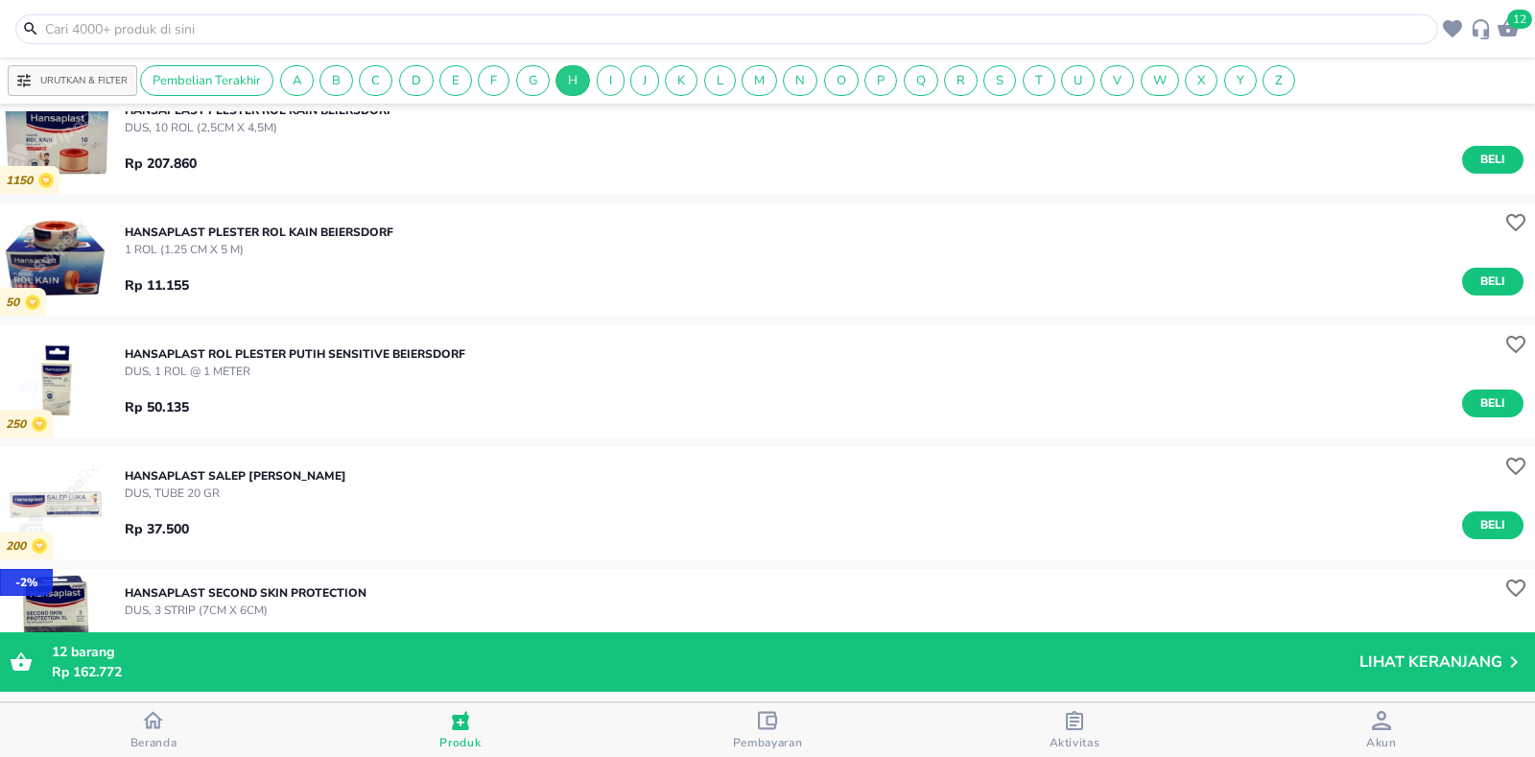
scroll to position [3963, 0]
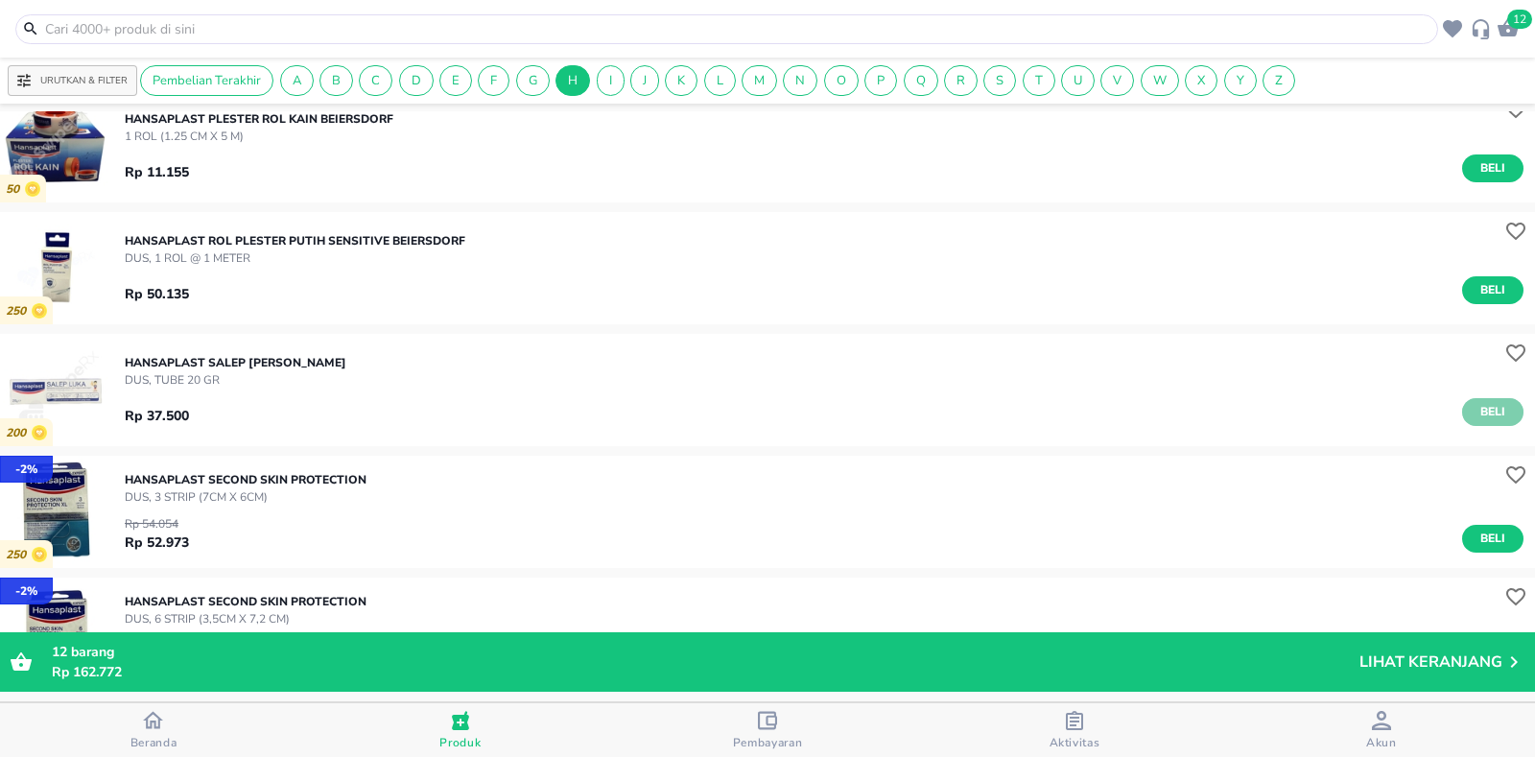
click at [1477, 413] on span "Beli" at bounding box center [1493, 412] width 33 height 20
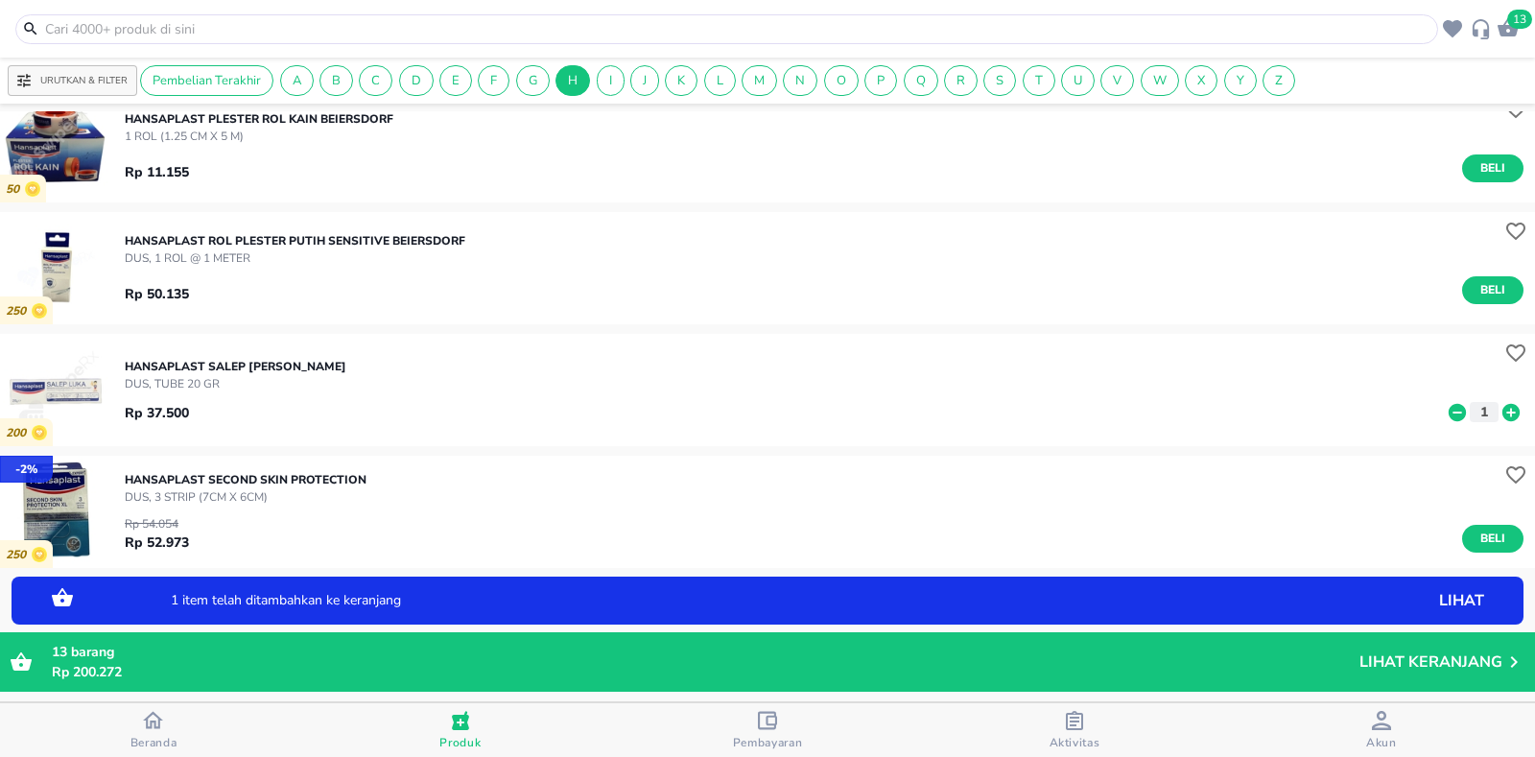
click at [1499, 412] on icon at bounding box center [1511, 412] width 25 height 21
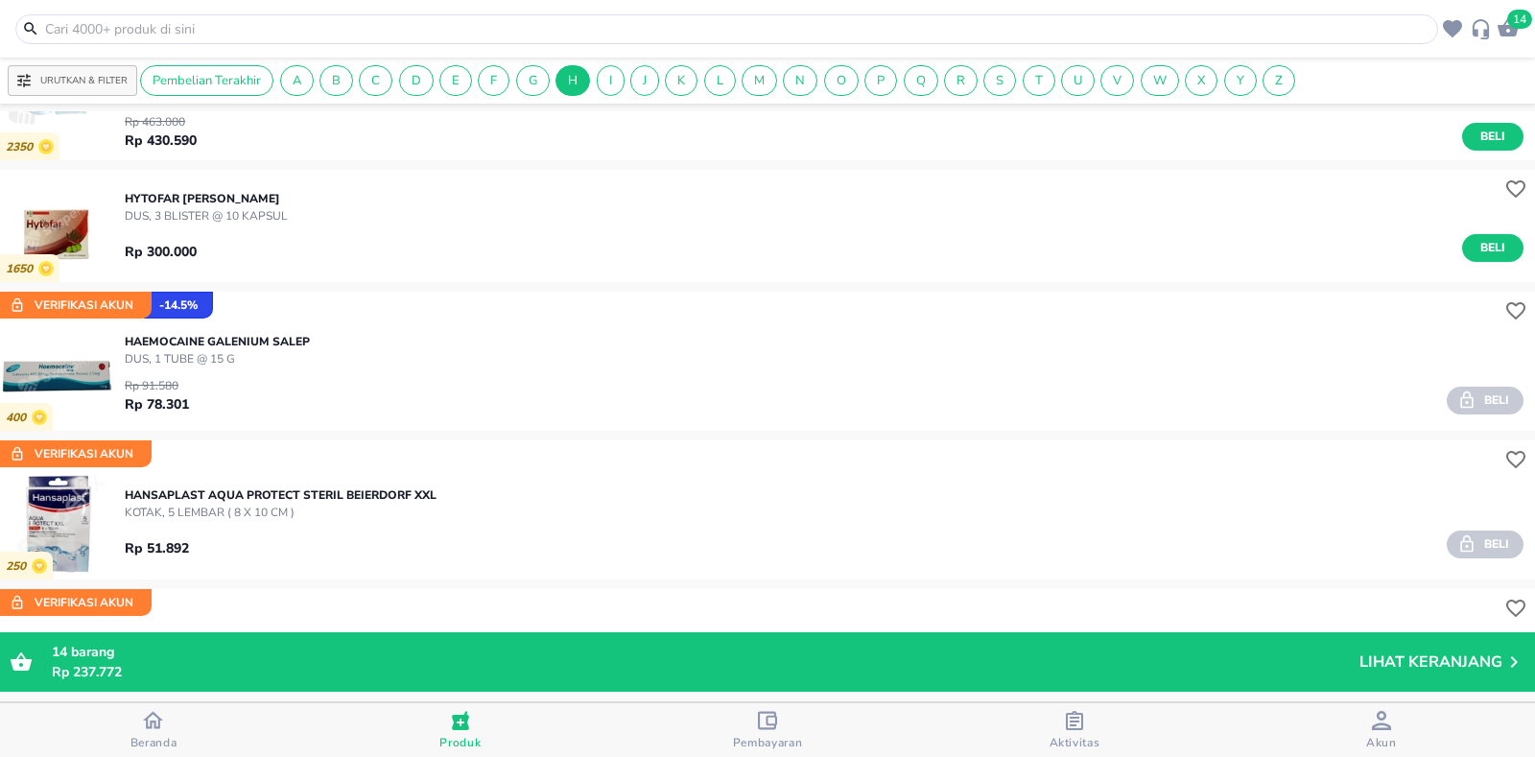
scroll to position [12771, 0]
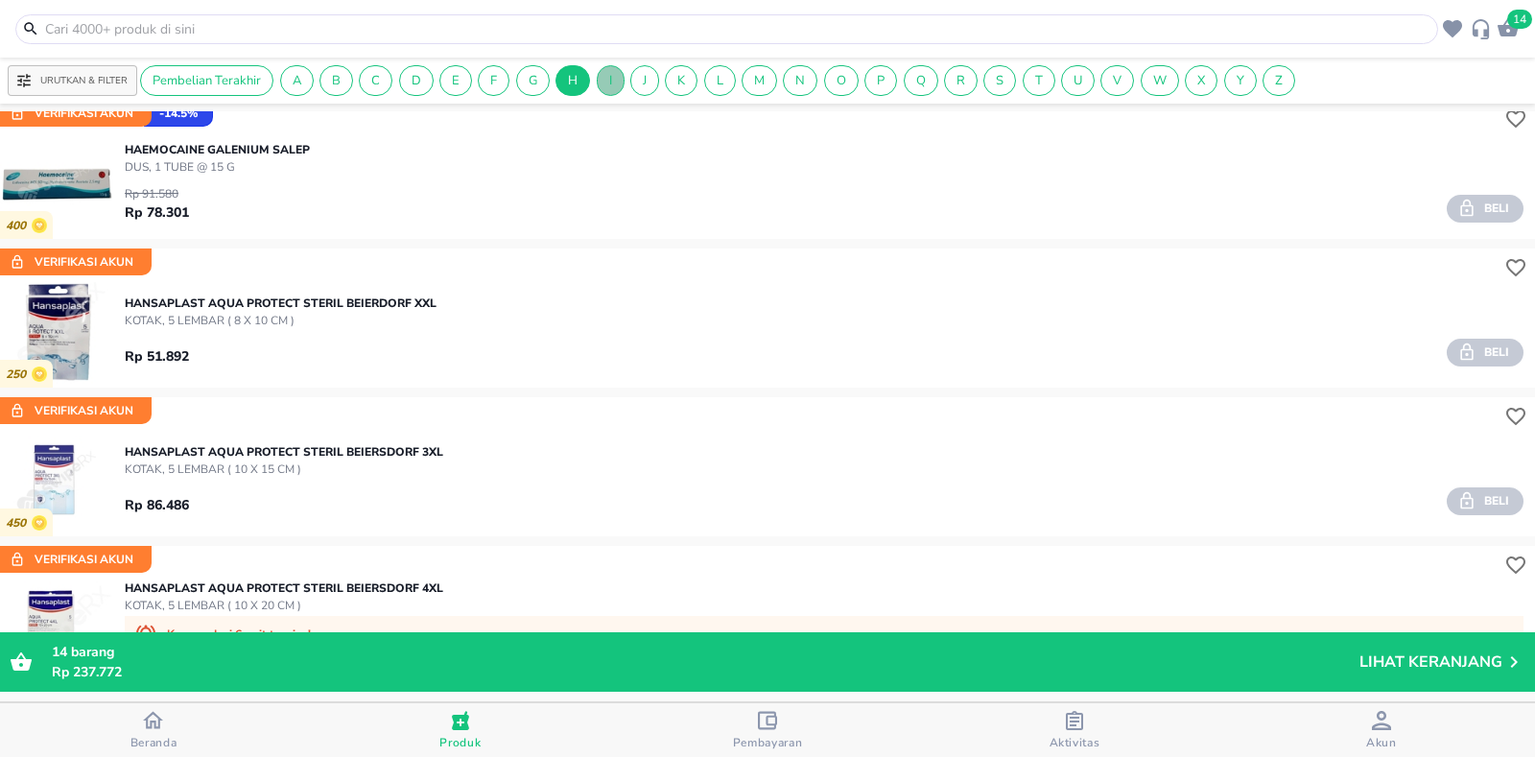
click at [621, 72] on span "I" at bounding box center [611, 80] width 26 height 17
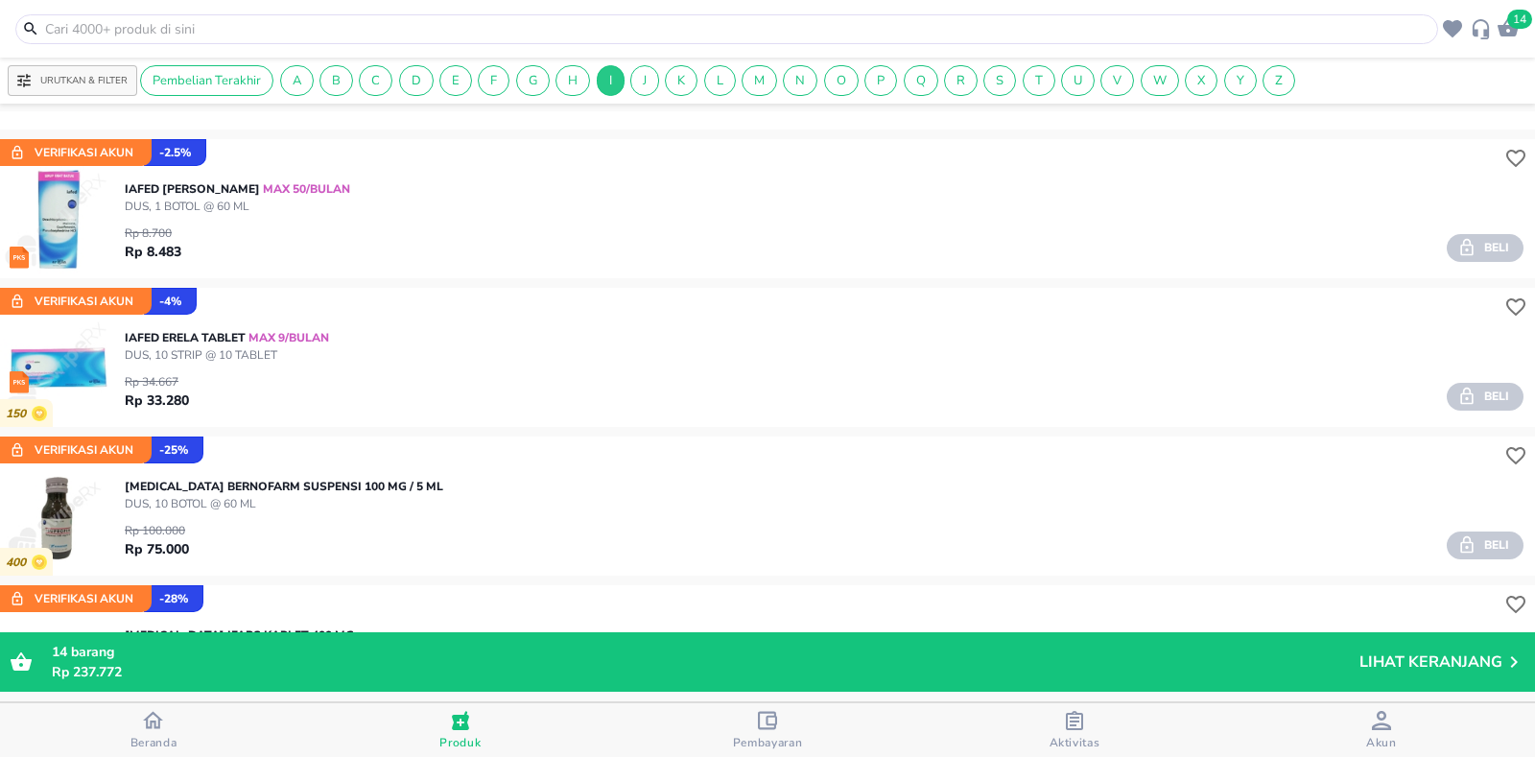
scroll to position [6530, 0]
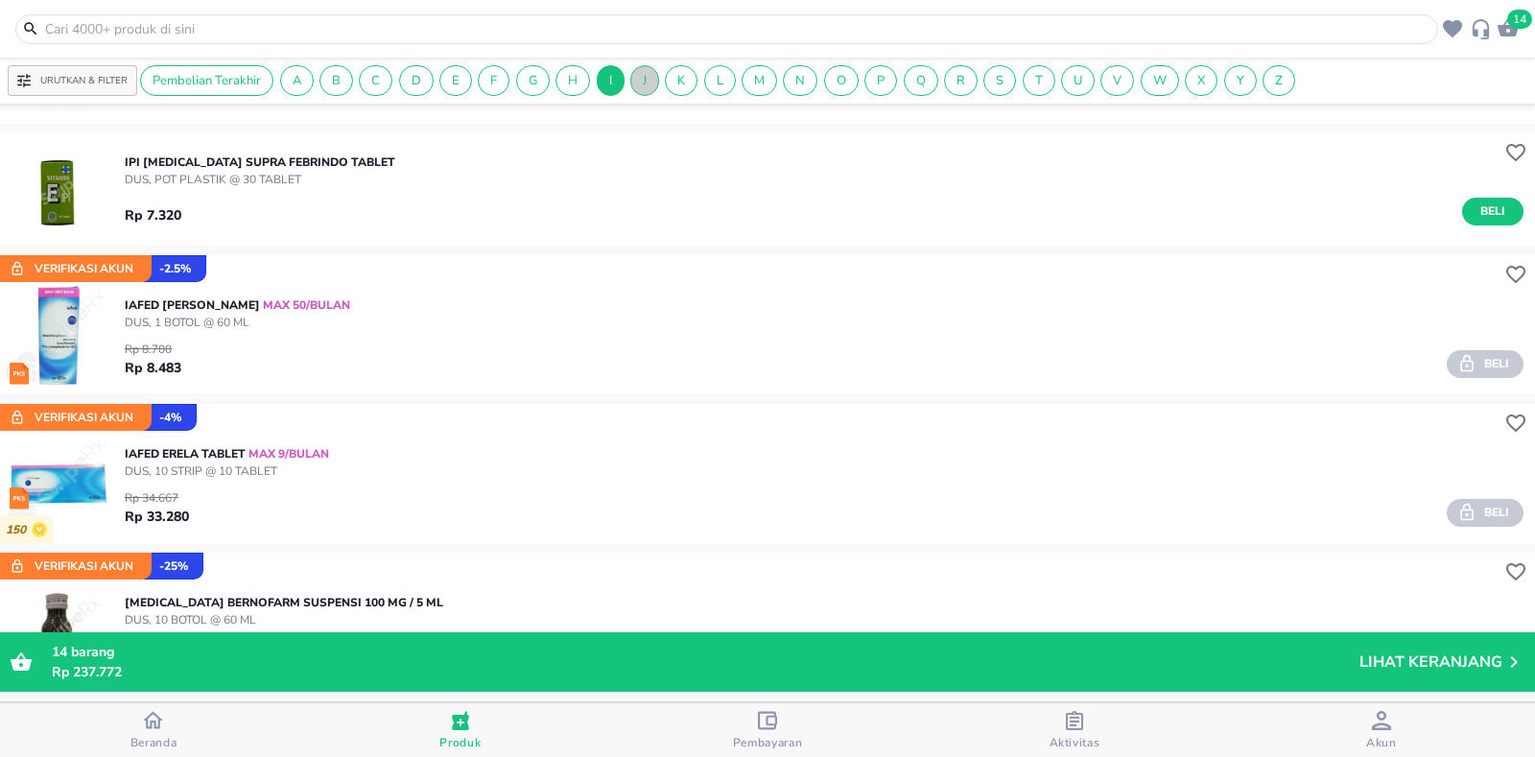
click at [647, 87] on span "J" at bounding box center [644, 80] width 27 height 17
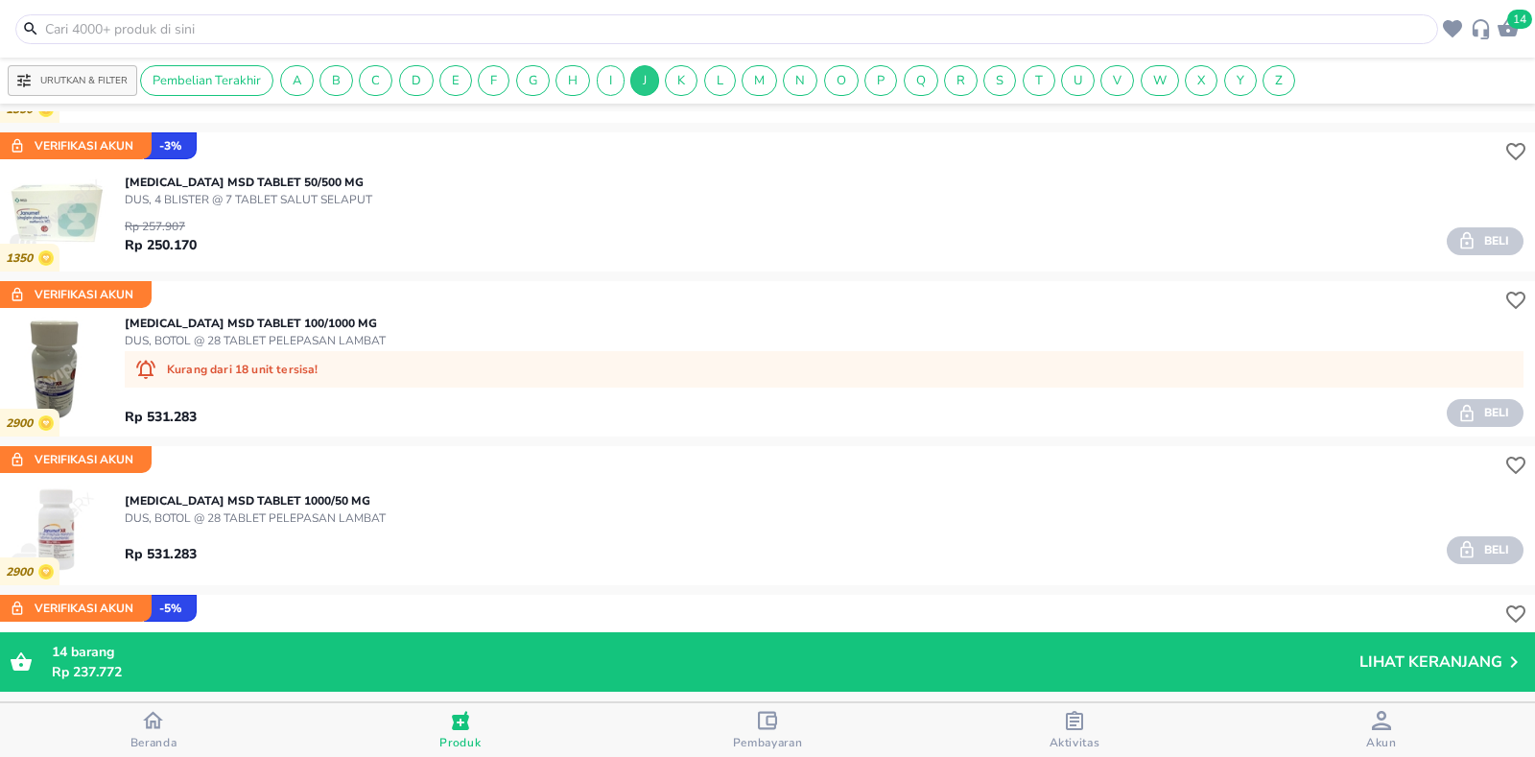
scroll to position [672, 0]
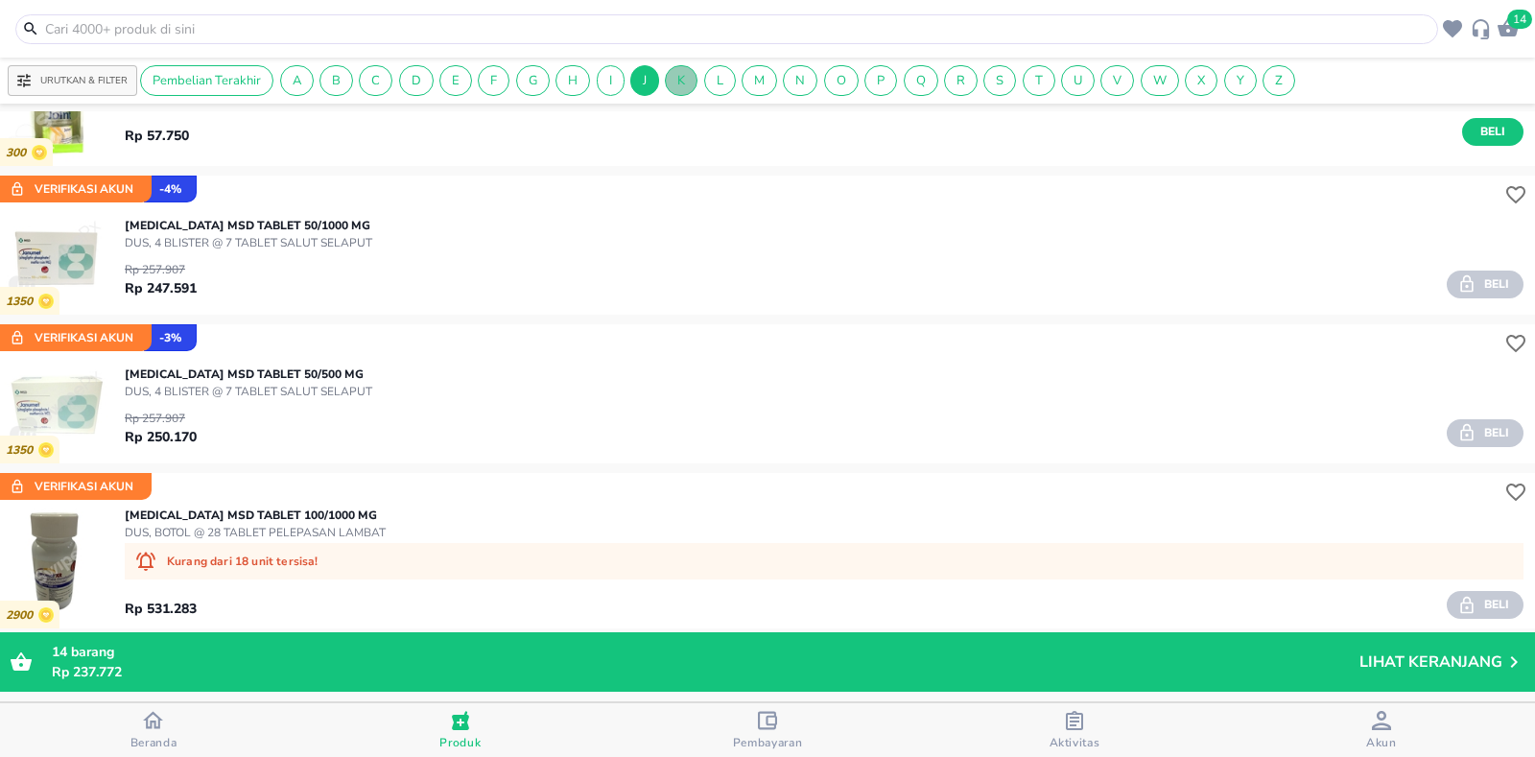
click at [688, 91] on div "K" at bounding box center [681, 80] width 33 height 31
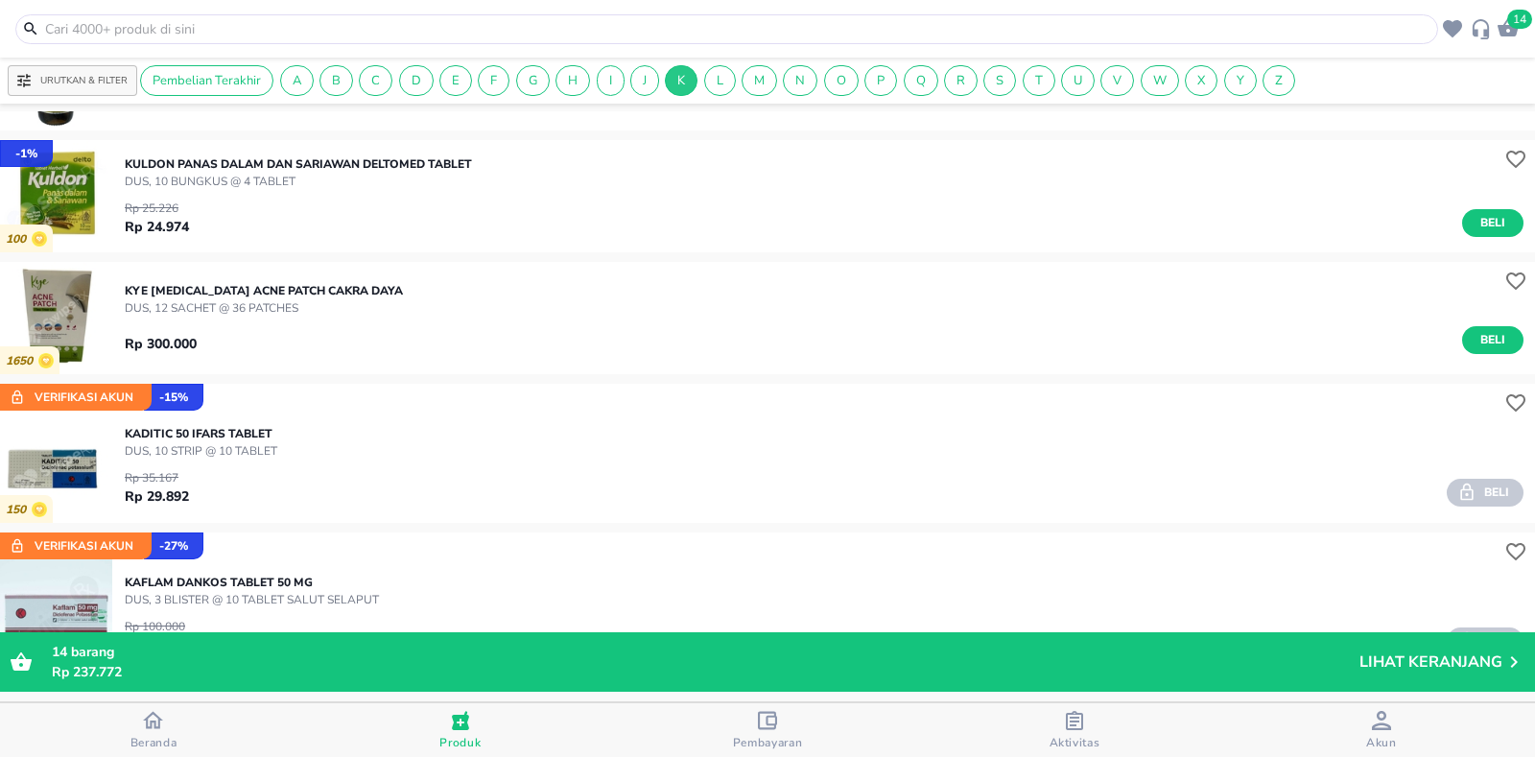
scroll to position [3278, 0]
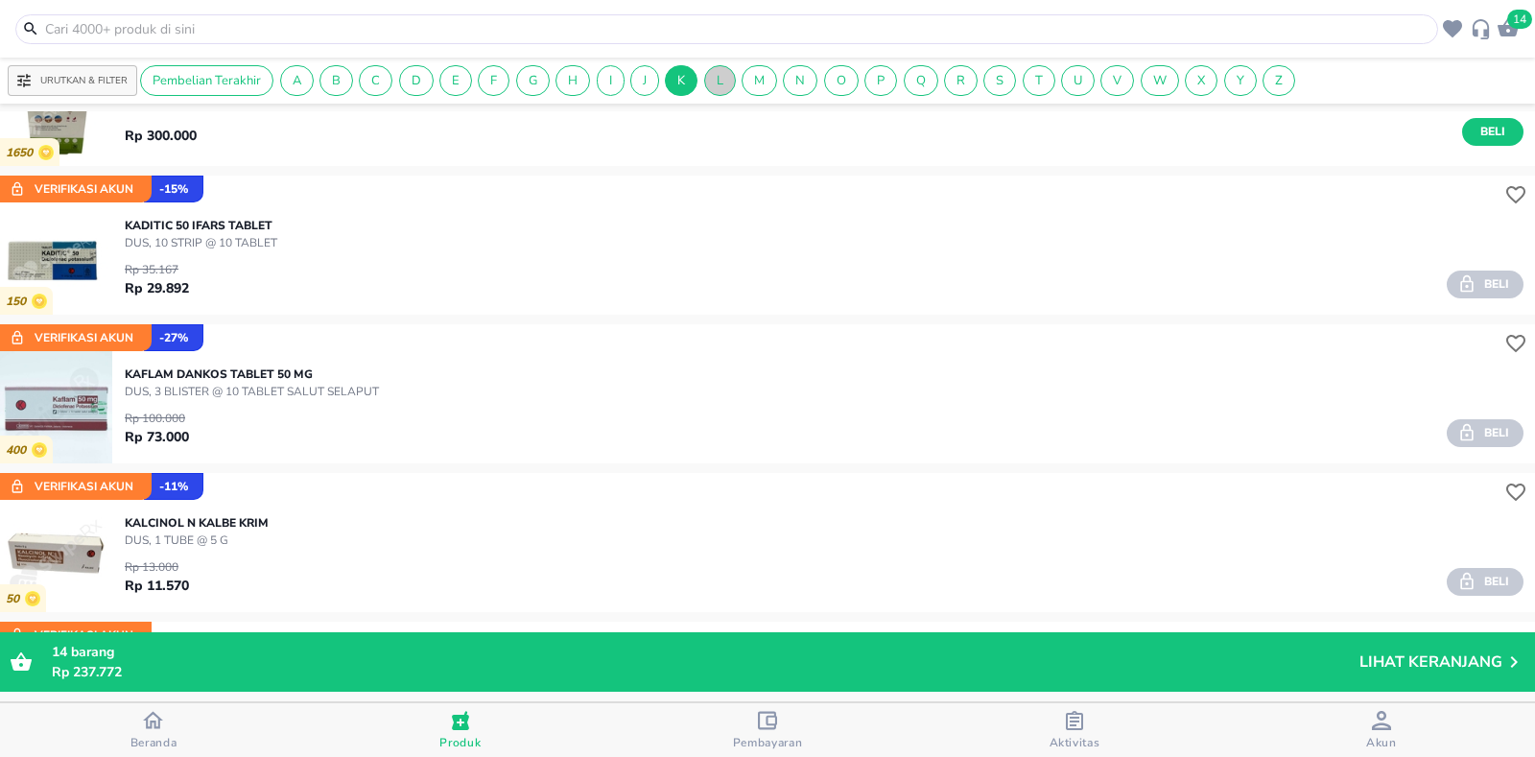
click at [717, 82] on span "L" at bounding box center [720, 80] width 30 height 17
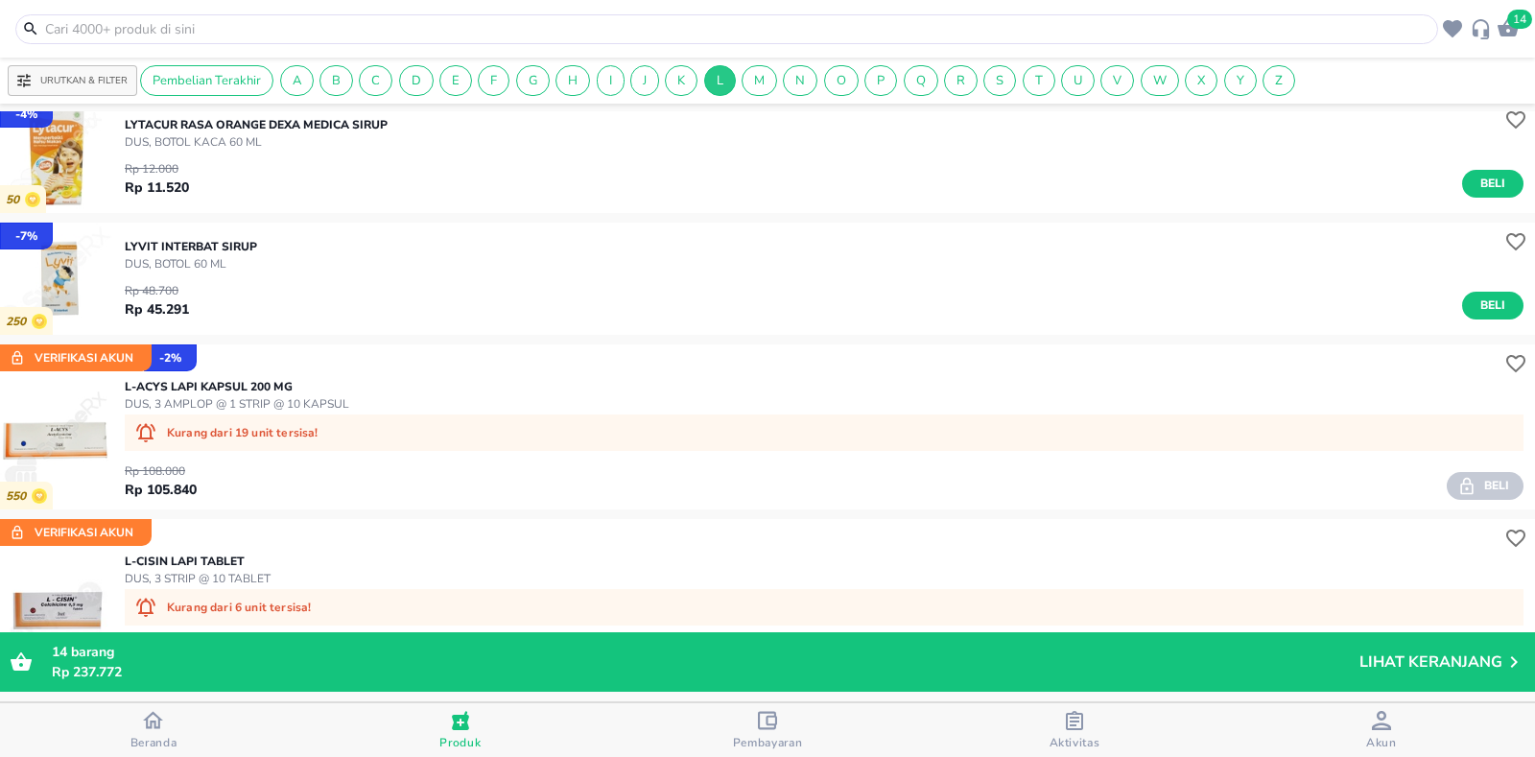
scroll to position [10704, 0]
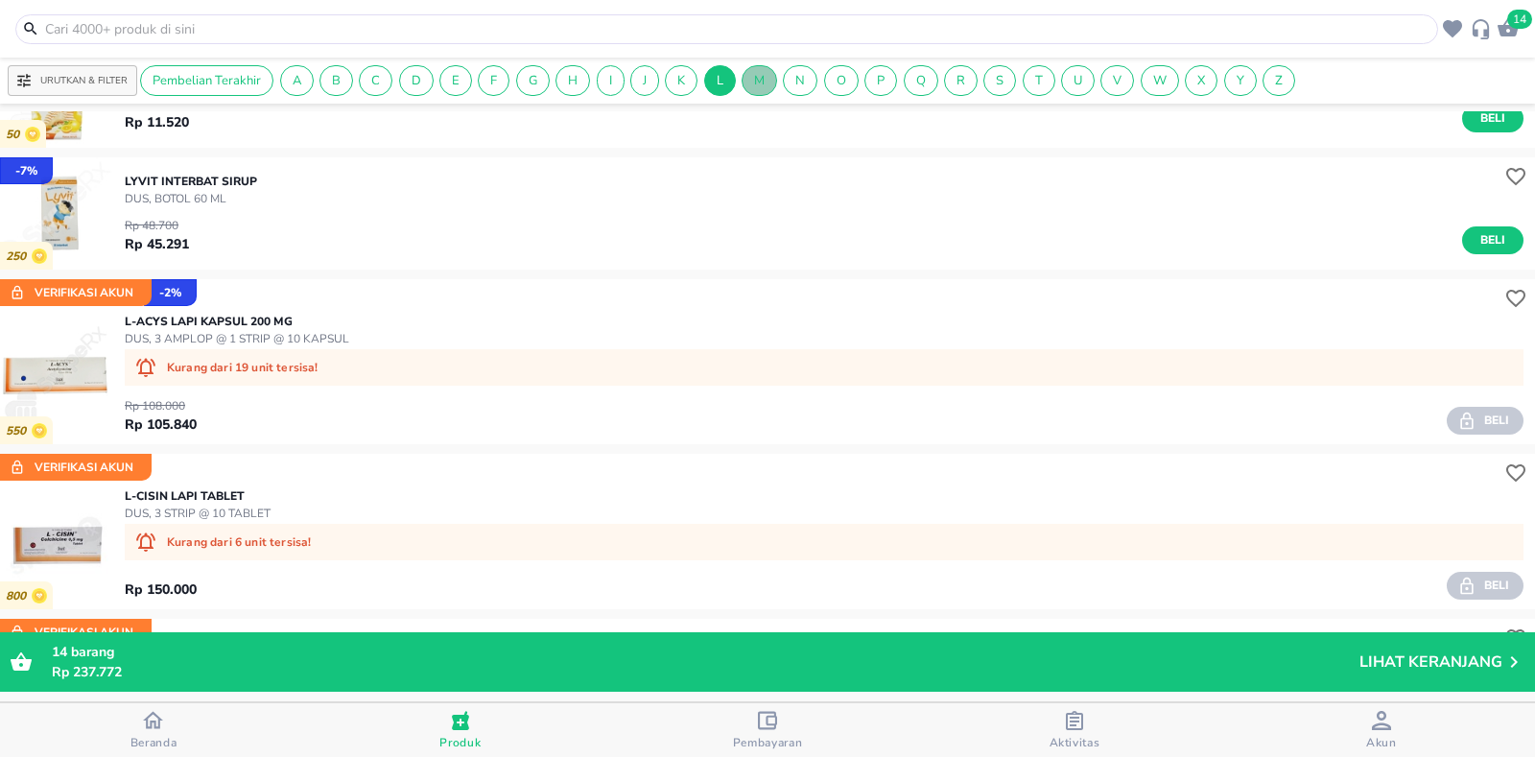
click at [754, 89] on div "M" at bounding box center [759, 80] width 35 height 31
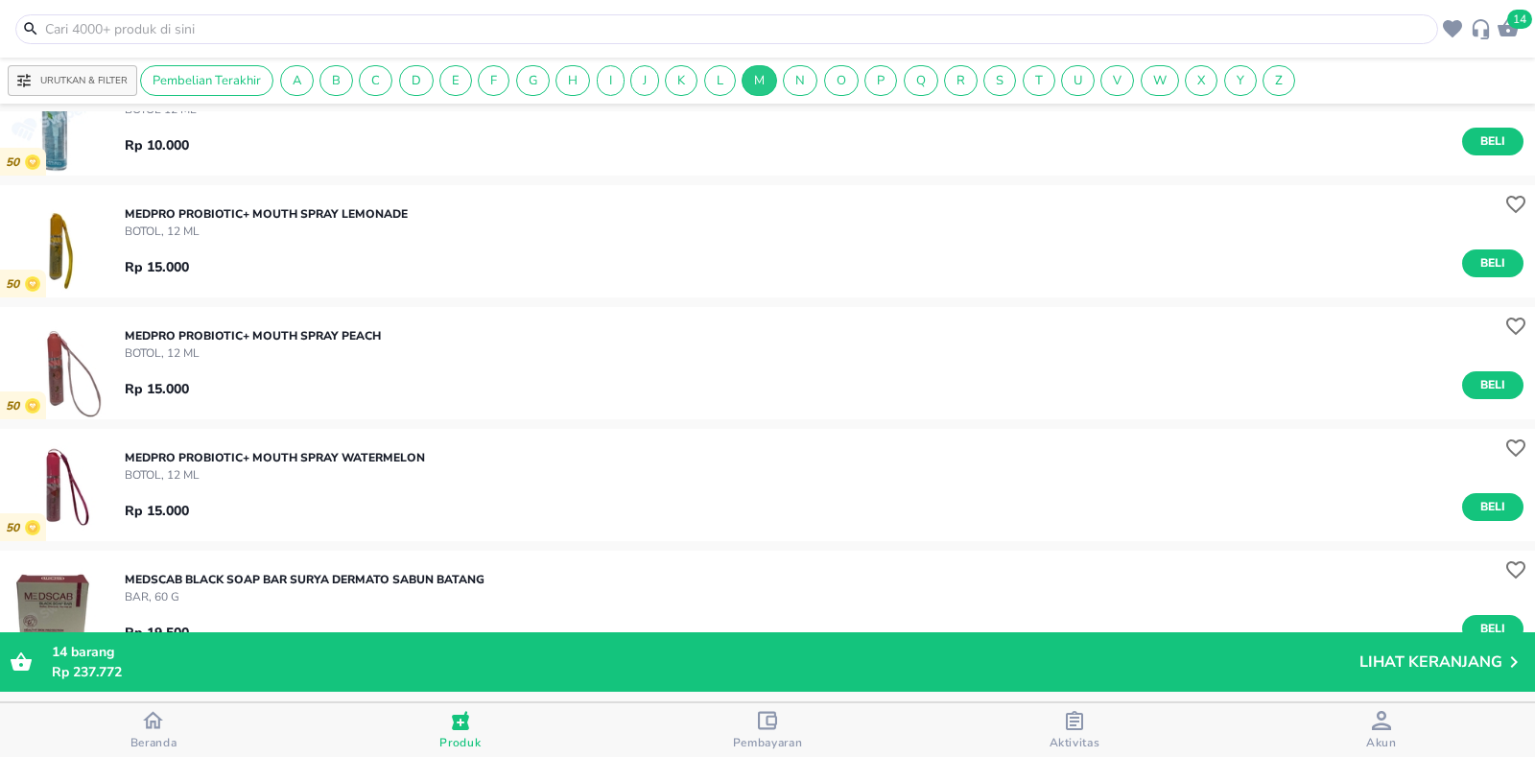
scroll to position [7504, 0]
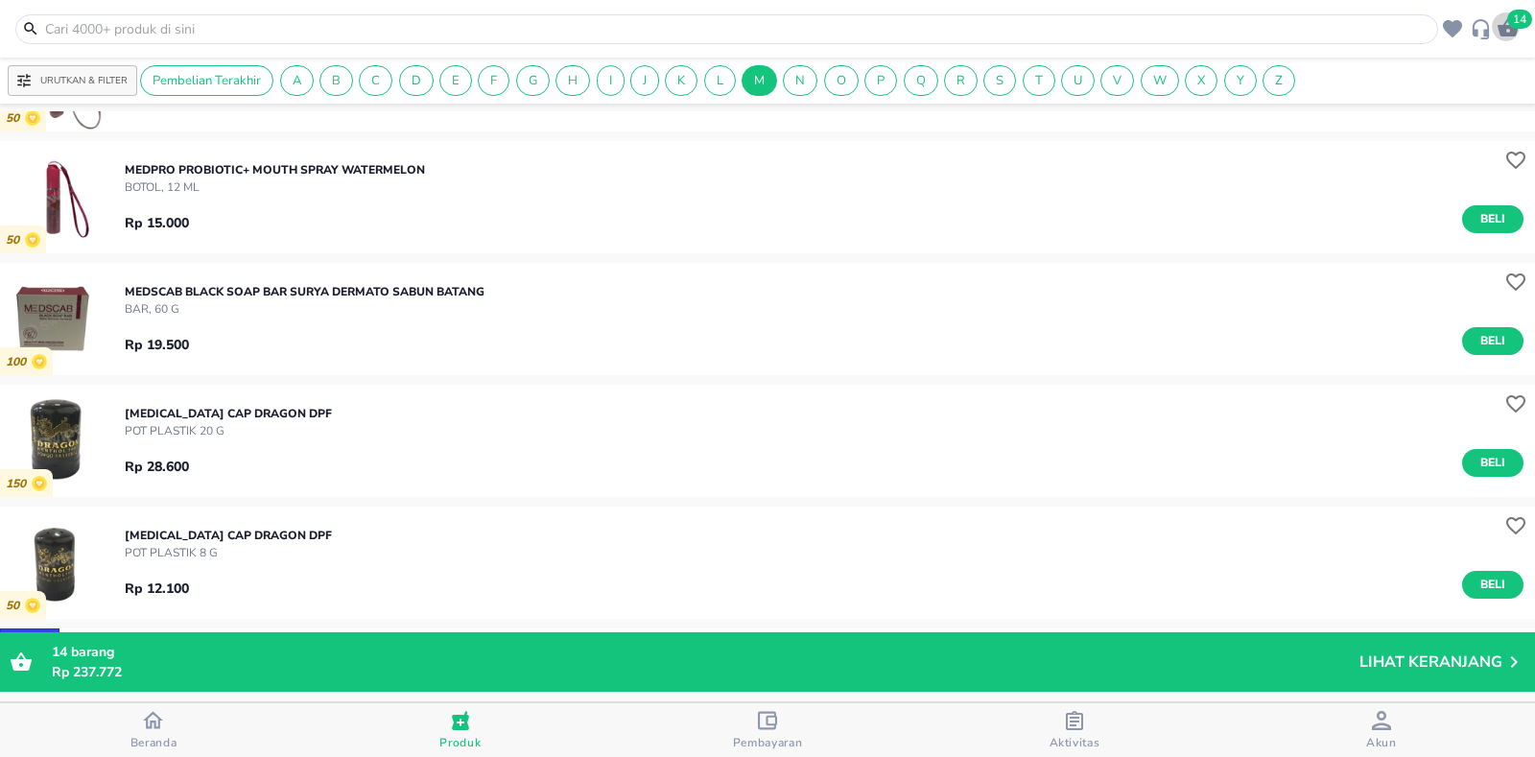
click at [1509, 31] on icon "button" at bounding box center [1508, 27] width 23 height 23
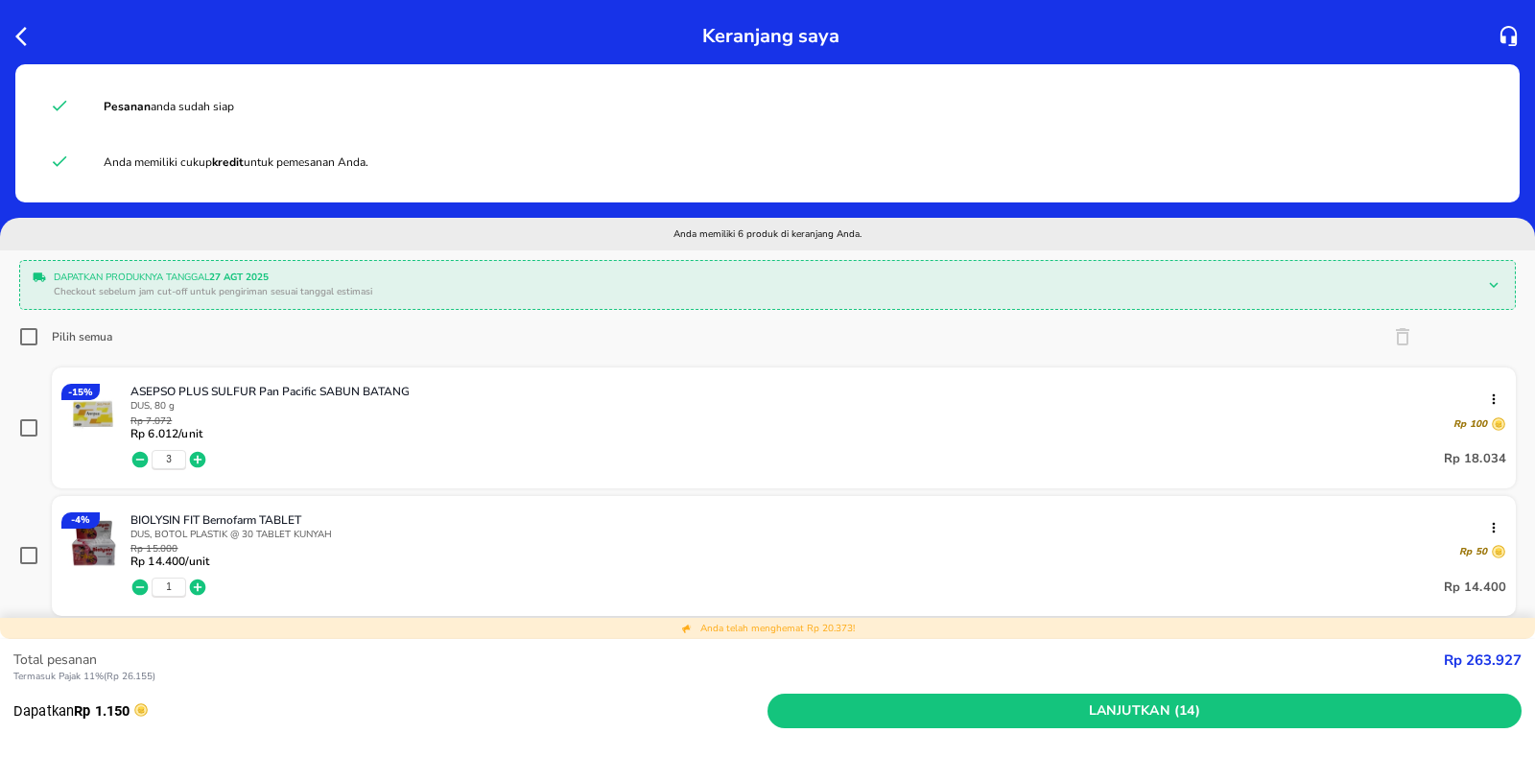
click at [33, 338] on input "Pilih semua" at bounding box center [28, 336] width 19 height 19
checkbox input "true"
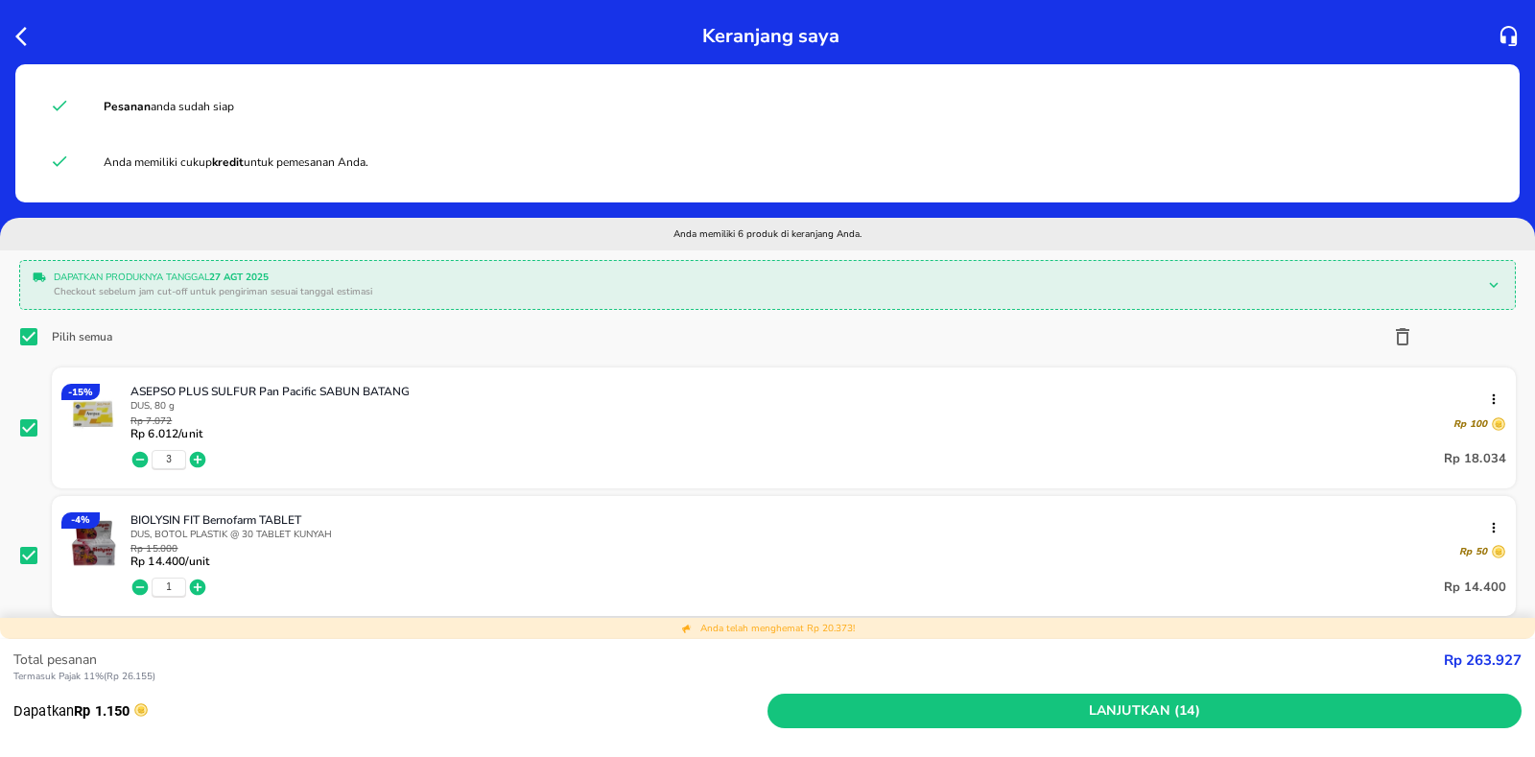
checkbox input "true"
click at [34, 333] on input "Pilih semua" at bounding box center [28, 336] width 19 height 19
checkbox input "false"
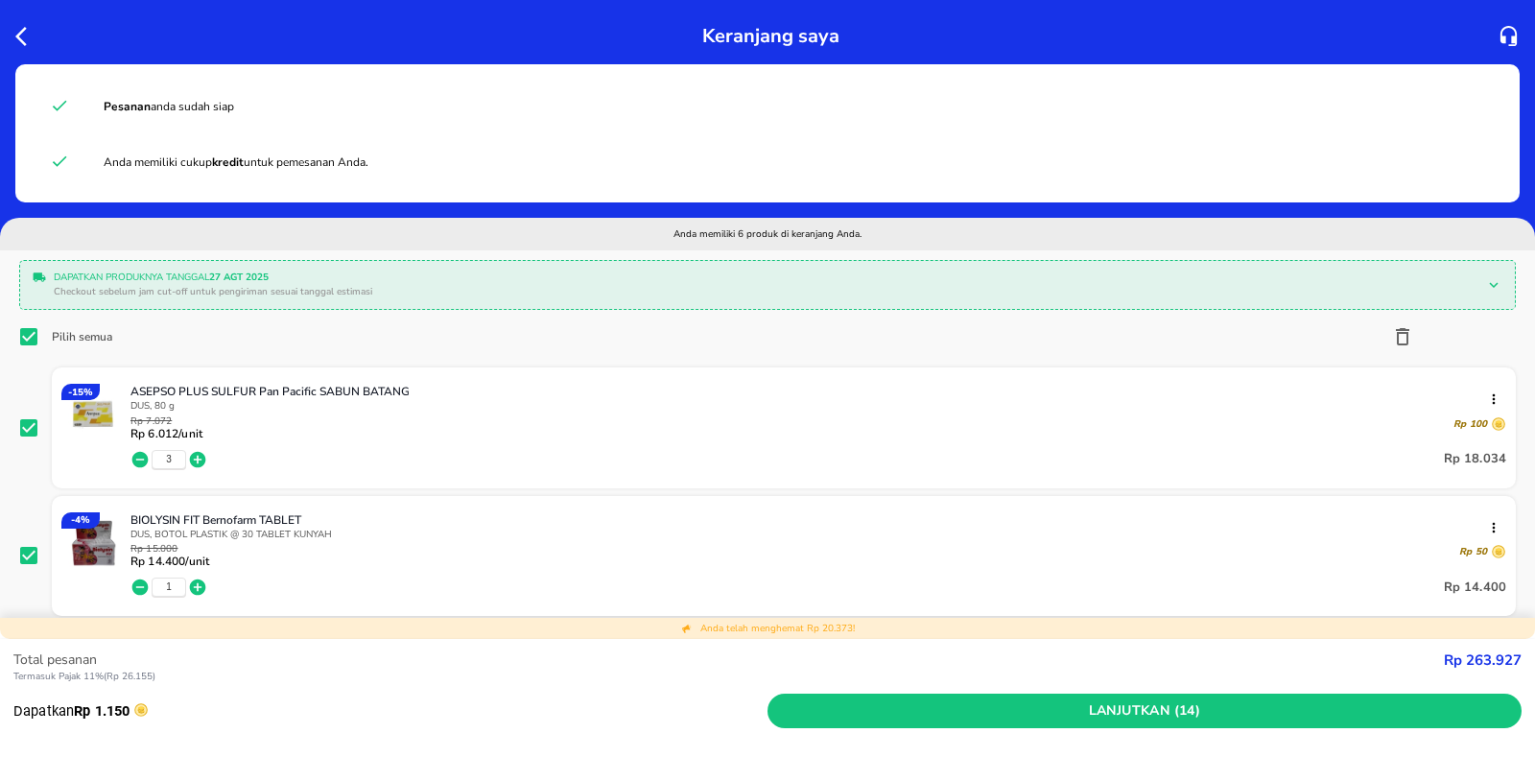
checkbox input "false"
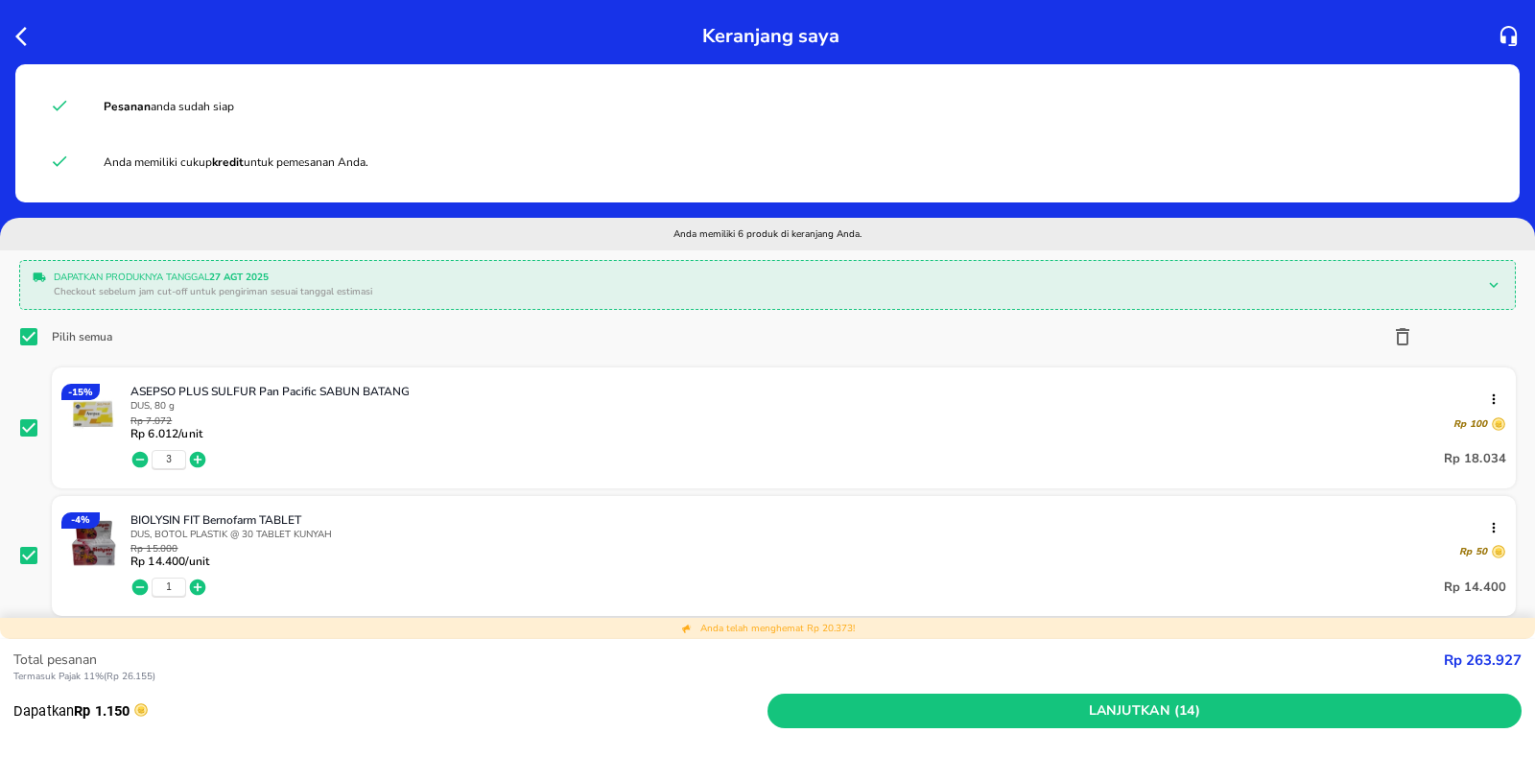
checkbox input "false"
click at [29, 560] on input "checkbox" at bounding box center [28, 555] width 19 height 19
checkbox input "true"
click at [1391, 337] on icon "button" at bounding box center [1402, 336] width 23 height 23
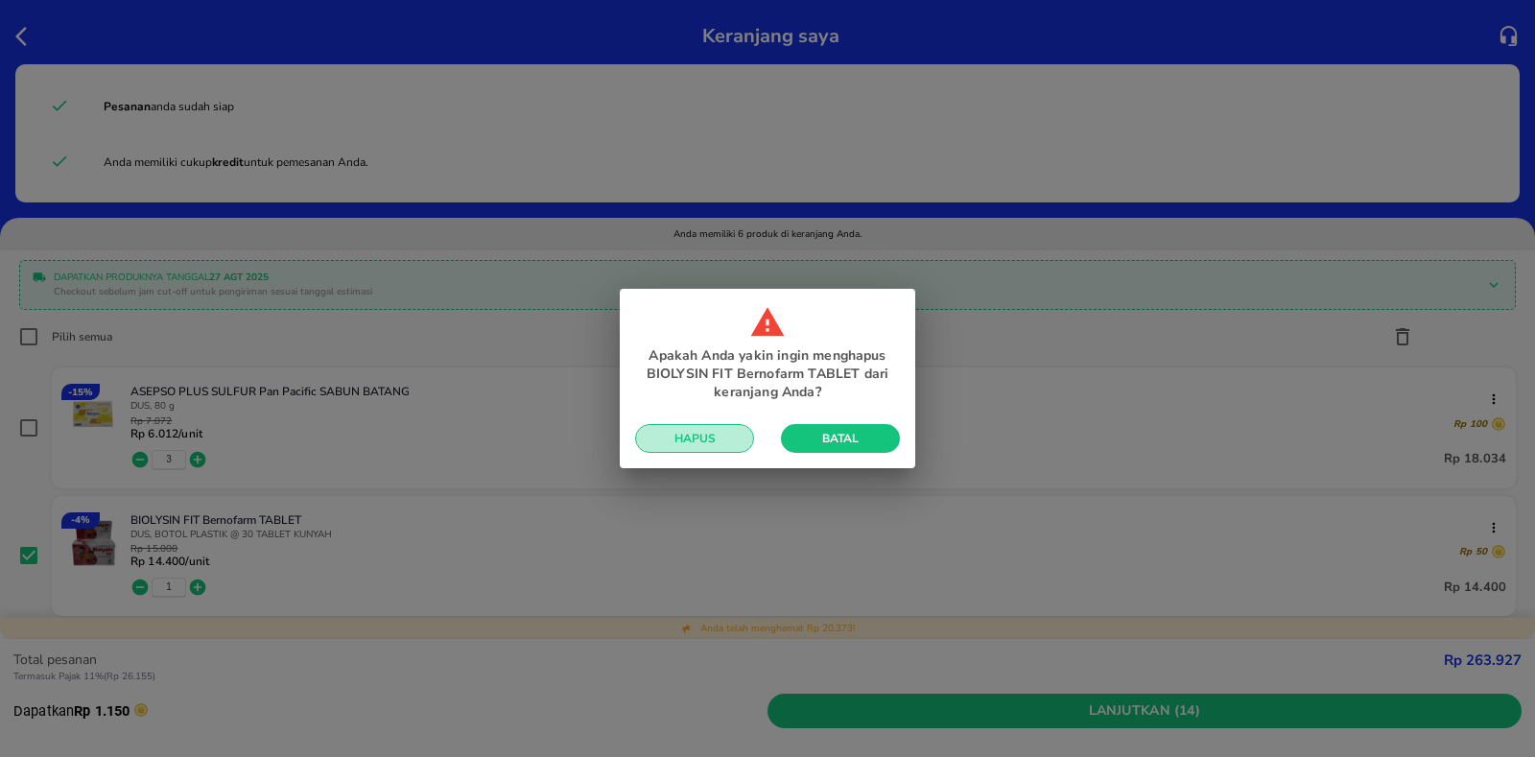
click at [711, 443] on span "Hapus" at bounding box center [695, 438] width 88 height 15
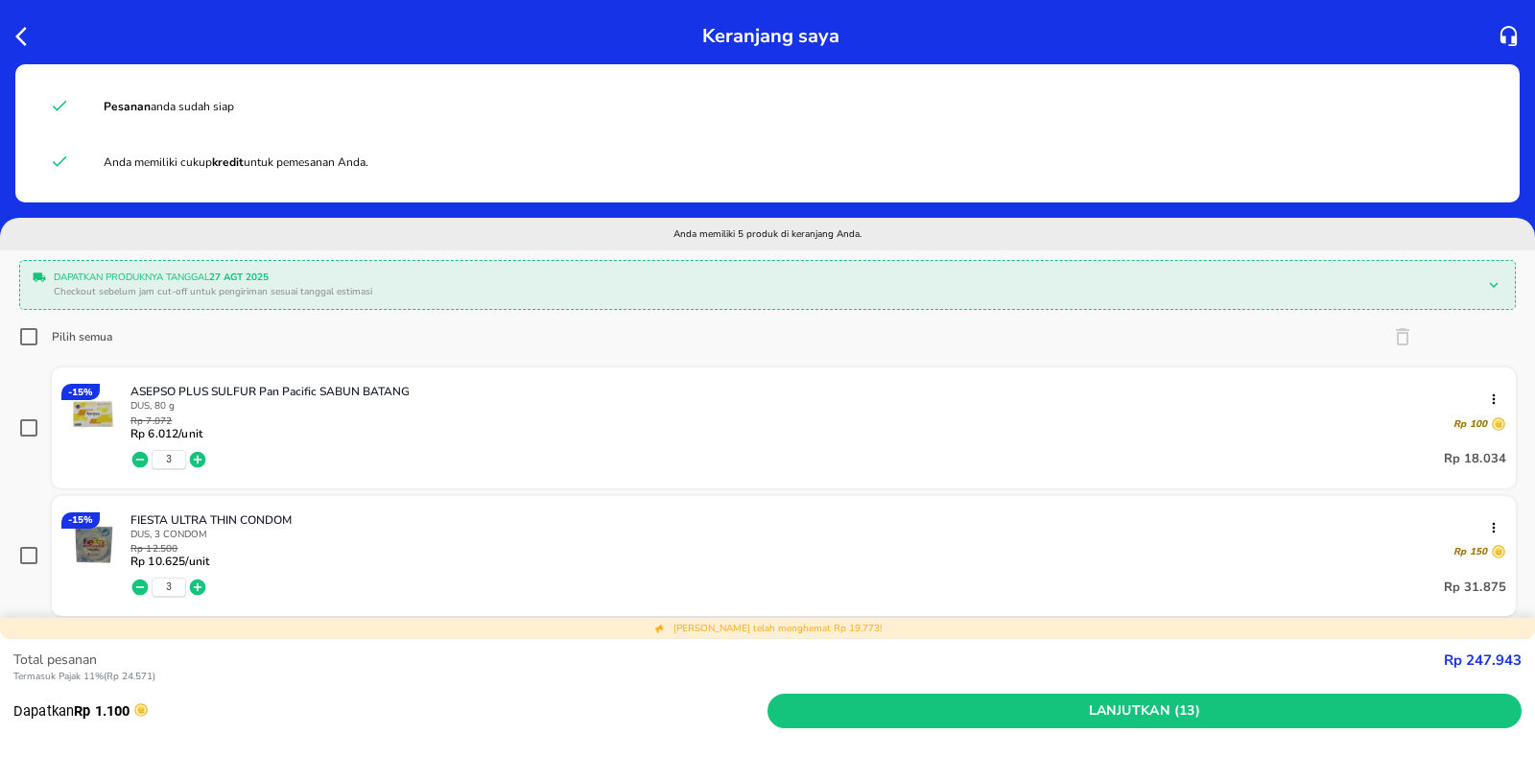
click at [42, 336] on label "Pilih semua" at bounding box center [65, 336] width 93 height 19
click at [38, 336] on input "Pilih semua" at bounding box center [28, 336] width 19 height 19
checkbox input "true"
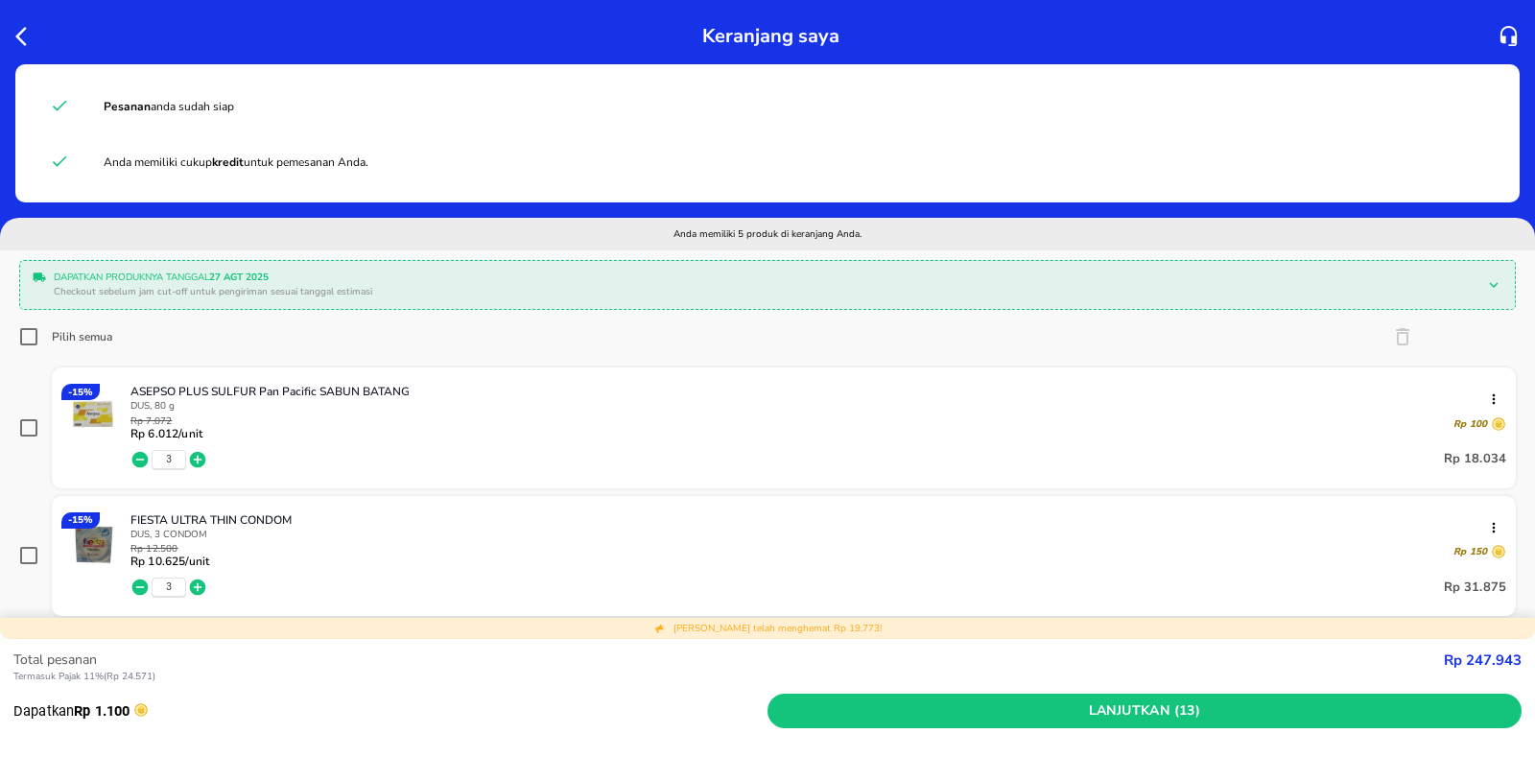
checkbox input "true"
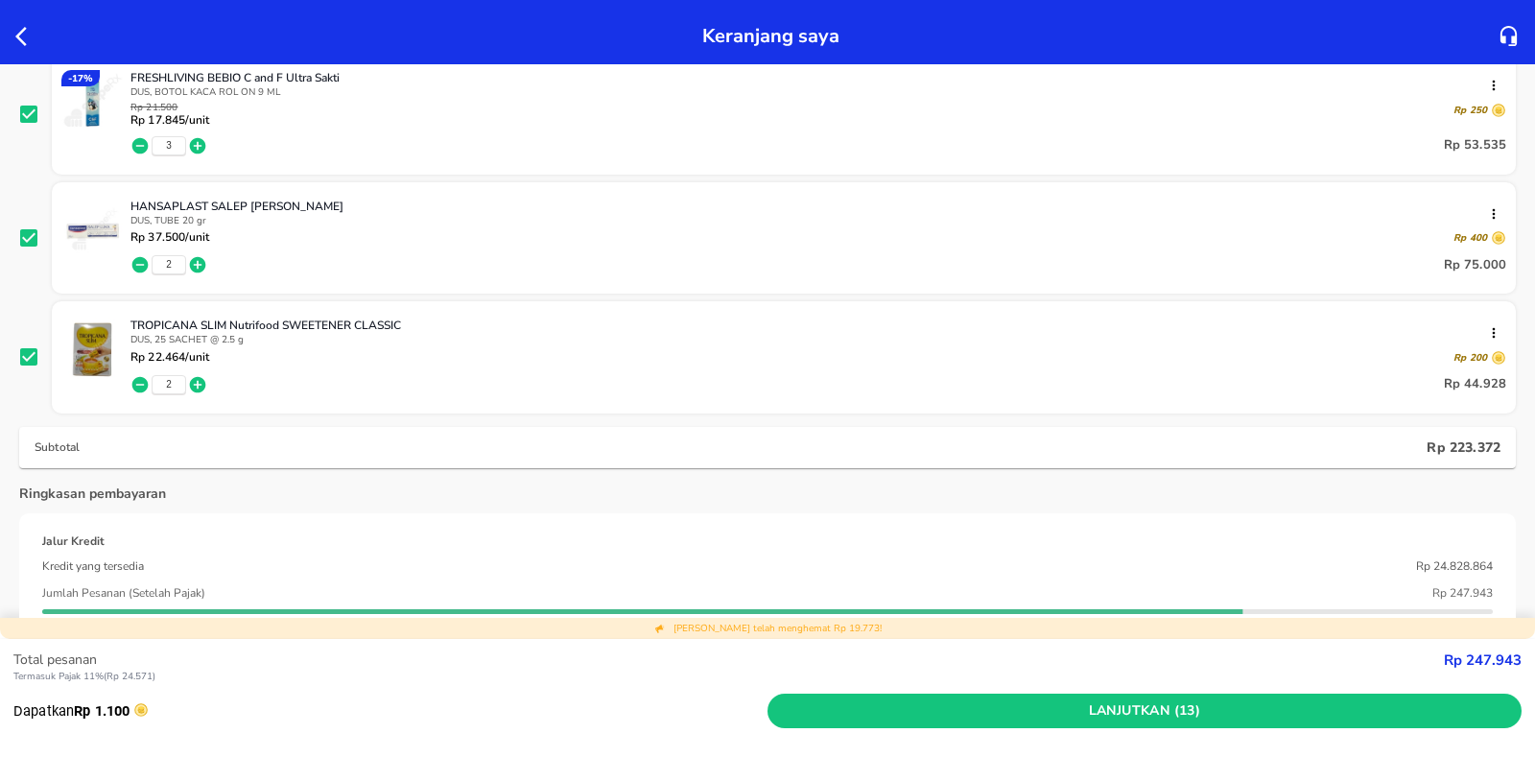
scroll to position [576, 0]
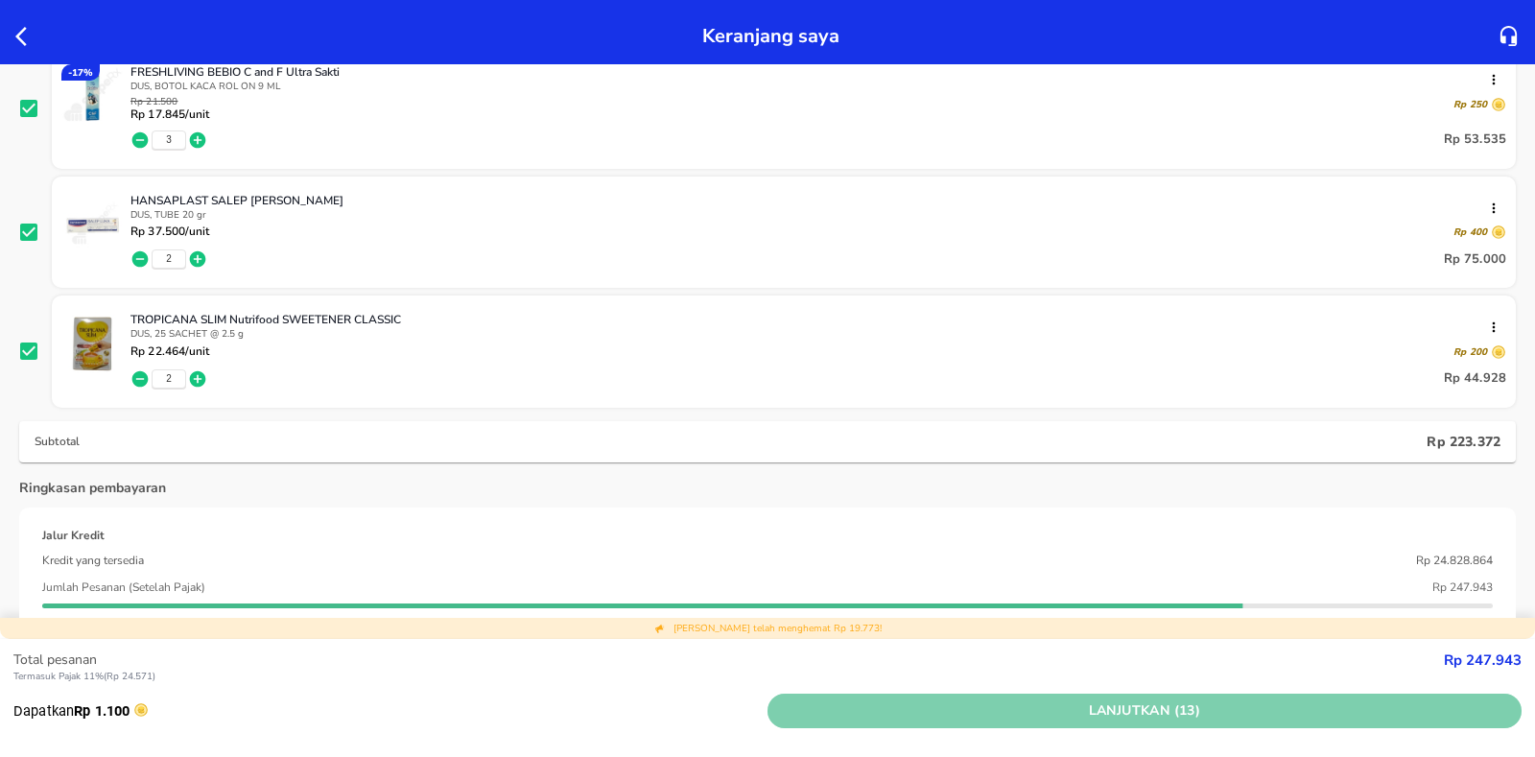
click at [1246, 694] on button "Lanjutkan (13)" at bounding box center [1145, 711] width 754 height 35
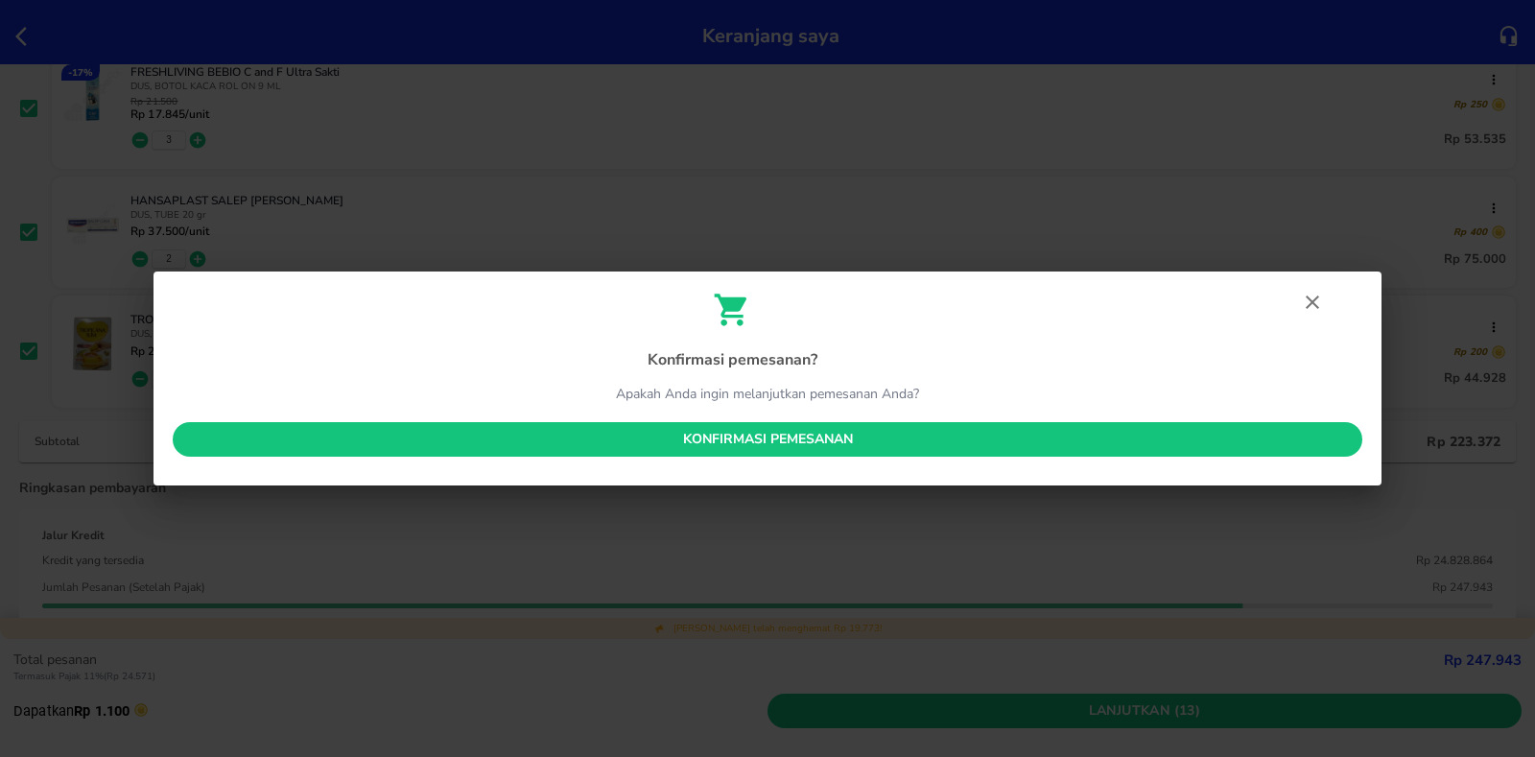
click at [818, 431] on span "Konfirmasi pemesanan" at bounding box center [767, 440] width 1159 height 24
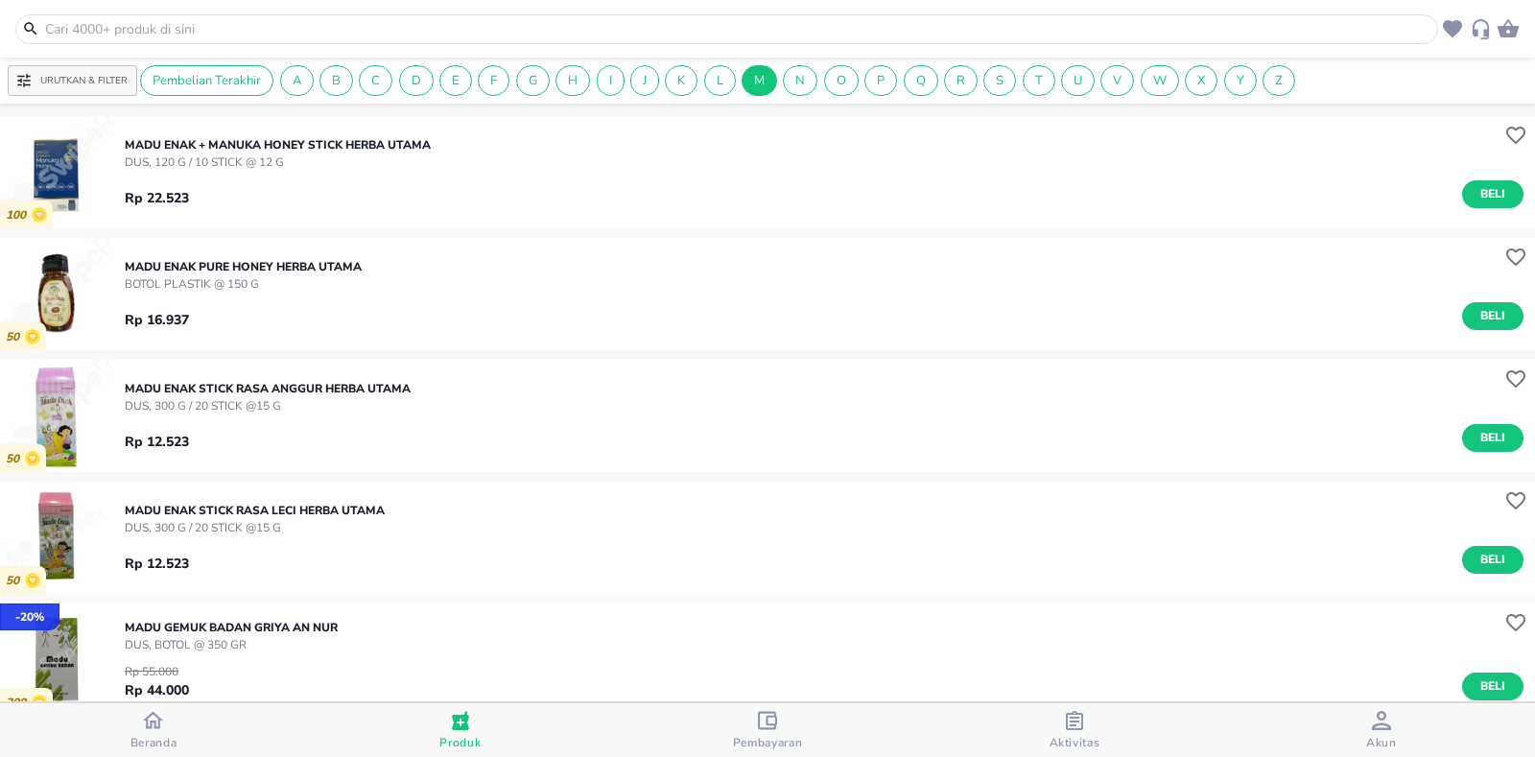
click at [102, 23] on input "text" at bounding box center [738, 29] width 1390 height 20
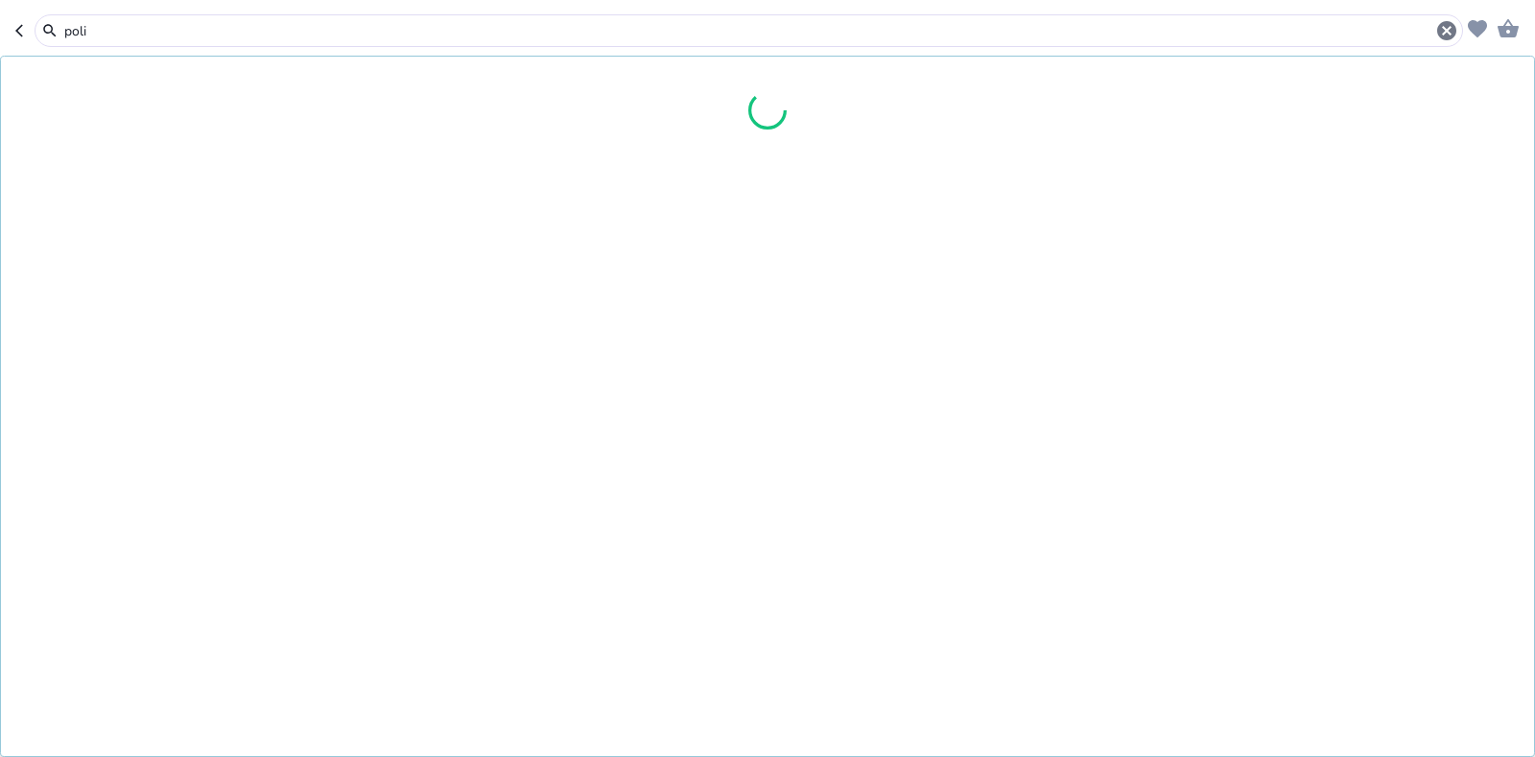
type input "polid"
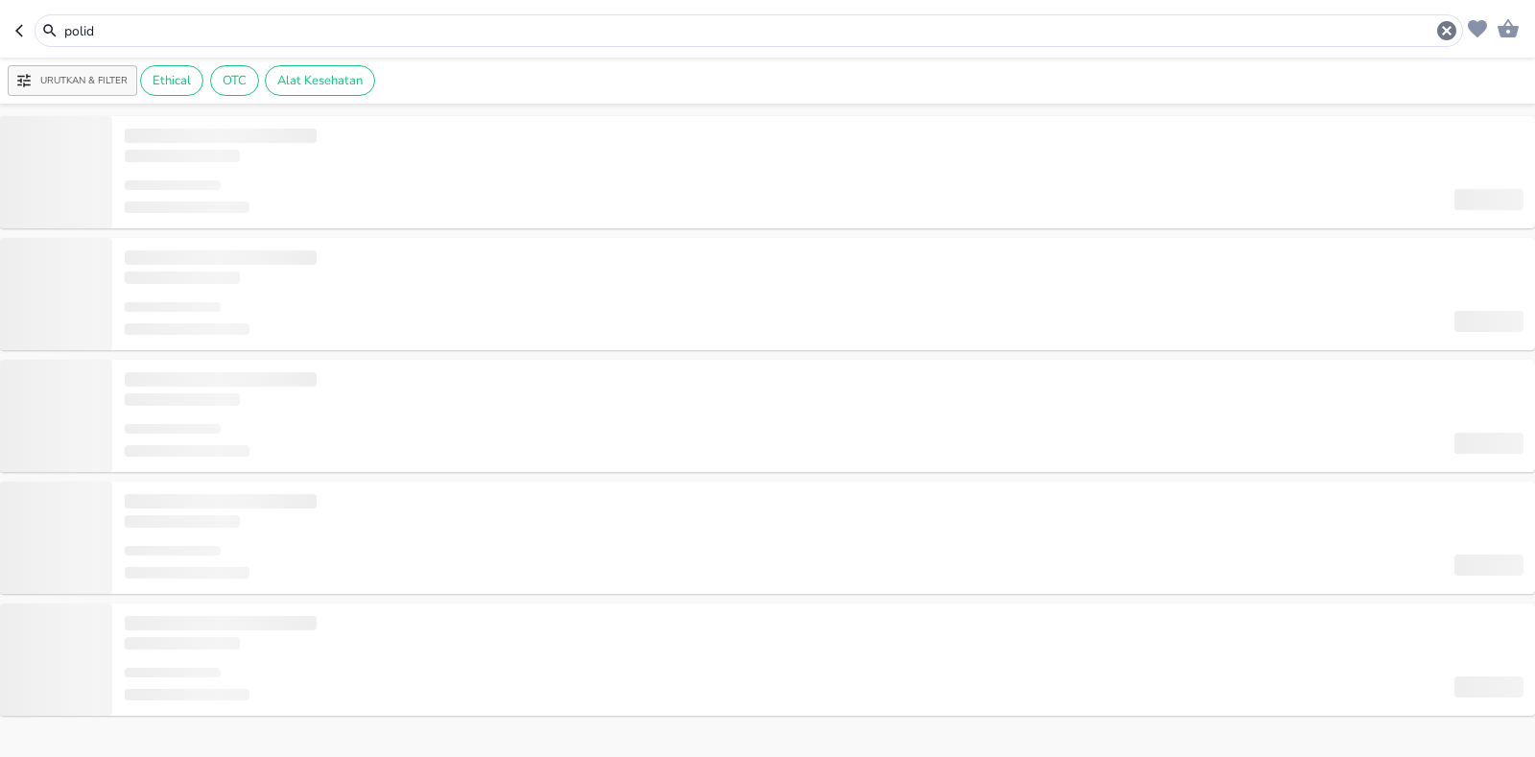
click at [153, 35] on input "polid" at bounding box center [748, 31] width 1373 height 20
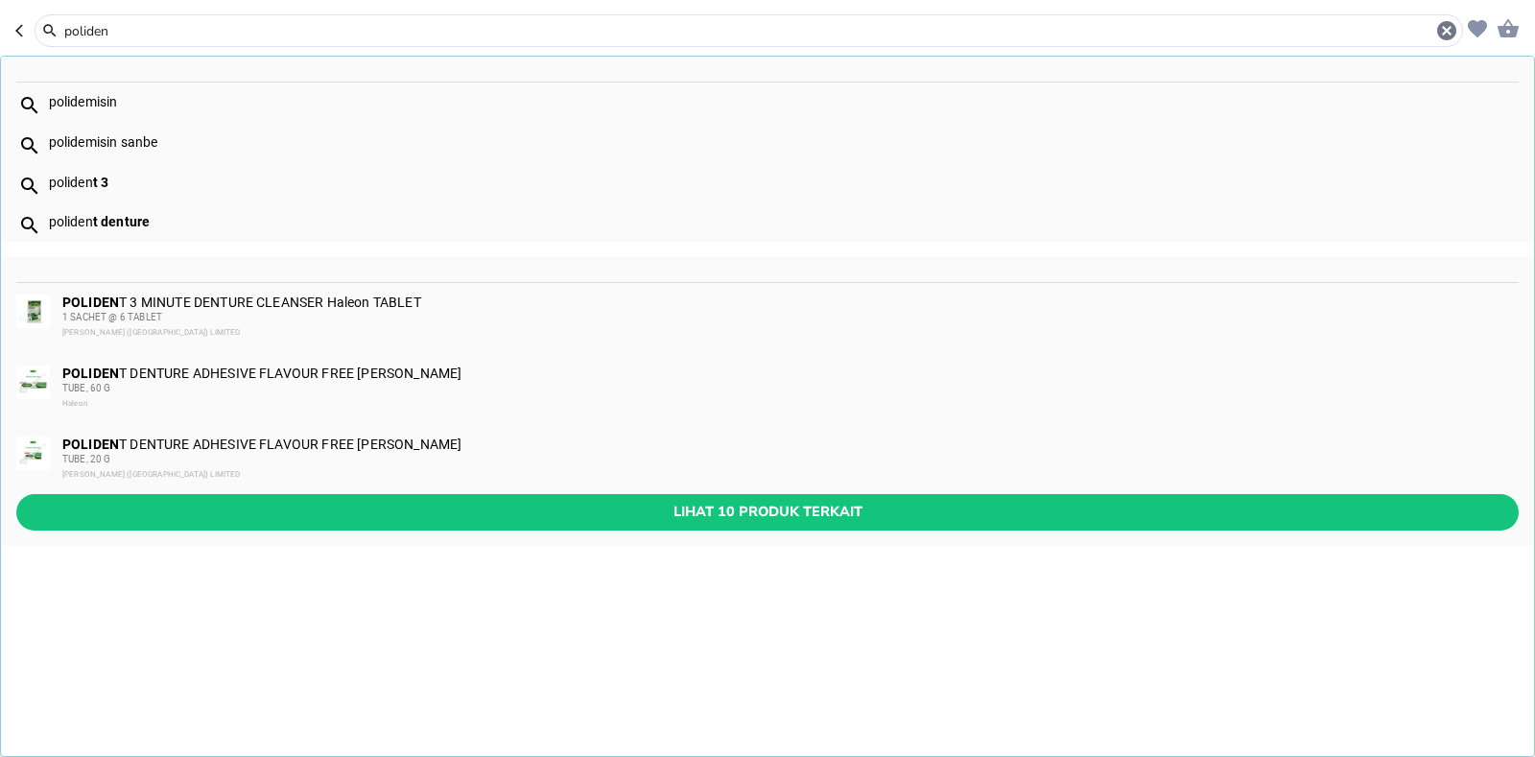
type input "poliden"
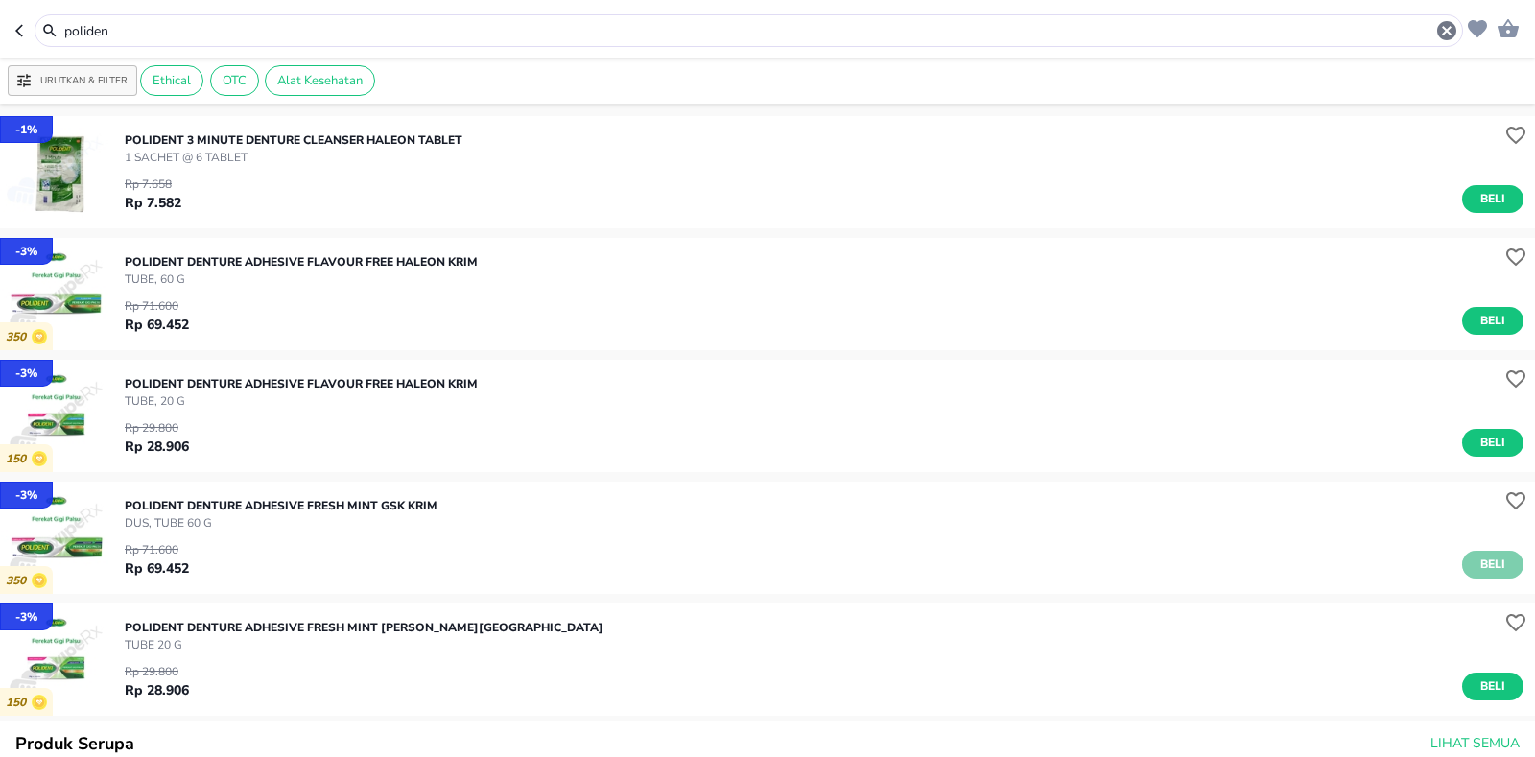
click at [1477, 556] on span "Beli" at bounding box center [1493, 565] width 33 height 20
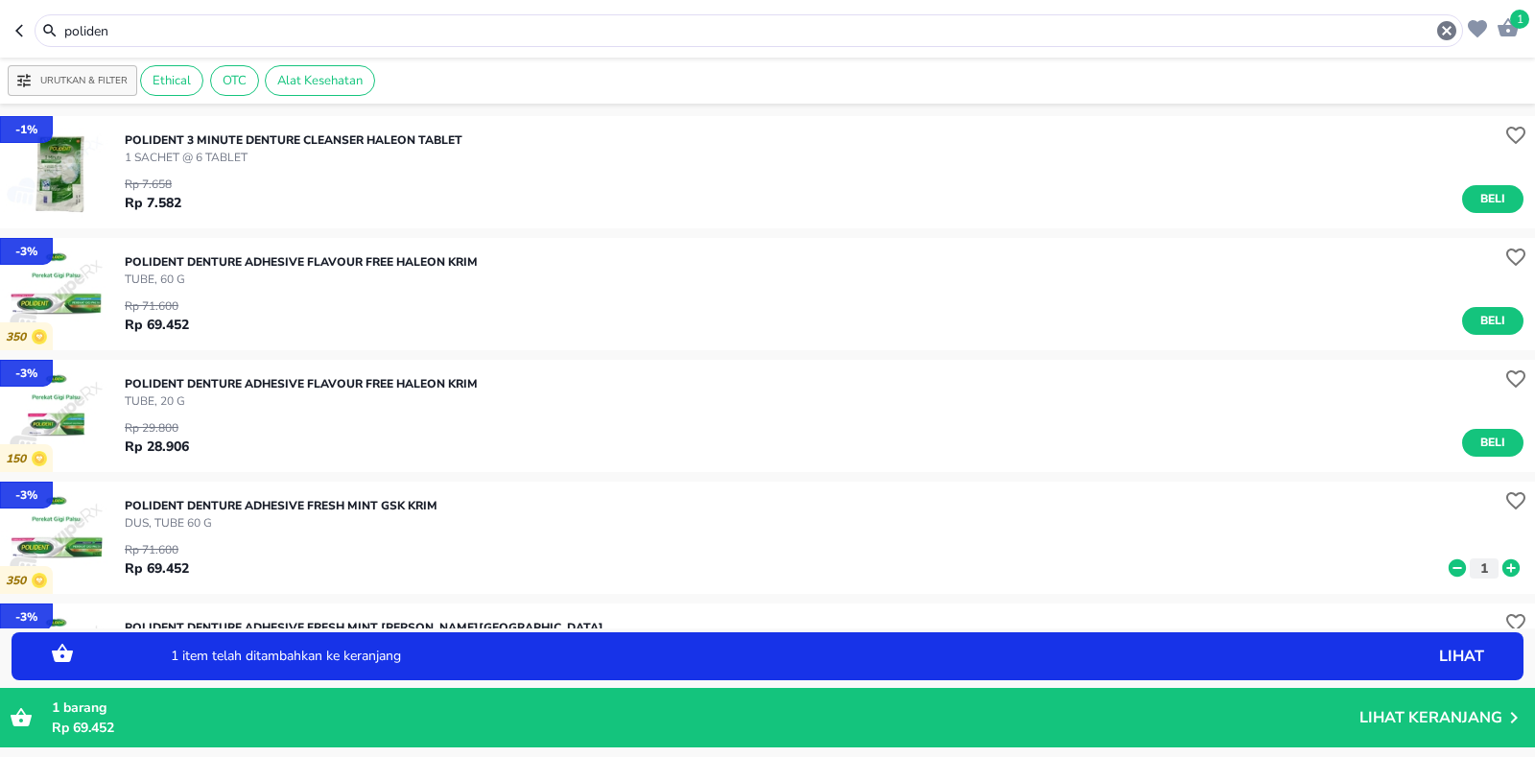
click at [1499, 557] on icon at bounding box center [1511, 567] width 25 height 21
click at [1507, 24] on icon "button" at bounding box center [1508, 27] width 23 height 23
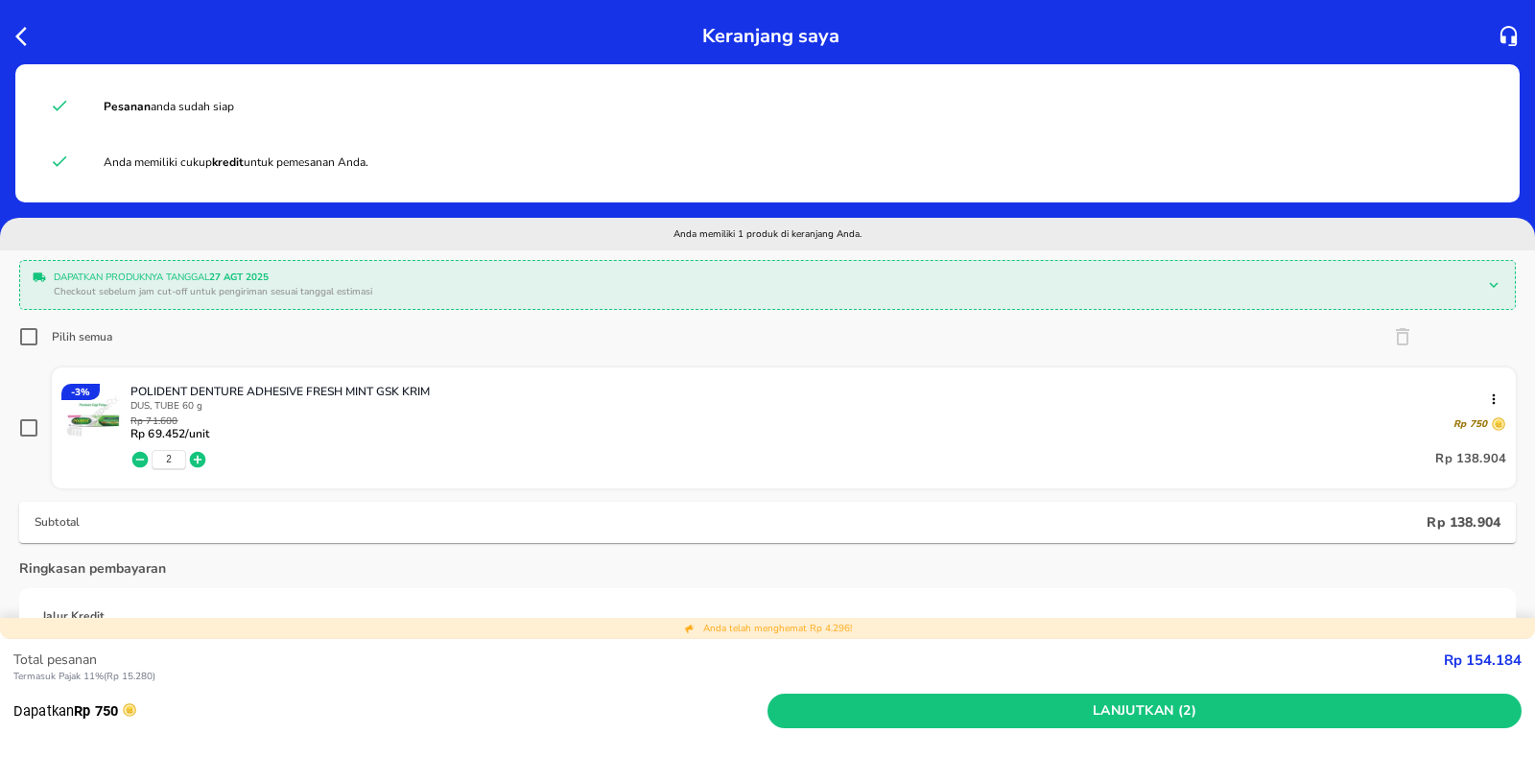
click at [28, 332] on input "Pilih semua" at bounding box center [28, 336] width 19 height 19
checkbox input "true"
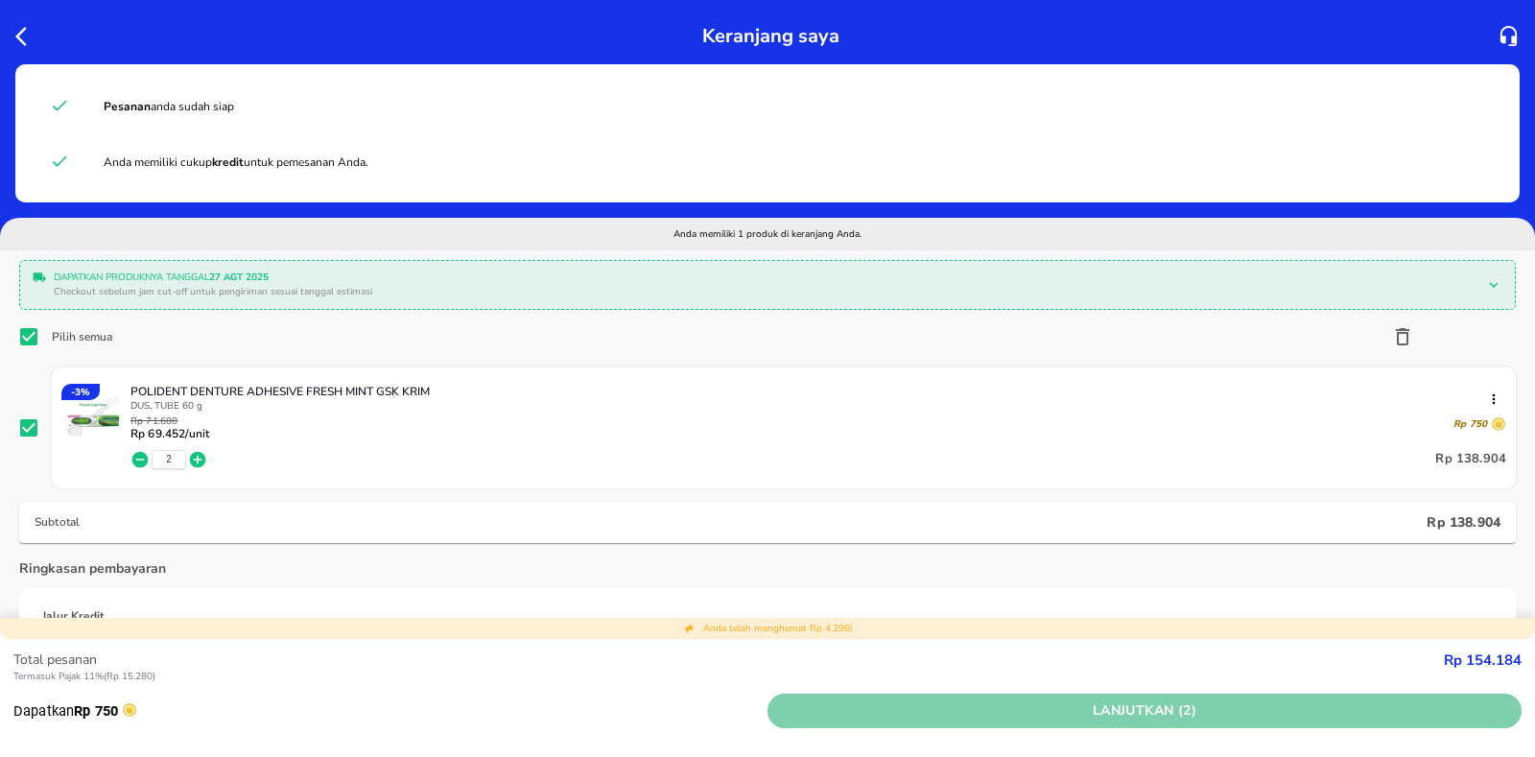
click at [1171, 717] on span "Lanjutkan (2)" at bounding box center [1144, 711] width 739 height 24
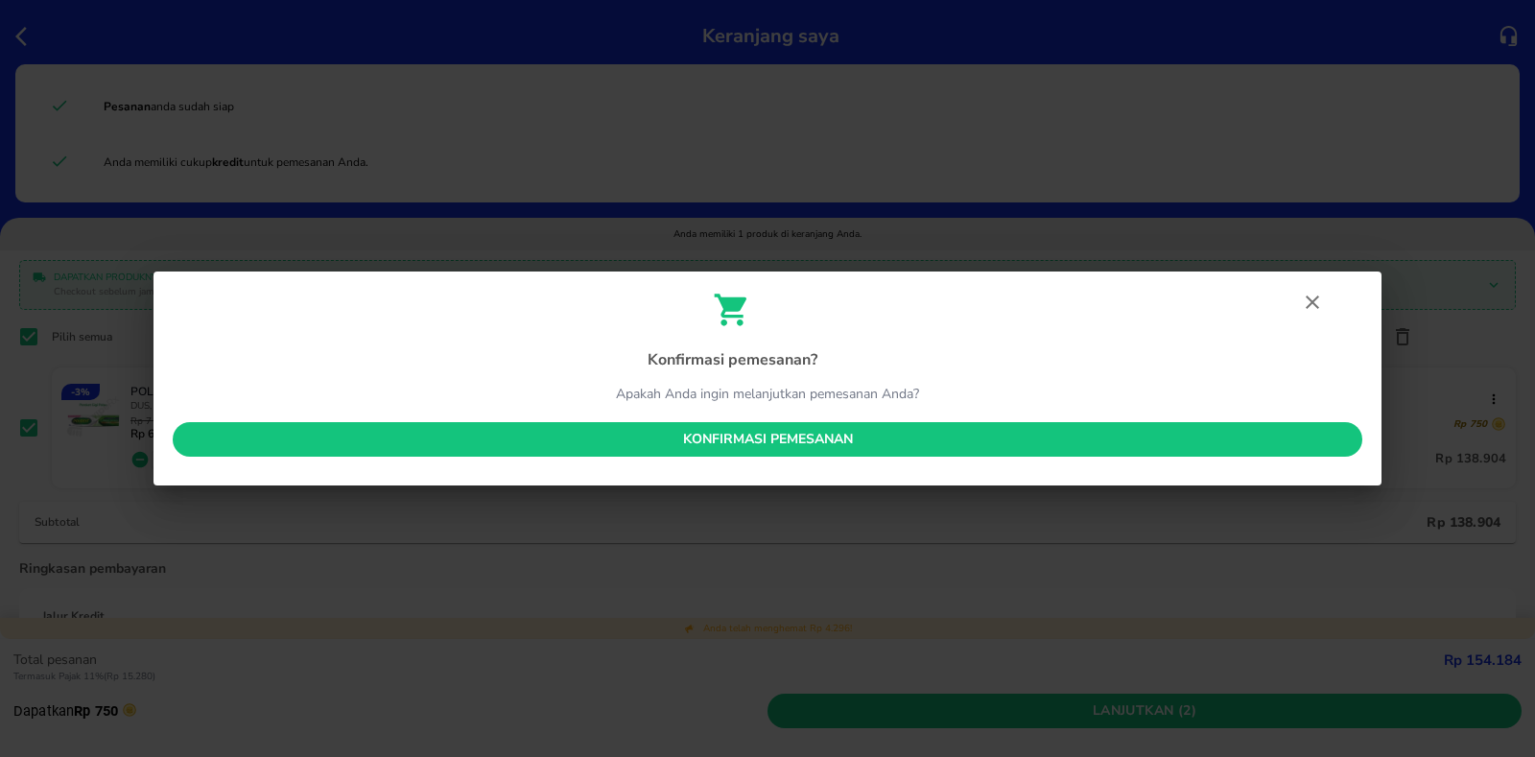
click at [863, 444] on span "Konfirmasi pemesanan" at bounding box center [767, 440] width 1159 height 24
